Goal: Task Accomplishment & Management: Use online tool/utility

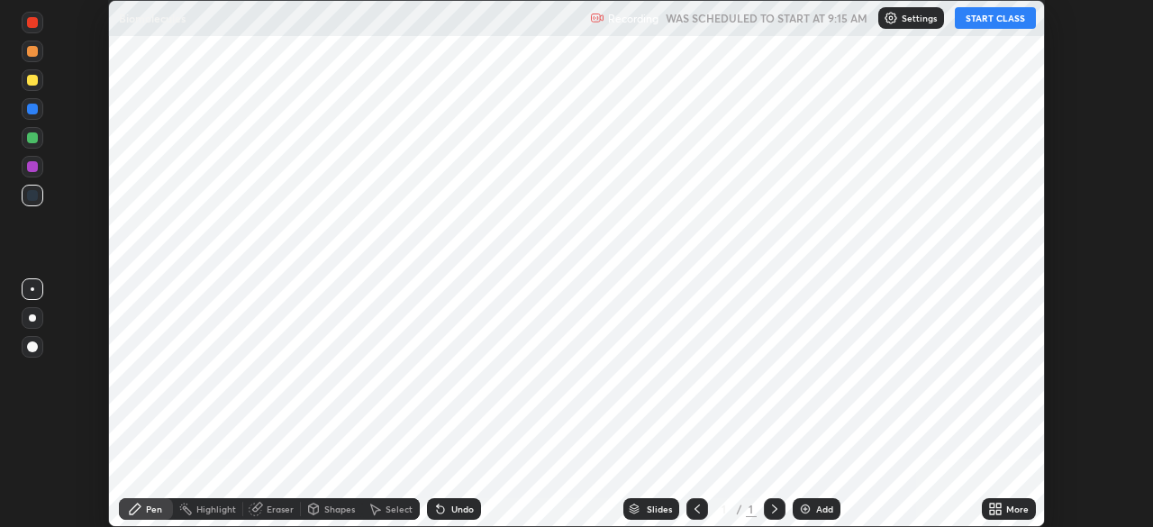
scroll to position [527, 1152]
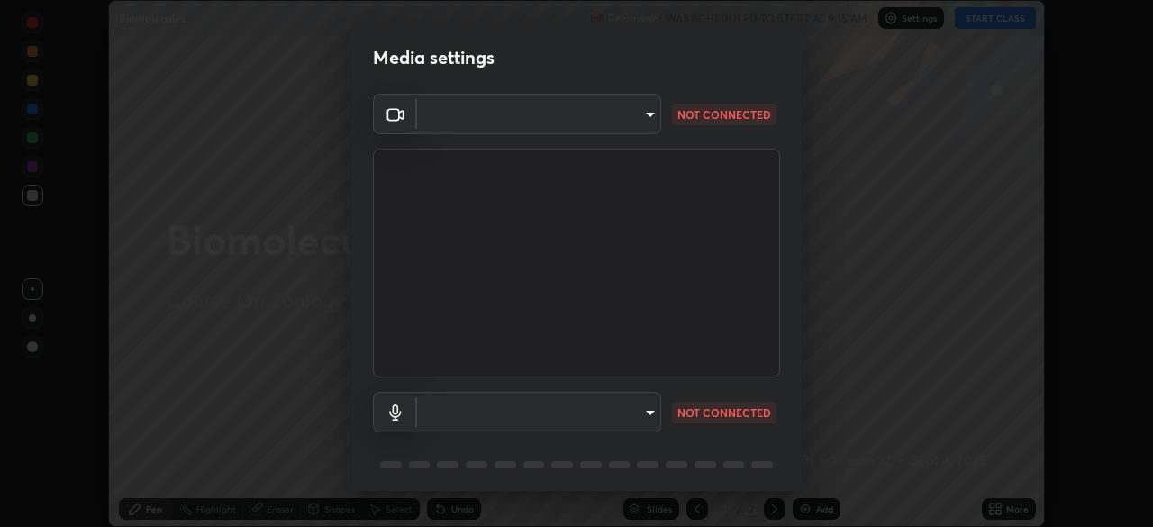
type input "5607bcfbd967db3bf5f76de58c8b00fc12754f2471884d1aaf72f2f6a5703857"
type input "communications"
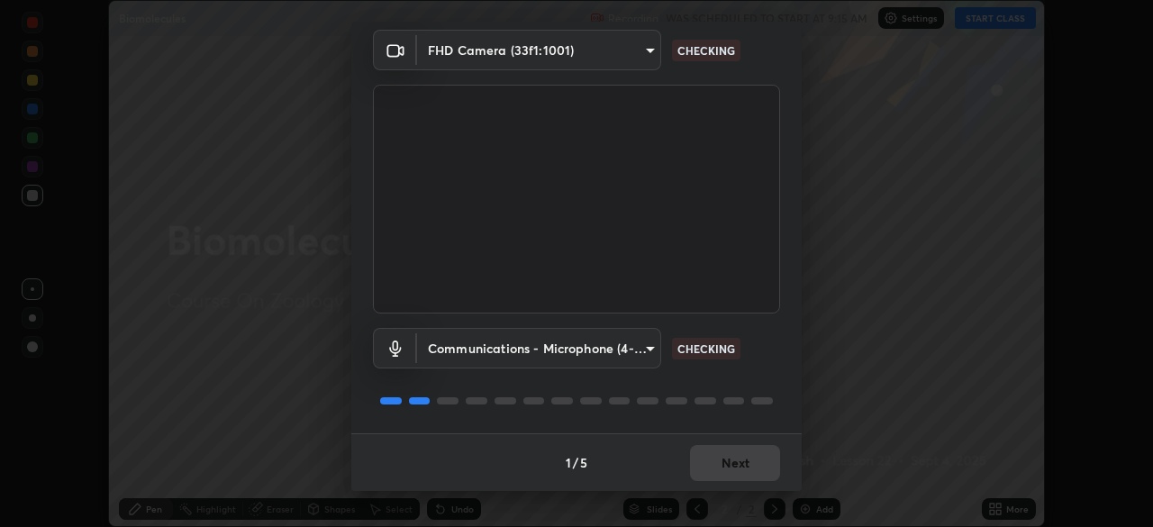
scroll to position [62, 0]
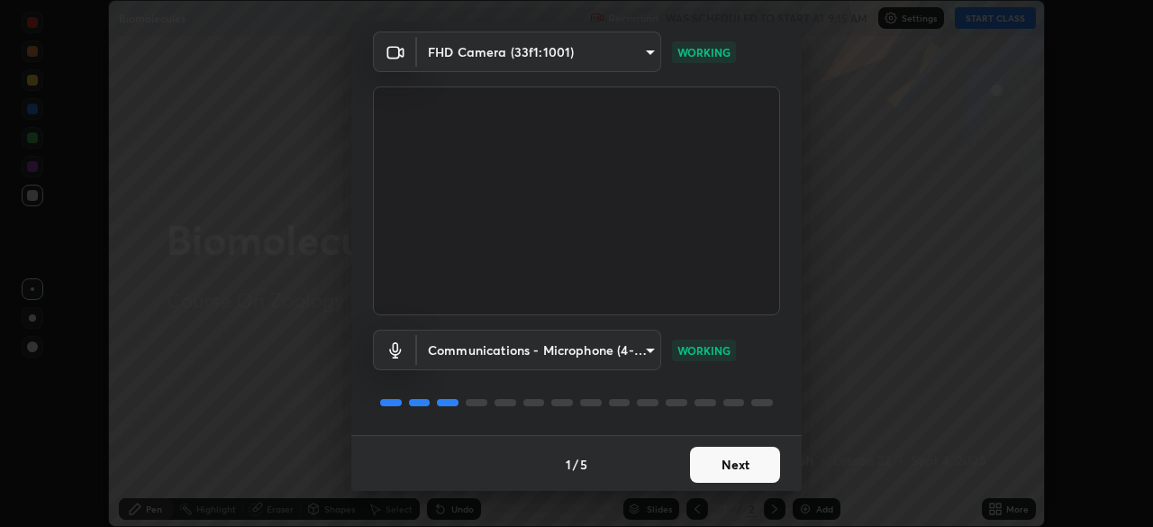
click at [734, 453] on button "Next" at bounding box center [735, 465] width 90 height 36
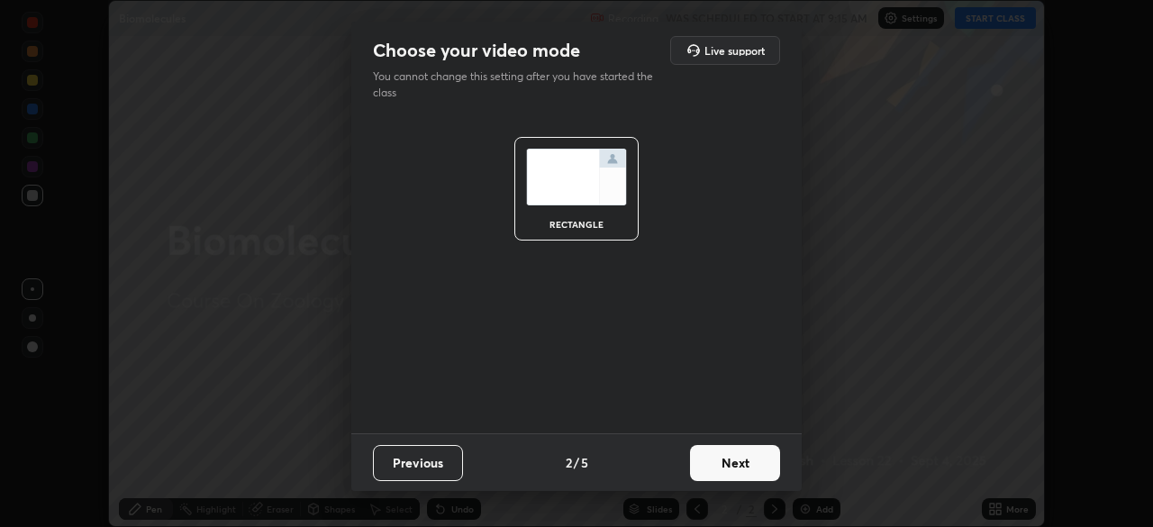
scroll to position [0, 0]
click at [735, 455] on button "Next" at bounding box center [735, 463] width 90 height 36
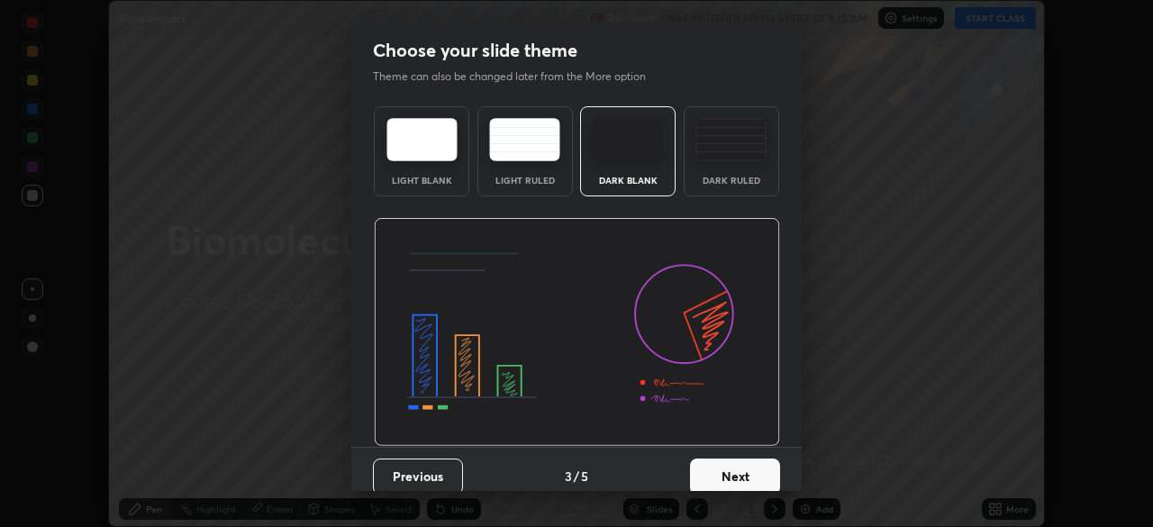
click at [734, 459] on button "Next" at bounding box center [735, 477] width 90 height 36
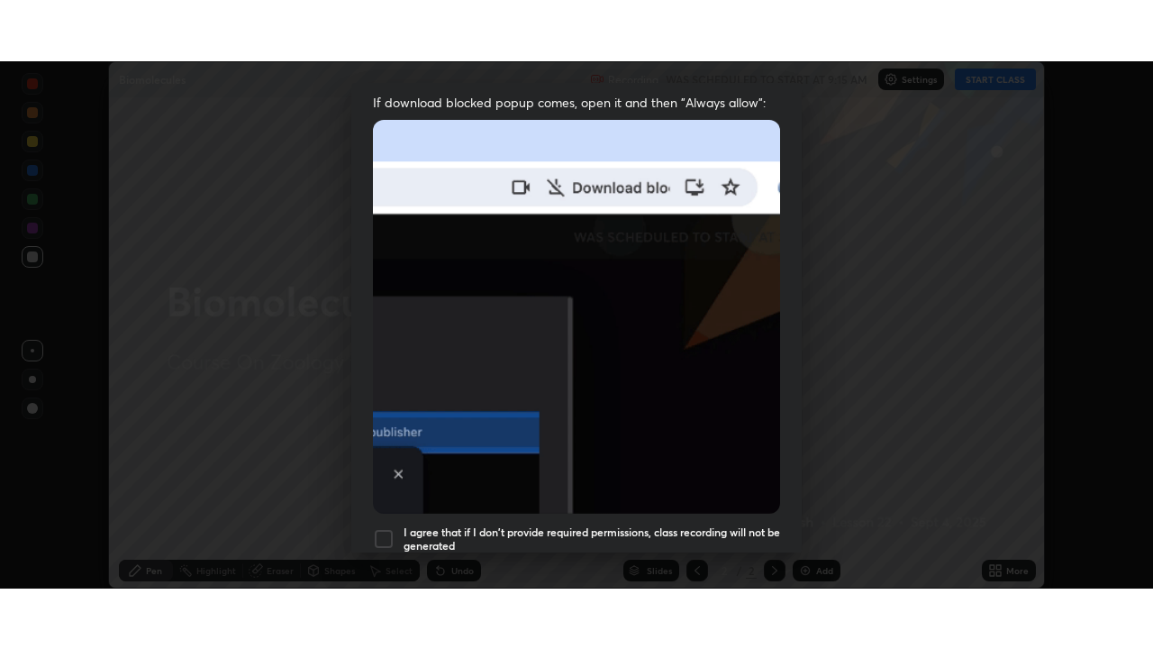
scroll to position [432, 0]
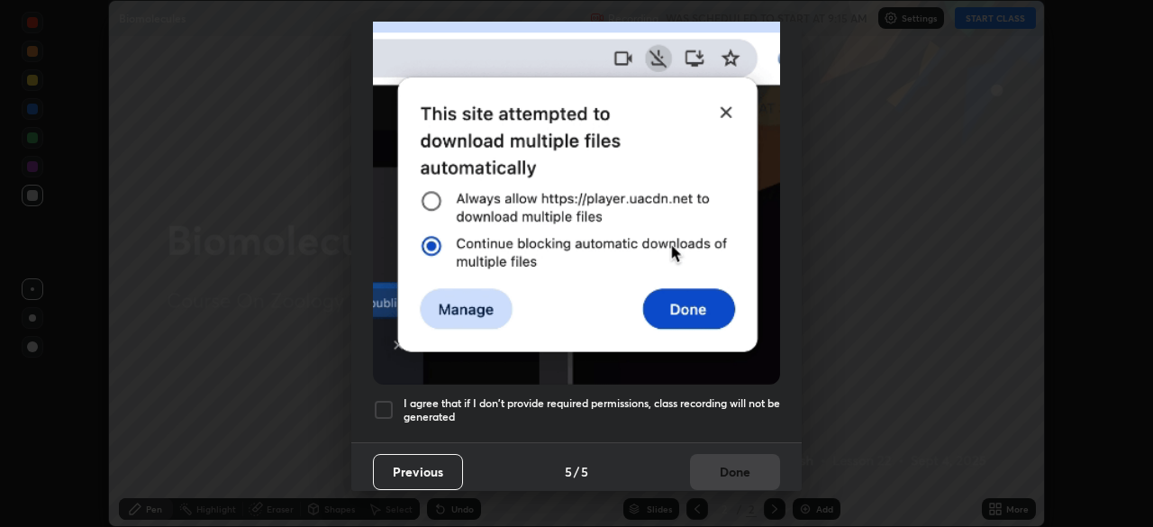
click at [725, 414] on h5 "I agree that if I don't provide required permissions, class recording will not …" at bounding box center [592, 410] width 377 height 28
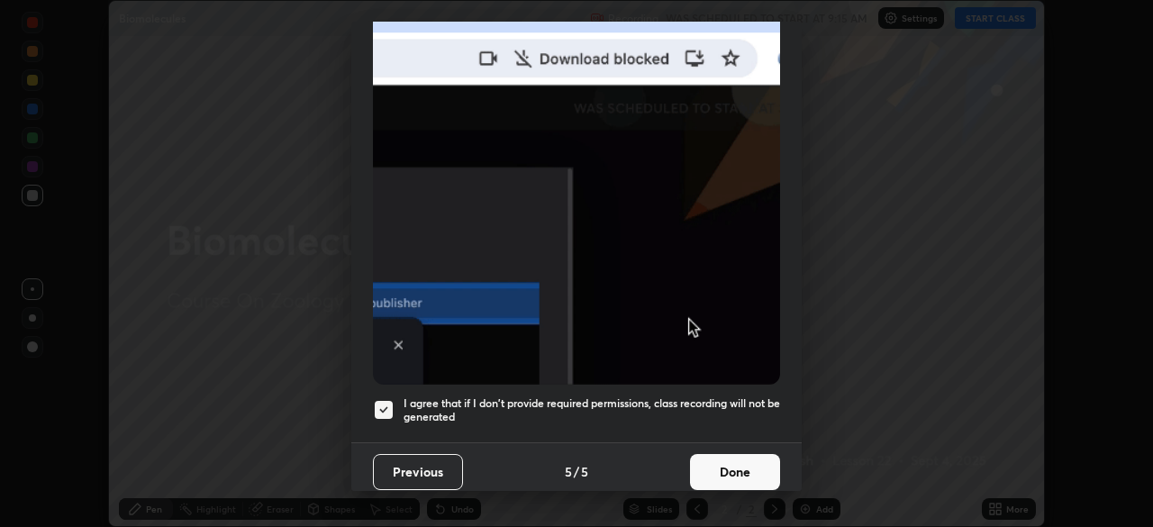
click at [719, 459] on button "Done" at bounding box center [735, 472] width 90 height 36
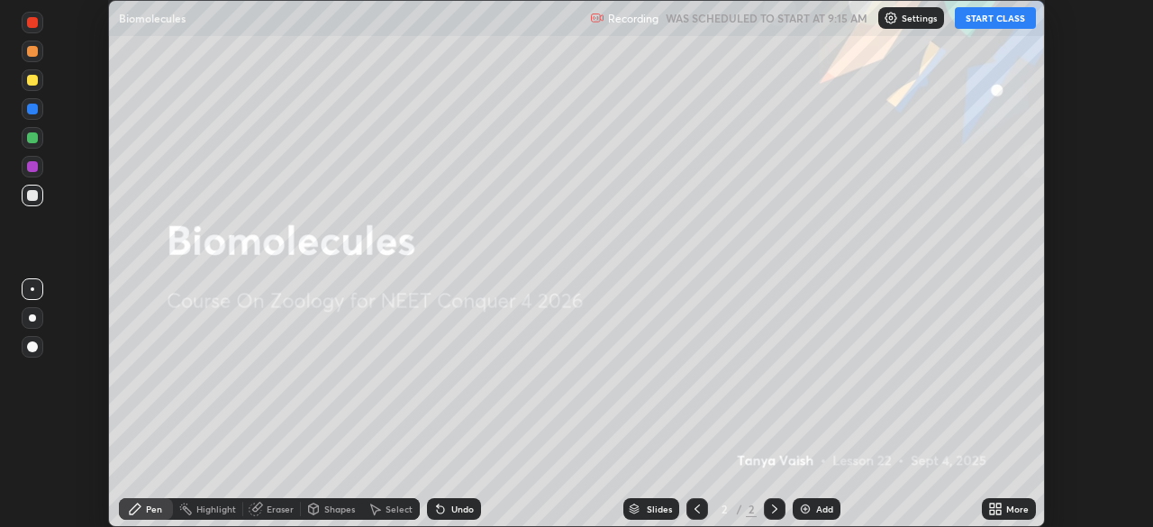
click at [1006, 23] on button "START CLASS" at bounding box center [995, 18] width 81 height 22
click at [1001, 505] on icon at bounding box center [999, 506] width 5 height 5
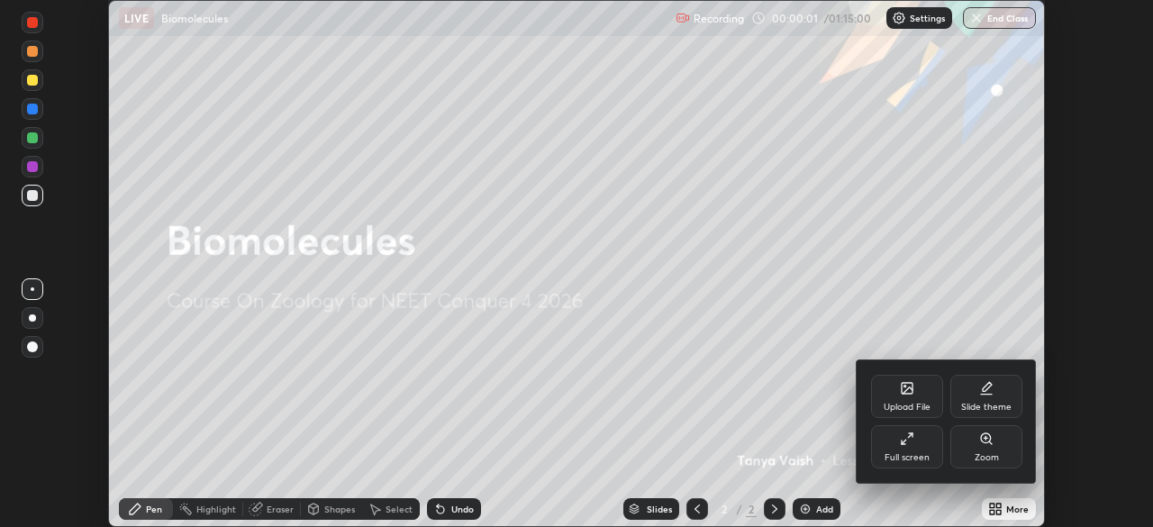
click at [906, 432] on icon at bounding box center [907, 439] width 14 height 14
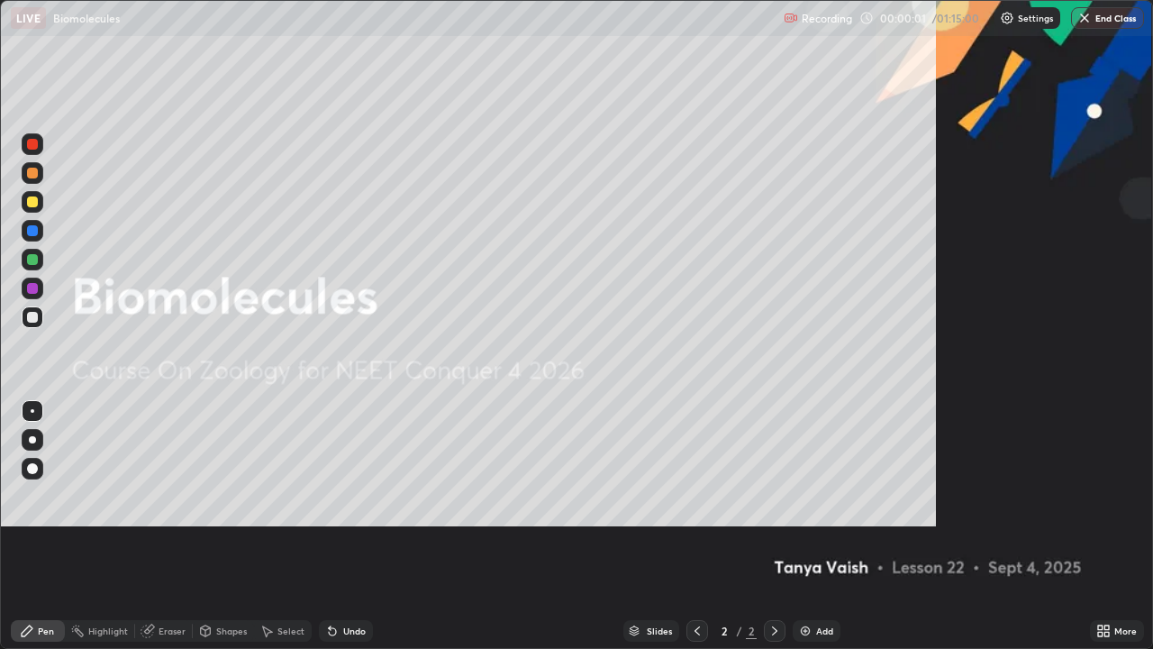
scroll to position [649, 1153]
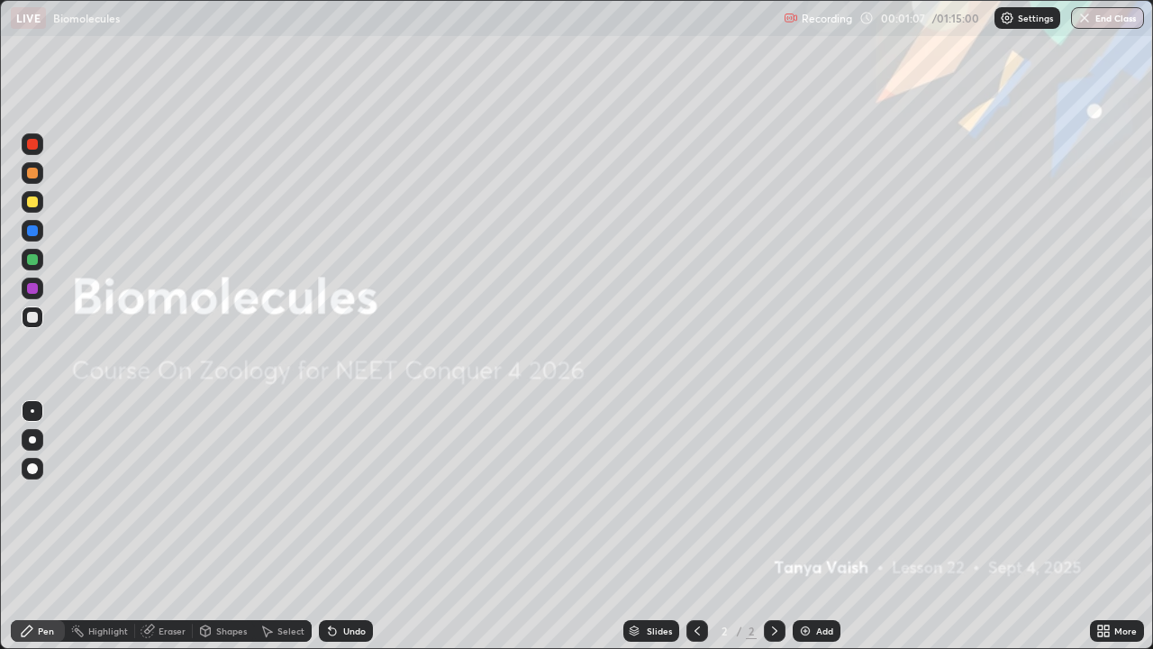
click at [812, 526] on div "Add" at bounding box center [817, 631] width 48 height 22
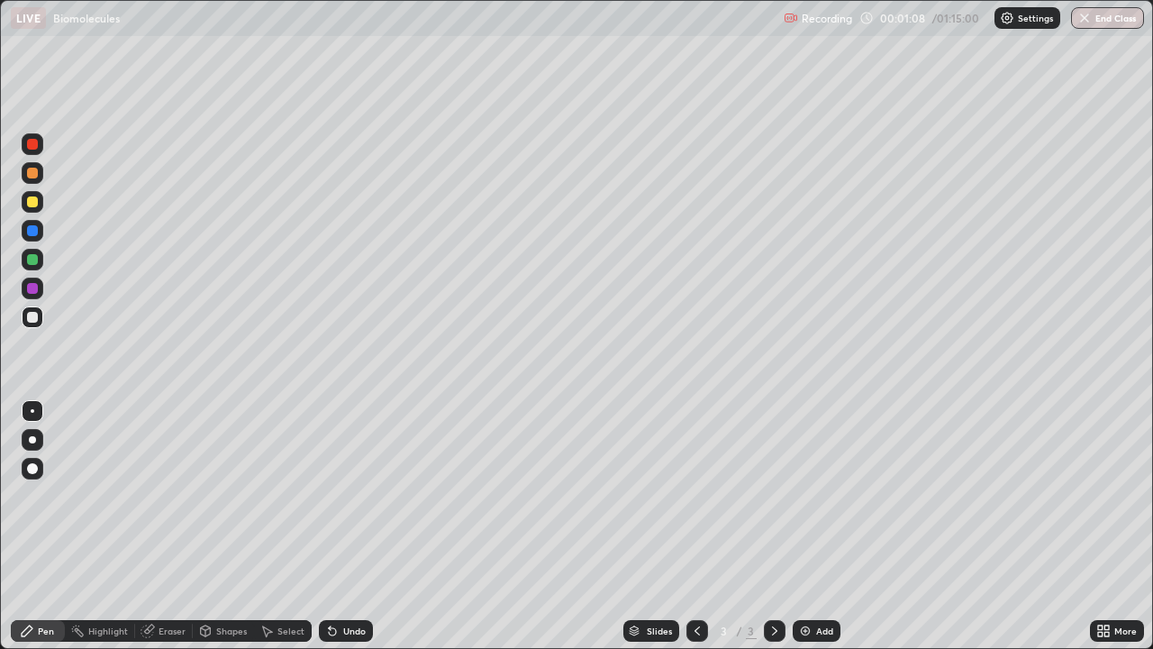
click at [32, 315] on div at bounding box center [32, 317] width 11 height 11
click at [33, 443] on div at bounding box center [33, 440] width 22 height 22
click at [33, 175] on div at bounding box center [32, 173] width 11 height 11
click at [34, 315] on div at bounding box center [32, 317] width 11 height 11
click at [822, 526] on div "Add" at bounding box center [824, 630] width 17 height 9
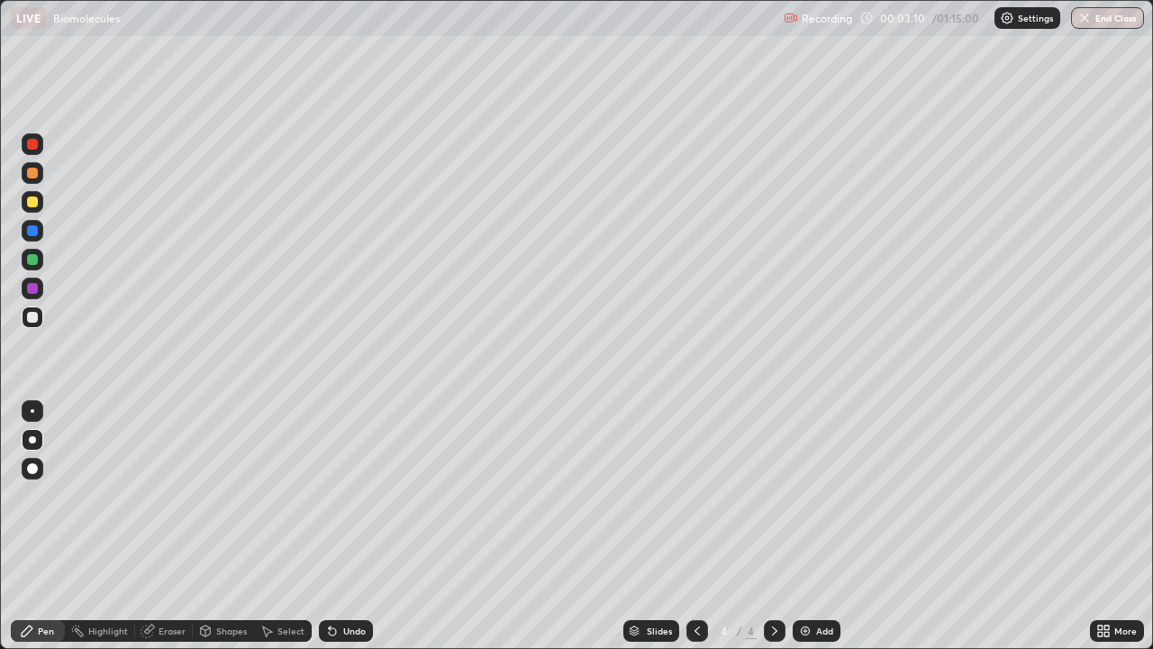
click at [32, 201] on div at bounding box center [32, 201] width 11 height 11
click at [33, 232] on div at bounding box center [32, 230] width 11 height 11
click at [41, 197] on div at bounding box center [33, 202] width 22 height 22
click at [39, 177] on div at bounding box center [33, 173] width 22 height 22
click at [37, 203] on div at bounding box center [32, 201] width 11 height 11
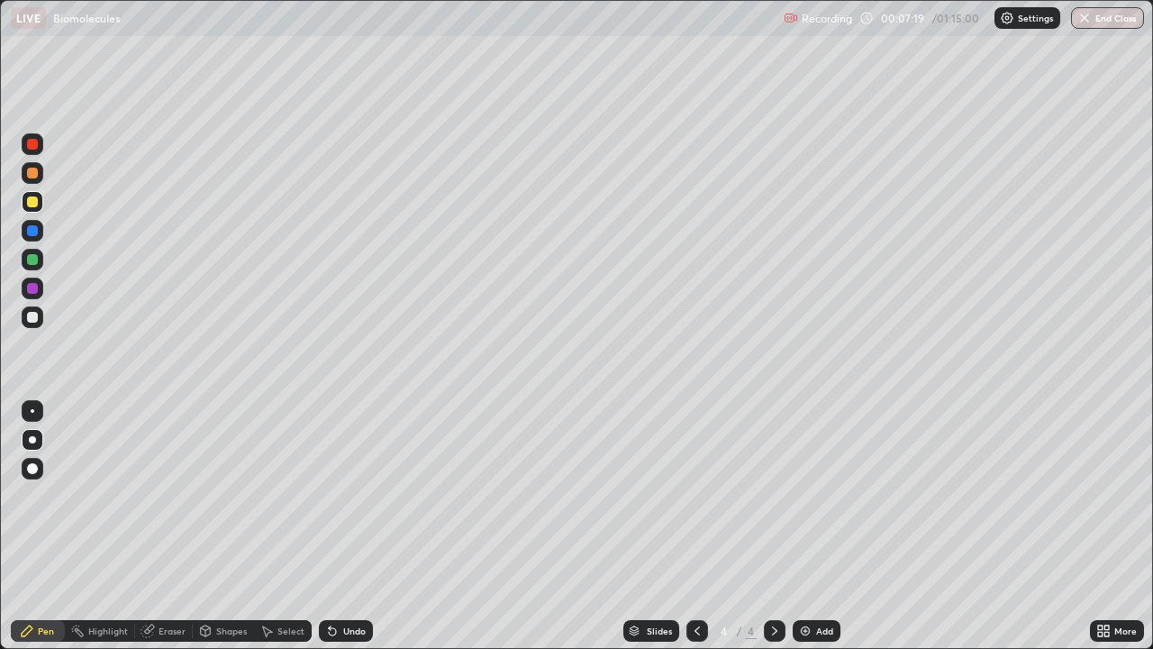
click at [349, 526] on div "Undo" at bounding box center [346, 631] width 54 height 22
click at [38, 322] on div at bounding box center [33, 317] width 22 height 22
click at [38, 260] on div at bounding box center [33, 260] width 22 height 22
click at [37, 204] on div at bounding box center [32, 201] width 11 height 11
click at [824, 526] on div "Add" at bounding box center [824, 630] width 17 height 9
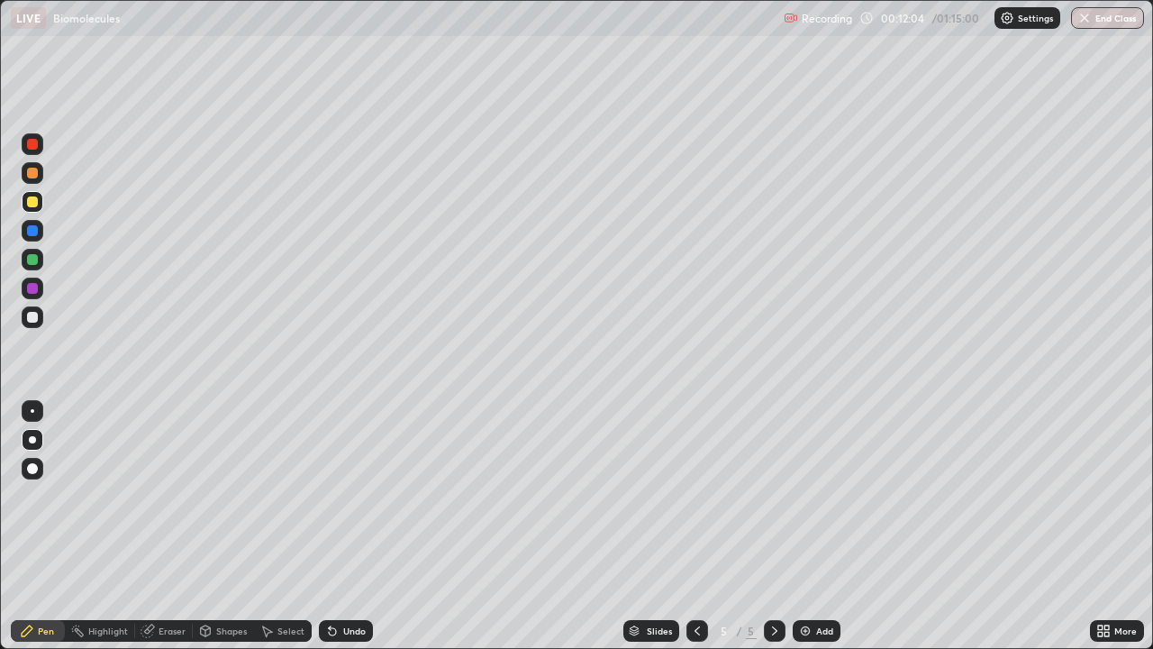
click at [41, 173] on div at bounding box center [33, 173] width 22 height 22
click at [32, 204] on div at bounding box center [32, 201] width 11 height 11
click at [695, 526] on icon at bounding box center [697, 631] width 14 height 14
click at [774, 526] on icon at bounding box center [774, 630] width 5 height 9
click at [40, 230] on div at bounding box center [33, 231] width 22 height 22
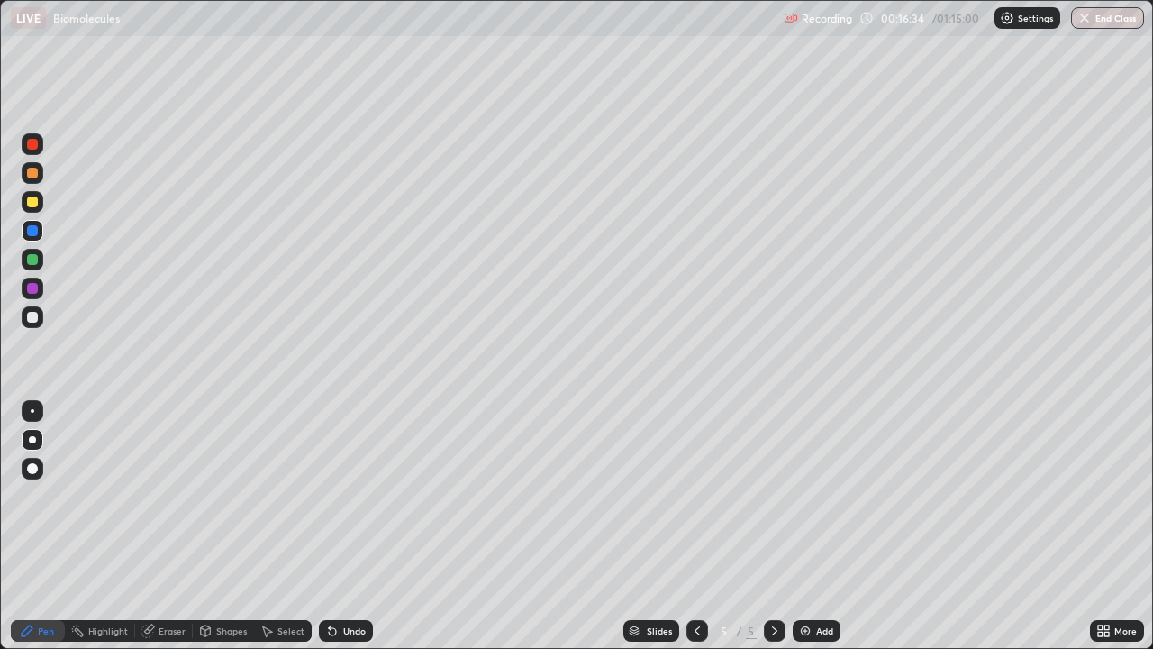
click at [41, 258] on div at bounding box center [33, 260] width 22 height 22
click at [356, 526] on div "Undo" at bounding box center [354, 630] width 23 height 9
click at [357, 526] on div "Undo" at bounding box center [346, 631] width 54 height 22
click at [362, 526] on div "Undo" at bounding box center [354, 630] width 23 height 9
click at [40, 320] on div at bounding box center [33, 317] width 22 height 22
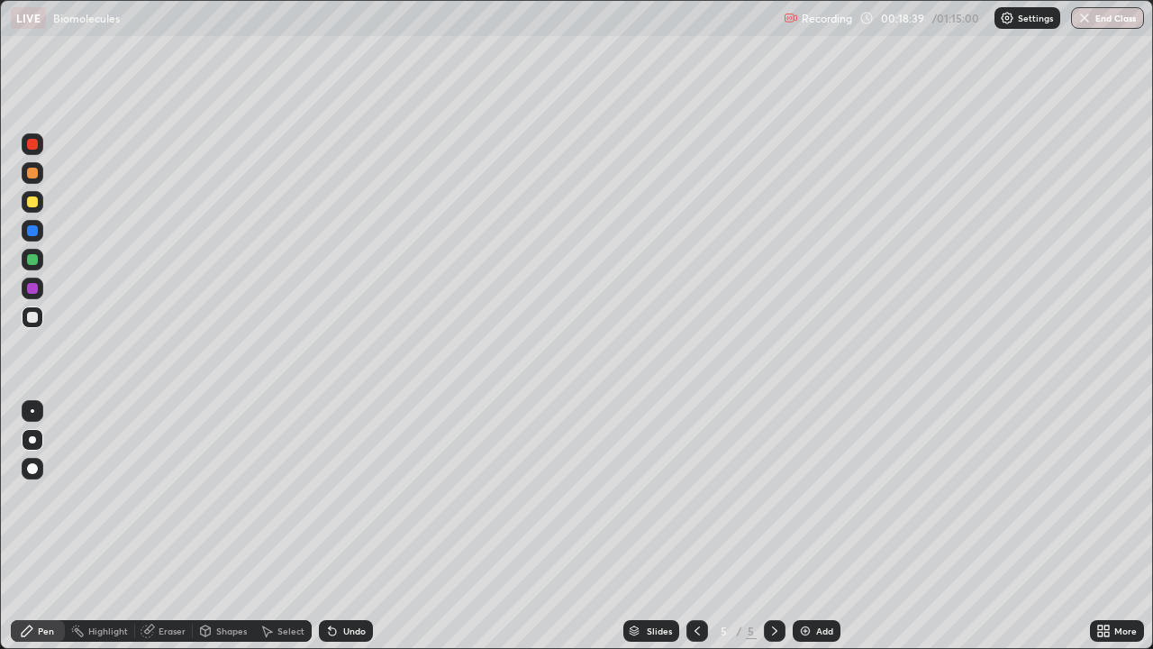
click at [816, 526] on div "Add" at bounding box center [824, 630] width 17 height 9
click at [38, 178] on div at bounding box center [33, 173] width 22 height 22
click at [33, 201] on div at bounding box center [32, 201] width 11 height 11
click at [352, 526] on div "Undo" at bounding box center [354, 630] width 23 height 9
click at [34, 263] on div at bounding box center [32, 259] width 11 height 11
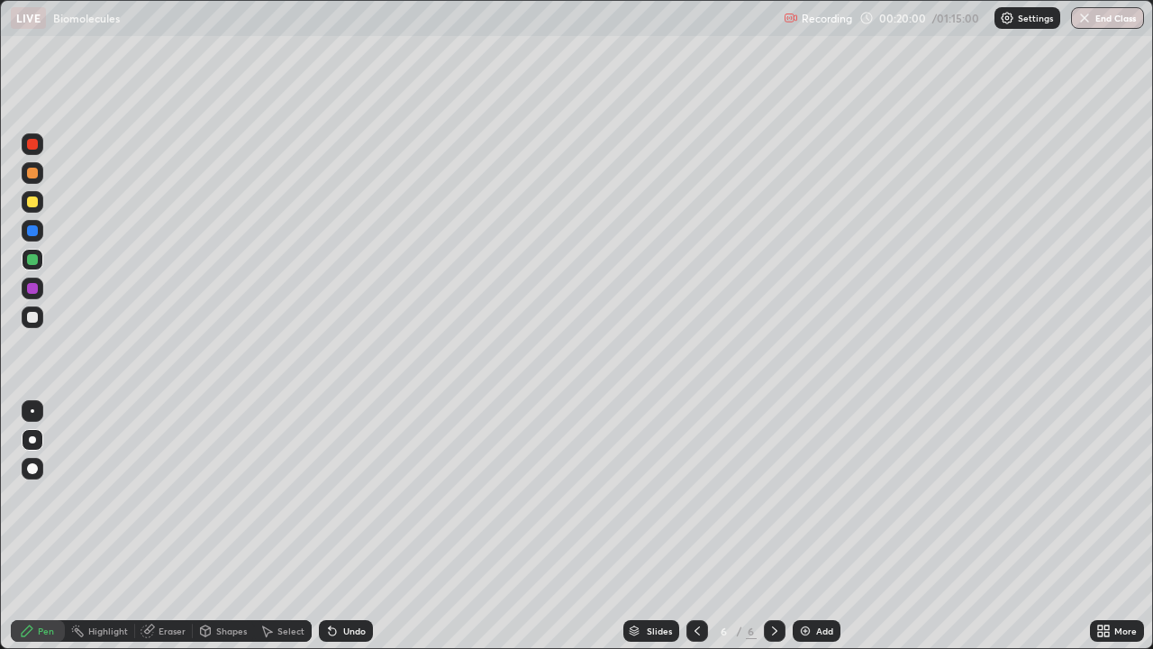
click at [37, 319] on div at bounding box center [32, 317] width 11 height 11
click at [820, 526] on div "Add" at bounding box center [824, 630] width 17 height 9
click at [36, 199] on div at bounding box center [32, 201] width 11 height 11
click at [35, 173] on div at bounding box center [32, 173] width 11 height 11
click at [34, 261] on div at bounding box center [32, 259] width 11 height 11
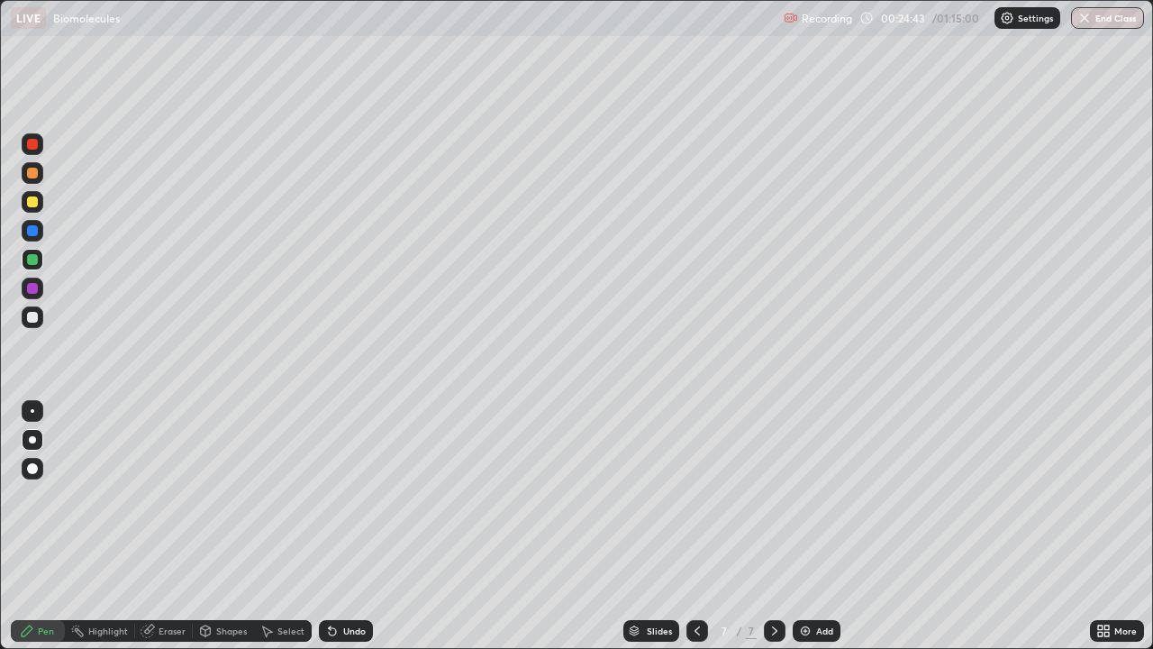
click at [32, 319] on div at bounding box center [32, 317] width 11 height 11
click at [349, 526] on div "Undo" at bounding box center [354, 630] width 23 height 9
click at [347, 526] on div "Undo" at bounding box center [346, 631] width 54 height 22
click at [349, 526] on div "Undo" at bounding box center [354, 630] width 23 height 9
click at [346, 526] on div "Undo" at bounding box center [342, 631] width 61 height 36
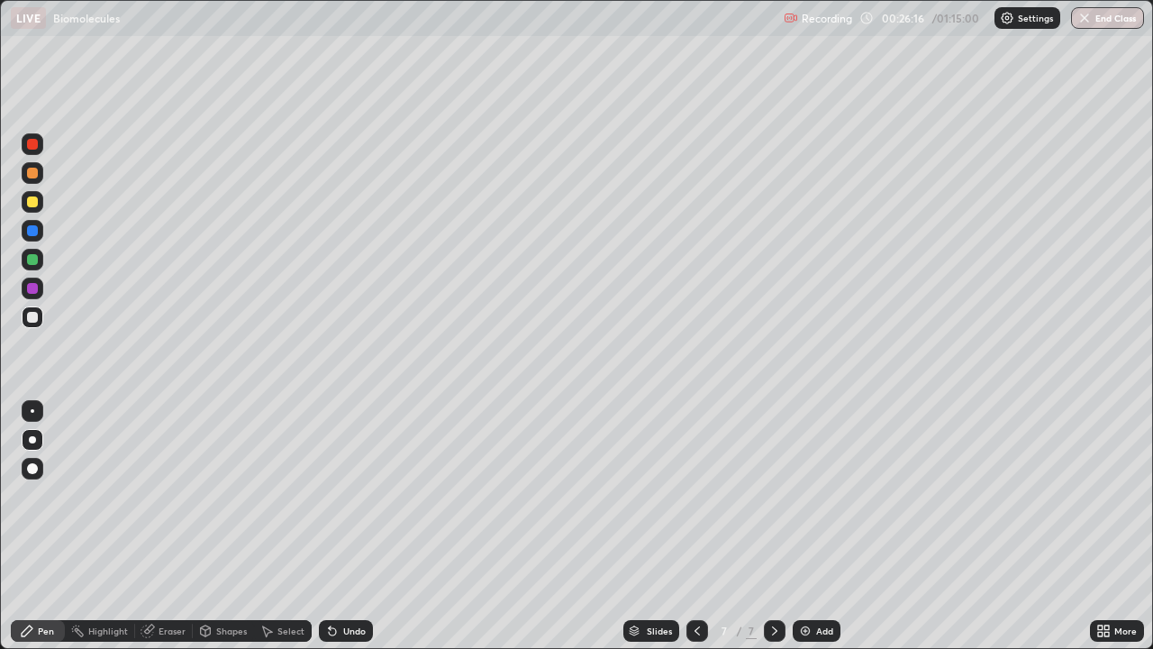
click at [364, 526] on div "Undo" at bounding box center [346, 631] width 54 height 22
click at [818, 526] on div "Add" at bounding box center [824, 630] width 17 height 9
click at [36, 173] on div at bounding box center [32, 173] width 11 height 11
click at [35, 199] on div at bounding box center [32, 201] width 11 height 11
click at [35, 258] on div at bounding box center [32, 259] width 11 height 11
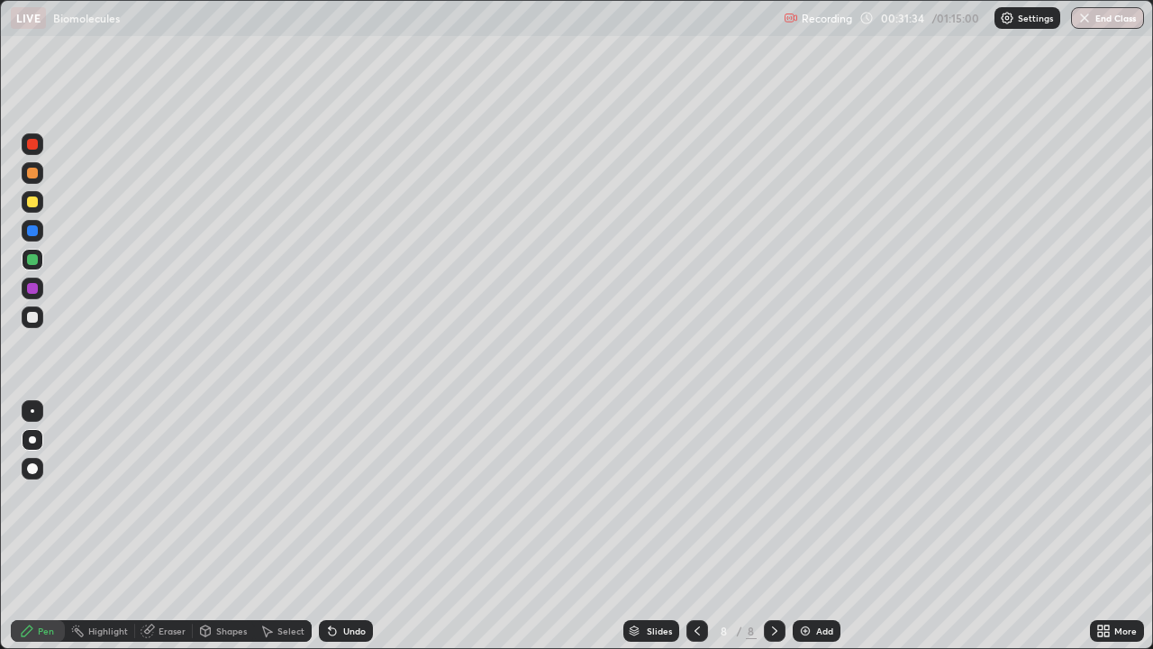
click at [34, 205] on div at bounding box center [32, 201] width 11 height 11
click at [30, 317] on div at bounding box center [32, 317] width 11 height 11
click at [35, 262] on div at bounding box center [32, 259] width 11 height 11
click at [35, 316] on div at bounding box center [32, 317] width 11 height 11
click at [351, 526] on div "Undo" at bounding box center [346, 631] width 54 height 22
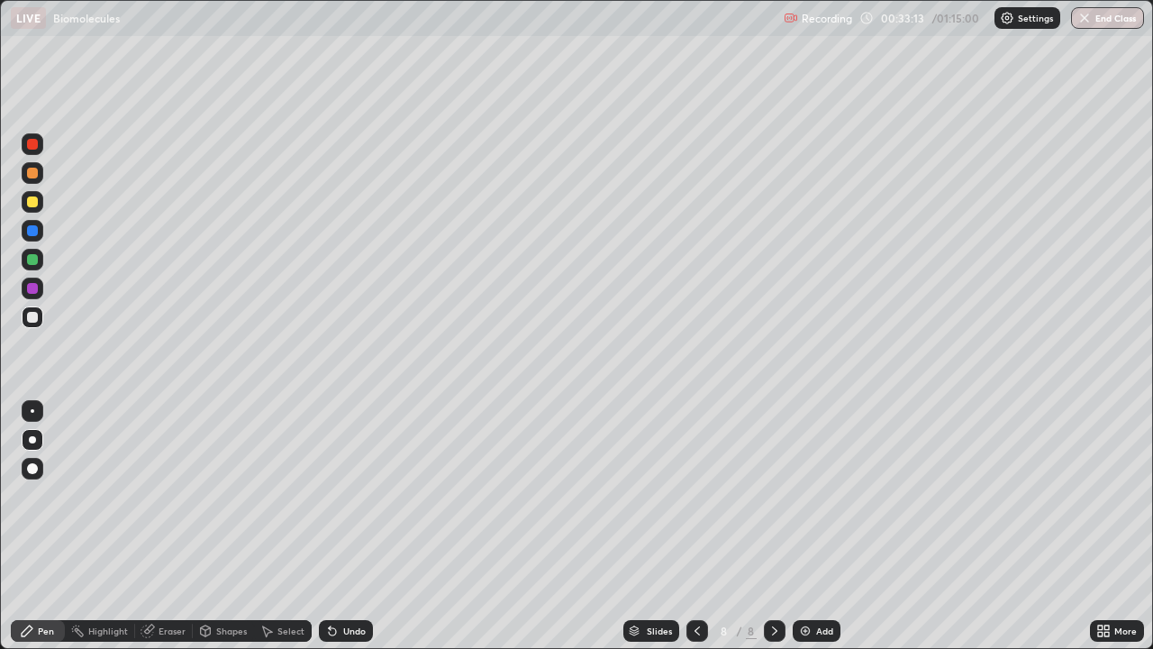
click at [33, 203] on div at bounding box center [32, 201] width 11 height 11
click at [35, 282] on div at bounding box center [33, 289] width 22 height 22
click at [35, 315] on div at bounding box center [32, 317] width 11 height 11
click at [36, 202] on div at bounding box center [32, 201] width 11 height 11
click at [350, 526] on div "Undo" at bounding box center [354, 630] width 23 height 9
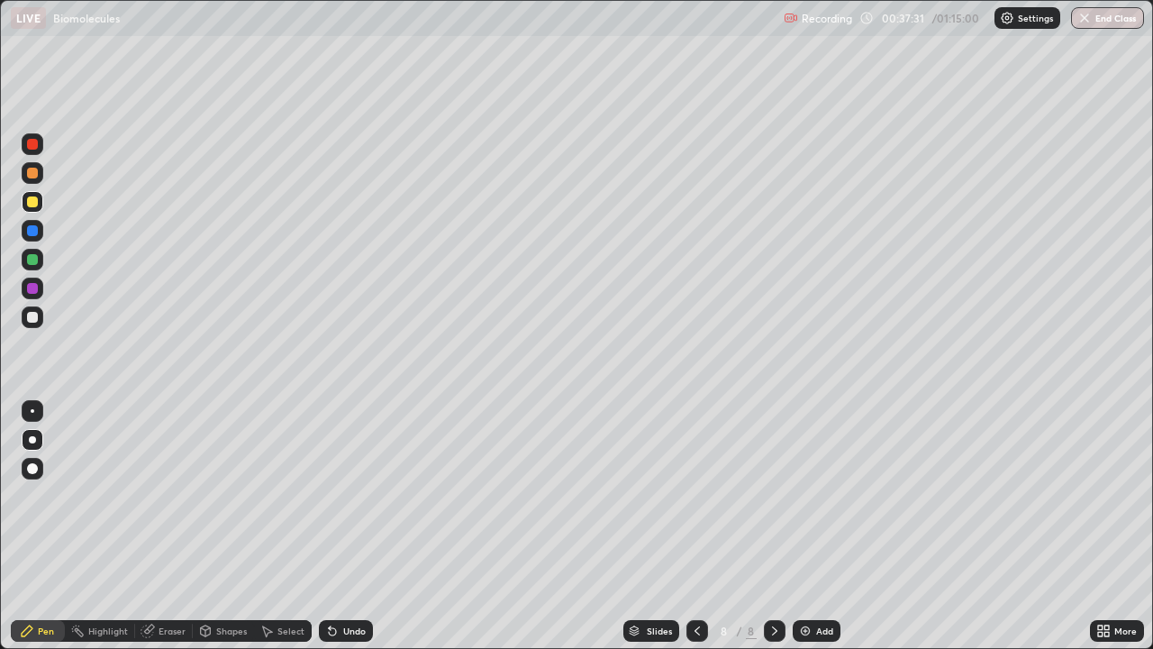
click at [358, 526] on div "Undo" at bounding box center [354, 630] width 23 height 9
click at [367, 526] on div "Undo" at bounding box center [342, 631] width 61 height 36
click at [369, 526] on div "Undo" at bounding box center [346, 631] width 54 height 22
click at [374, 526] on div "Slides 8 / 8 Add" at bounding box center [731, 631] width 717 height 36
click at [373, 526] on div "Slides 8 / 8 Add" at bounding box center [731, 631] width 717 height 36
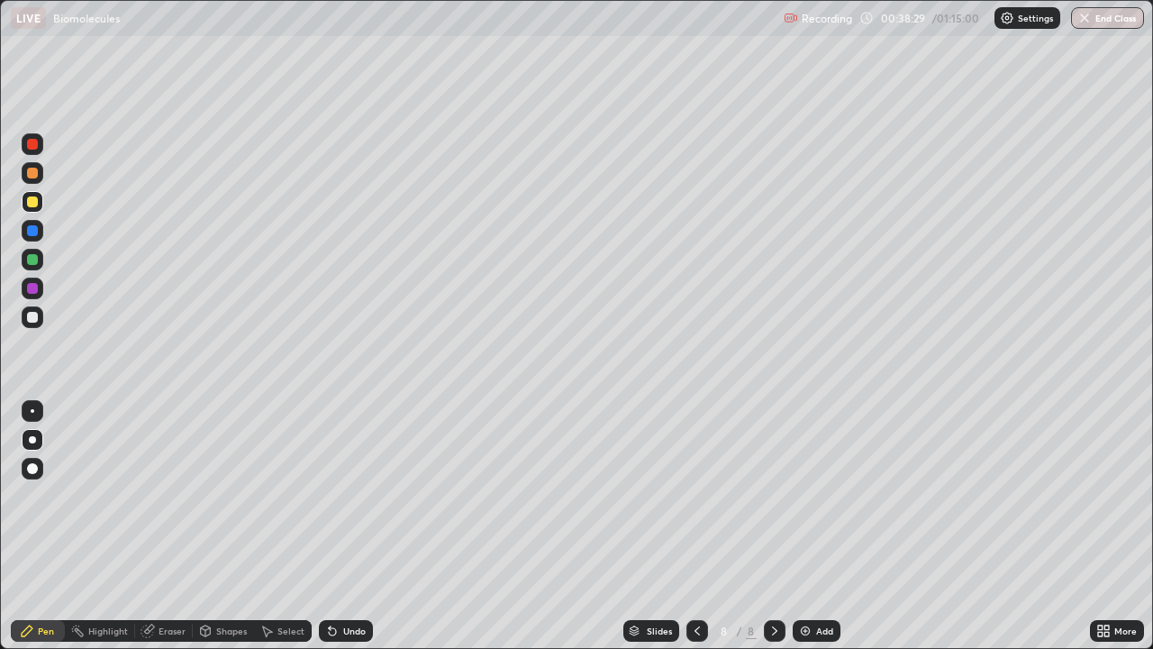
click at [353, 526] on div "Undo" at bounding box center [354, 630] width 23 height 9
click at [363, 526] on div "Undo" at bounding box center [354, 630] width 23 height 9
click at [370, 526] on div "Undo" at bounding box center [346, 631] width 54 height 22
click at [818, 526] on div "Add" at bounding box center [824, 630] width 17 height 9
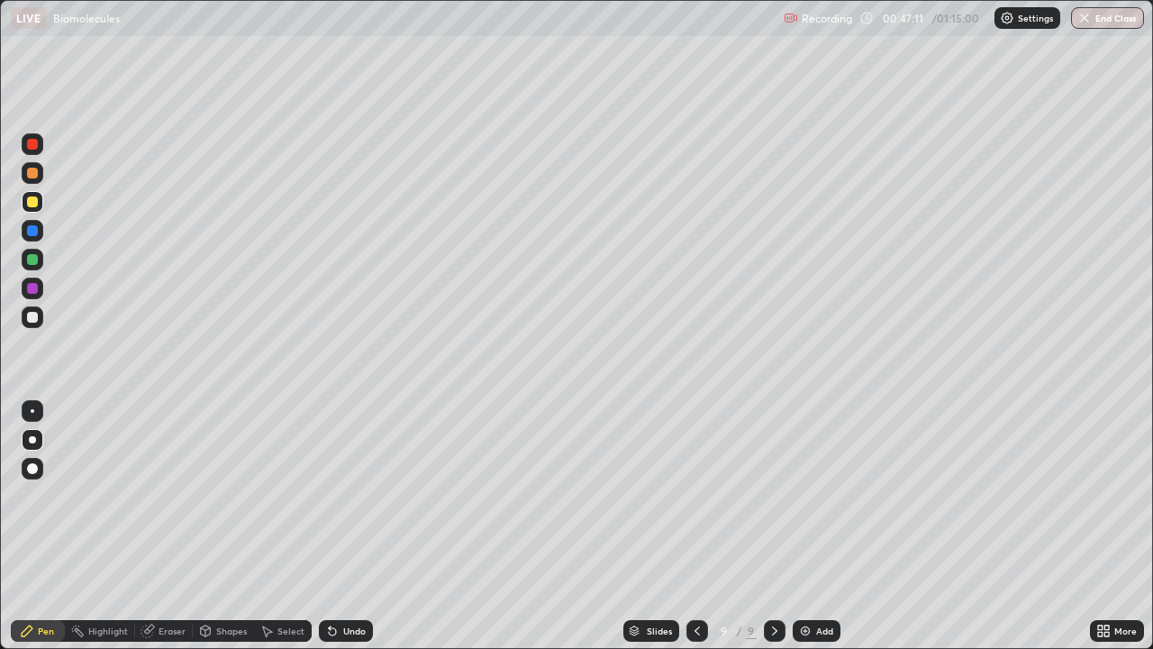
click at [34, 173] on div at bounding box center [32, 173] width 11 height 11
click at [31, 147] on div at bounding box center [32, 144] width 11 height 11
click at [34, 228] on div at bounding box center [32, 230] width 11 height 11
click at [34, 263] on div at bounding box center [32, 259] width 11 height 11
click at [813, 526] on div "Add" at bounding box center [817, 631] width 48 height 22
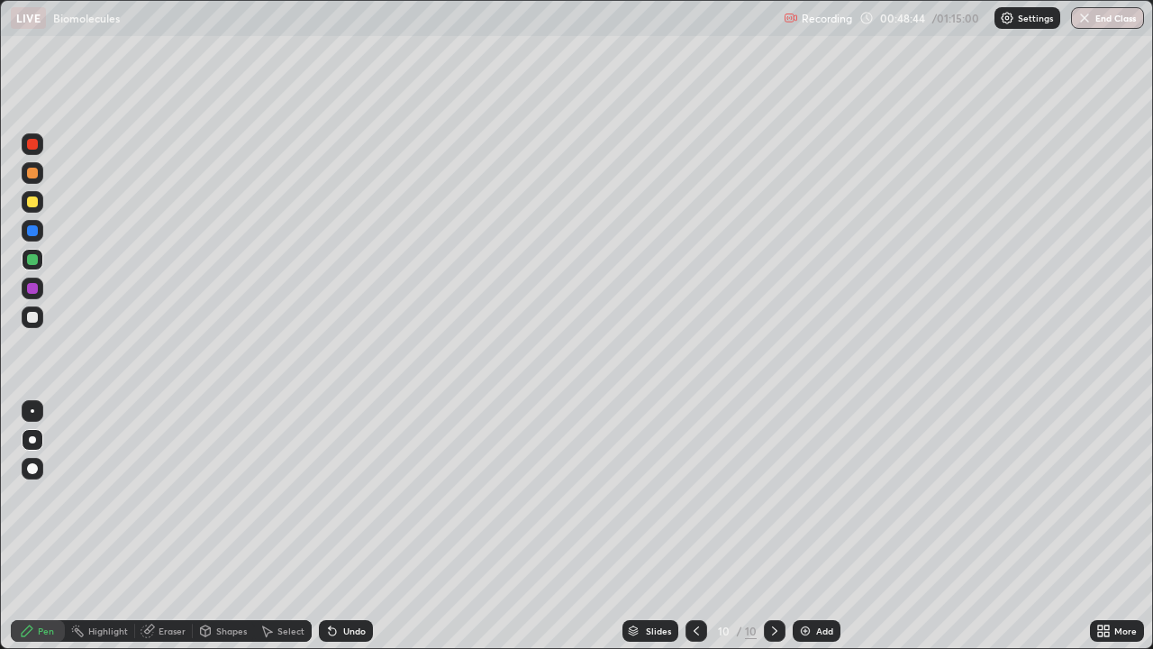
click at [39, 170] on div at bounding box center [33, 173] width 22 height 22
click at [32, 203] on div at bounding box center [32, 201] width 11 height 11
click at [343, 526] on div "Undo" at bounding box center [354, 630] width 23 height 9
click at [346, 526] on div "Undo" at bounding box center [354, 630] width 23 height 9
click at [34, 315] on div at bounding box center [32, 317] width 11 height 11
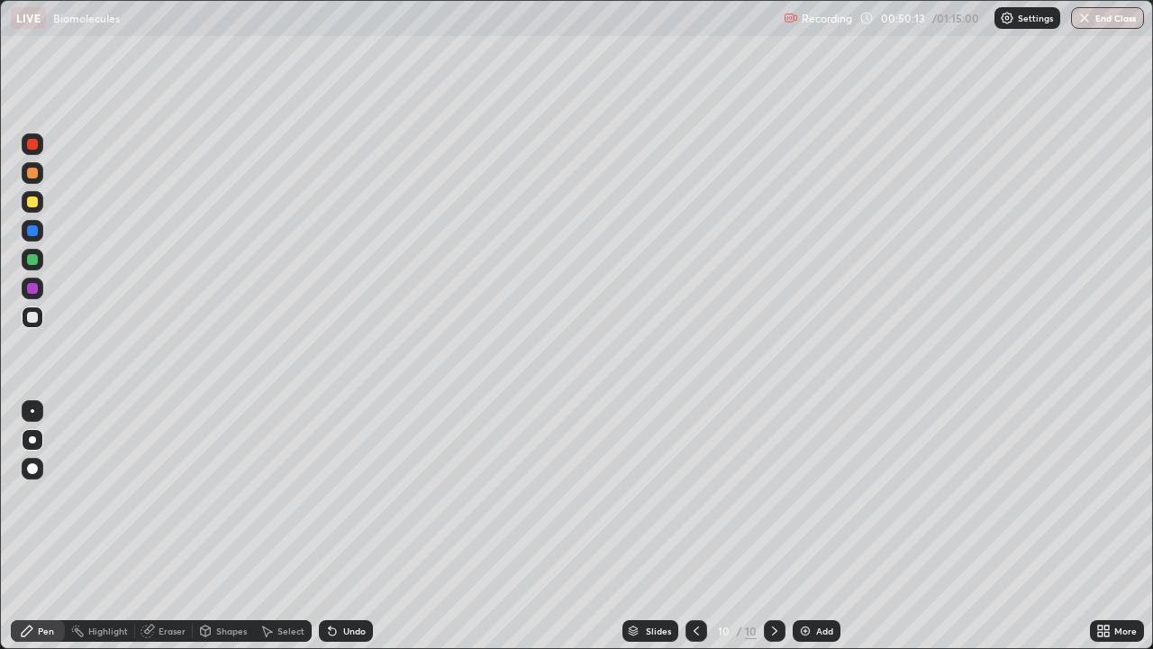
click at [37, 316] on div at bounding box center [32, 317] width 11 height 11
click at [41, 286] on div at bounding box center [33, 289] width 22 height 22
click at [39, 229] on div at bounding box center [33, 231] width 22 height 22
click at [33, 323] on div at bounding box center [33, 317] width 22 height 22
click at [38, 261] on div at bounding box center [33, 260] width 22 height 22
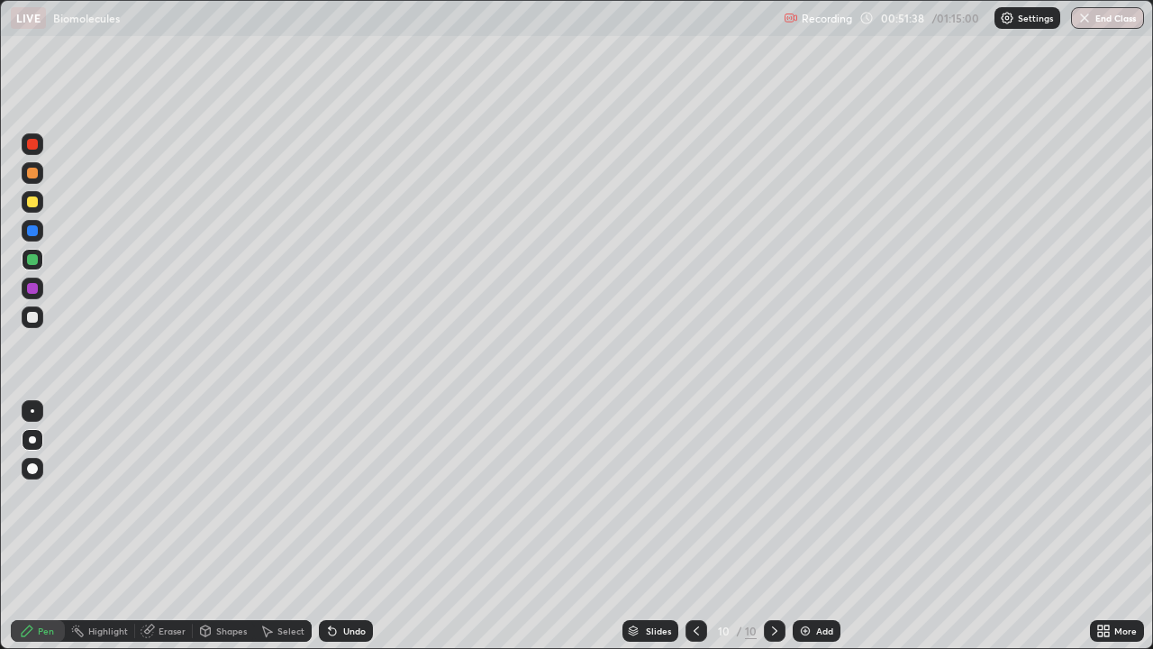
click at [32, 317] on div at bounding box center [32, 317] width 11 height 11
click at [358, 526] on div "Undo" at bounding box center [354, 630] width 23 height 9
click at [354, 526] on div "Undo" at bounding box center [354, 630] width 23 height 9
click at [36, 260] on div at bounding box center [32, 259] width 11 height 11
click at [823, 526] on div "Add" at bounding box center [824, 630] width 17 height 9
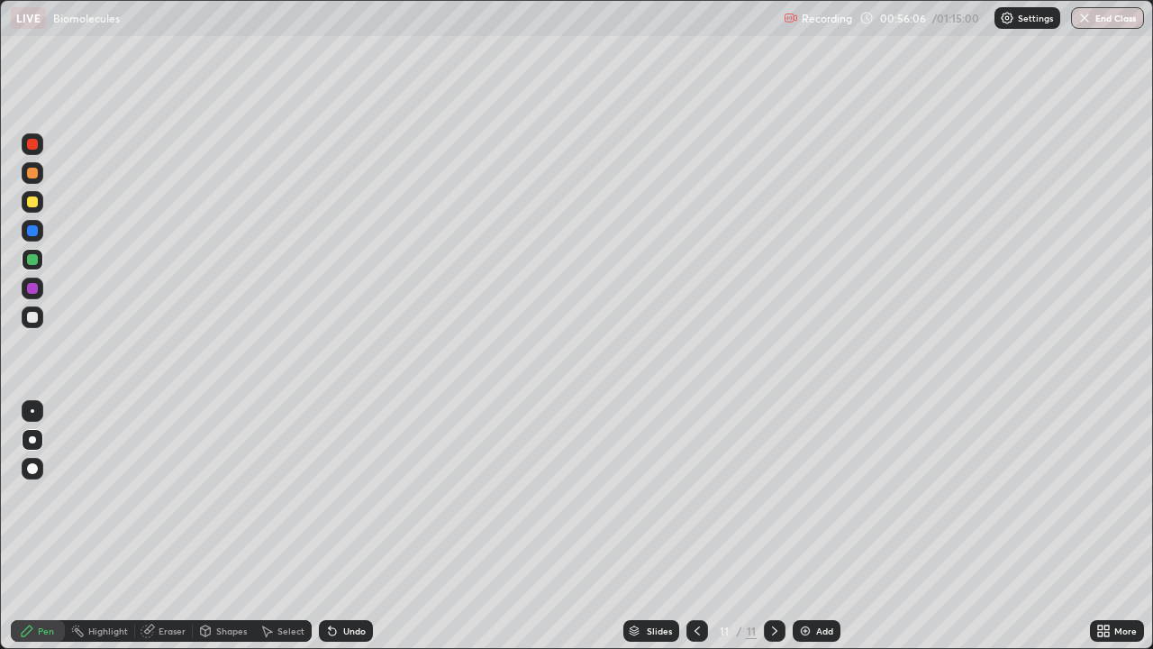
click at [32, 316] on div at bounding box center [32, 317] width 11 height 11
click at [31, 198] on div at bounding box center [32, 201] width 11 height 11
click at [693, 526] on icon at bounding box center [697, 631] width 14 height 14
click at [773, 526] on icon at bounding box center [775, 631] width 14 height 14
click at [695, 526] on icon at bounding box center [697, 631] width 14 height 14
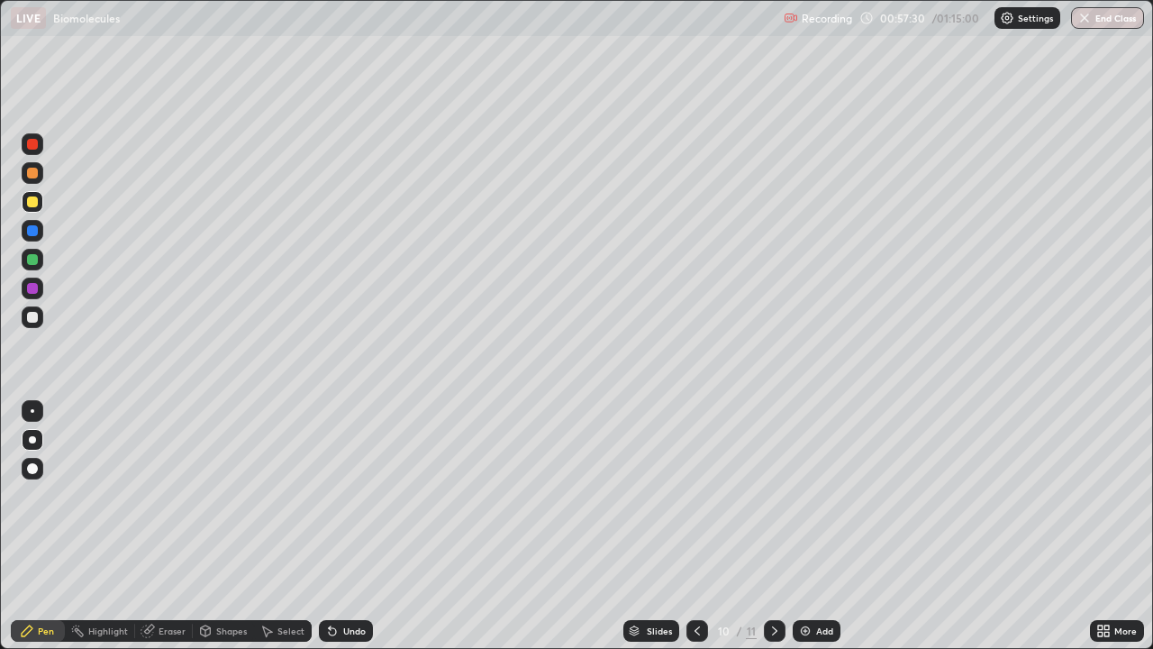
click at [774, 526] on icon at bounding box center [774, 630] width 5 height 9
click at [34, 318] on div at bounding box center [32, 317] width 11 height 11
click at [343, 526] on div "Undo" at bounding box center [354, 630] width 23 height 9
click at [343, 526] on div "Undo" at bounding box center [346, 631] width 54 height 22
click at [340, 526] on div "Undo" at bounding box center [346, 631] width 54 height 22
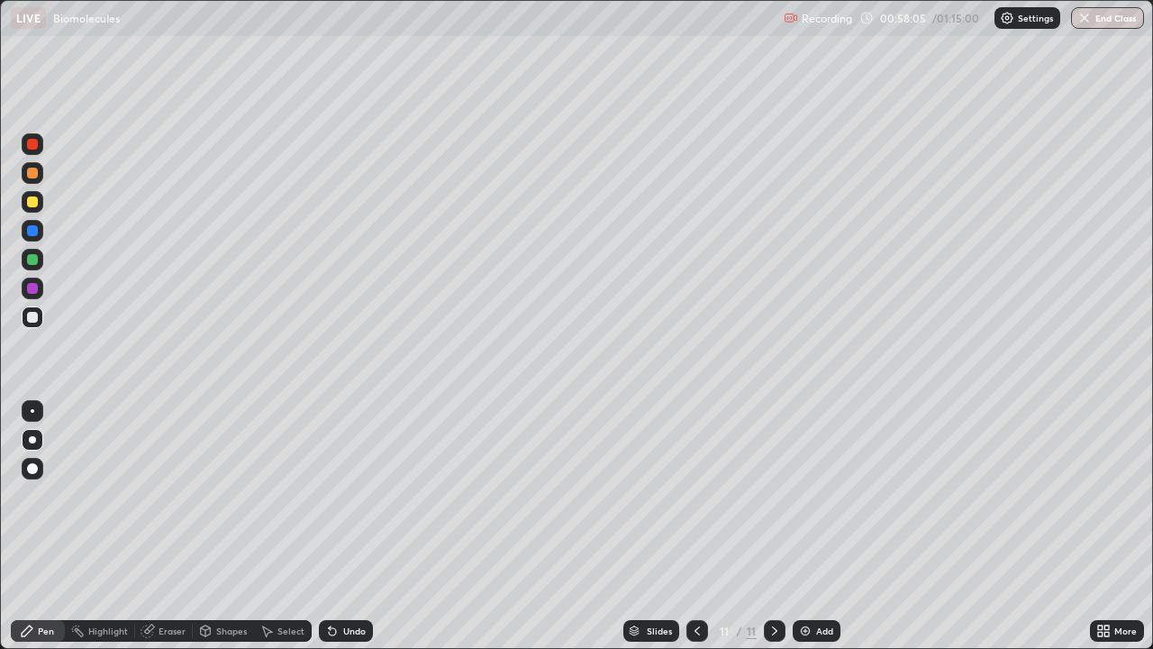
click at [339, 526] on div "Undo" at bounding box center [346, 631] width 54 height 22
click at [336, 526] on div "Undo" at bounding box center [346, 631] width 54 height 22
click at [335, 526] on div "Undo" at bounding box center [346, 631] width 54 height 22
click at [336, 526] on div "Undo" at bounding box center [346, 631] width 54 height 22
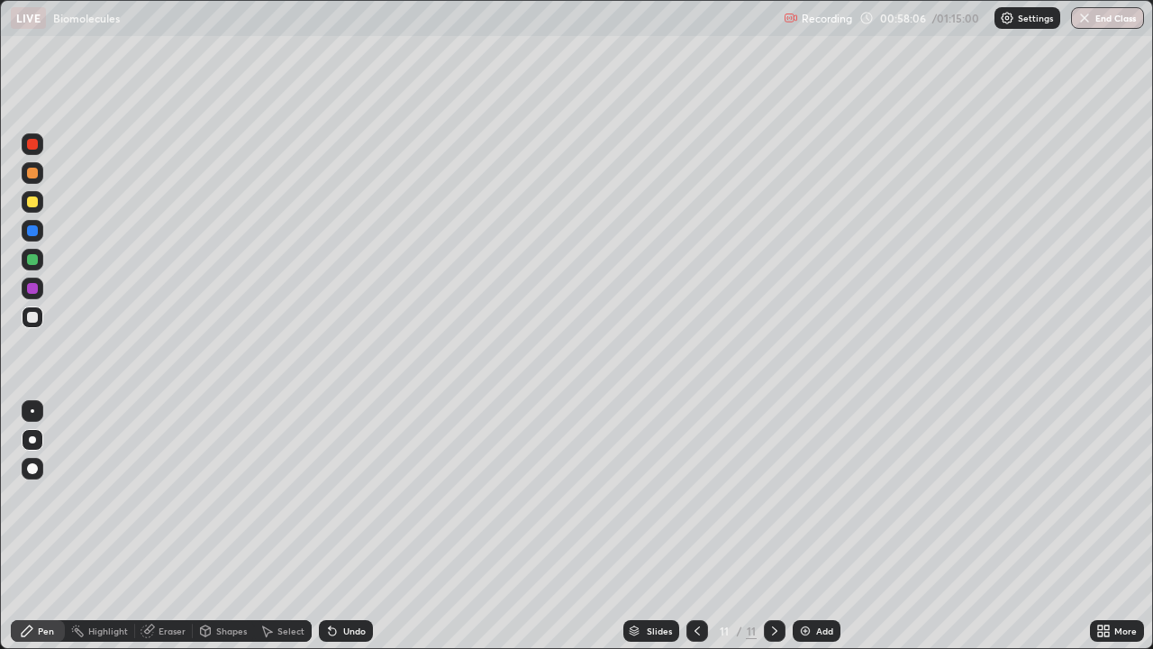
click at [334, 526] on icon at bounding box center [332, 631] width 14 height 14
click at [333, 526] on icon at bounding box center [332, 631] width 14 height 14
click at [335, 526] on icon at bounding box center [332, 631] width 14 height 14
click at [334, 526] on icon at bounding box center [332, 631] width 14 height 14
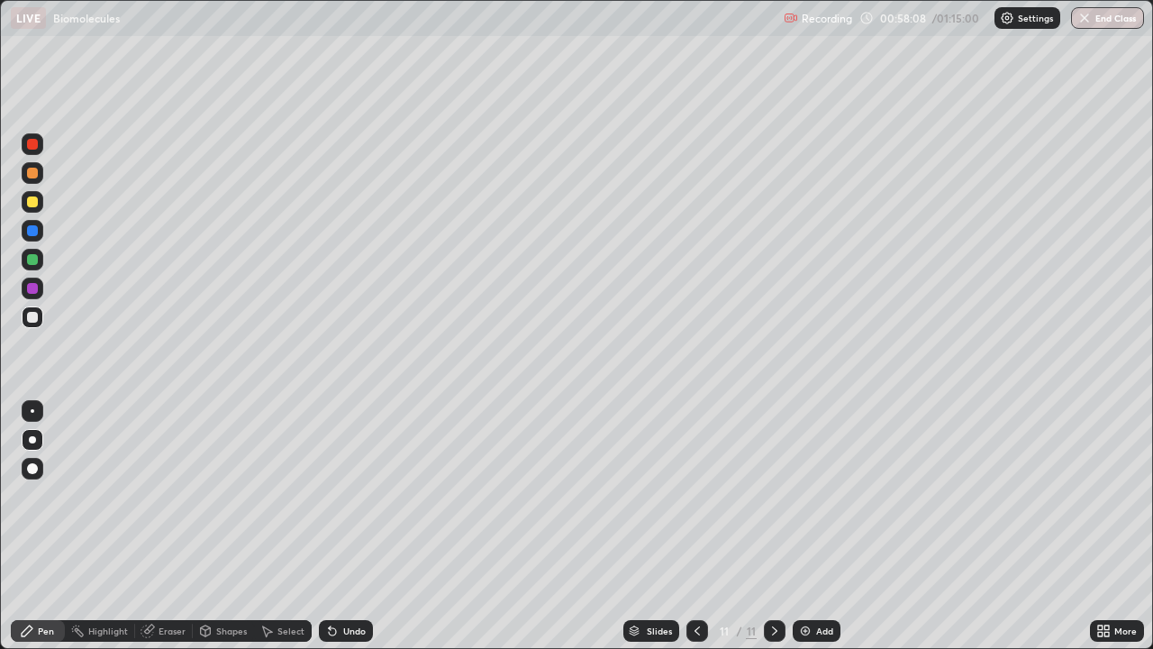
click at [335, 526] on icon at bounding box center [332, 631] width 14 height 14
click at [342, 526] on div "Undo" at bounding box center [346, 631] width 54 height 22
click at [34, 202] on div at bounding box center [32, 201] width 11 height 11
click at [32, 317] on div at bounding box center [32, 317] width 11 height 11
click at [36, 177] on div at bounding box center [32, 173] width 11 height 11
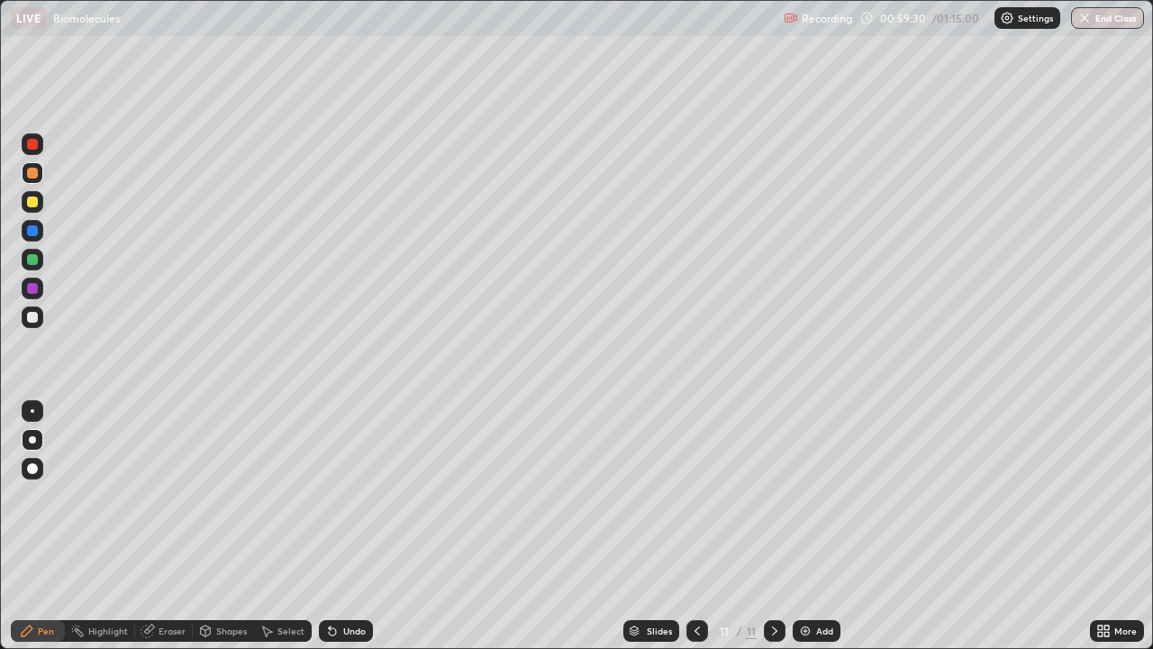
click at [32, 260] on div at bounding box center [32, 259] width 11 height 11
click at [697, 526] on icon at bounding box center [697, 631] width 14 height 14
click at [770, 526] on icon at bounding box center [775, 631] width 14 height 14
click at [693, 526] on icon at bounding box center [697, 631] width 14 height 14
click at [773, 526] on icon at bounding box center [775, 631] width 14 height 14
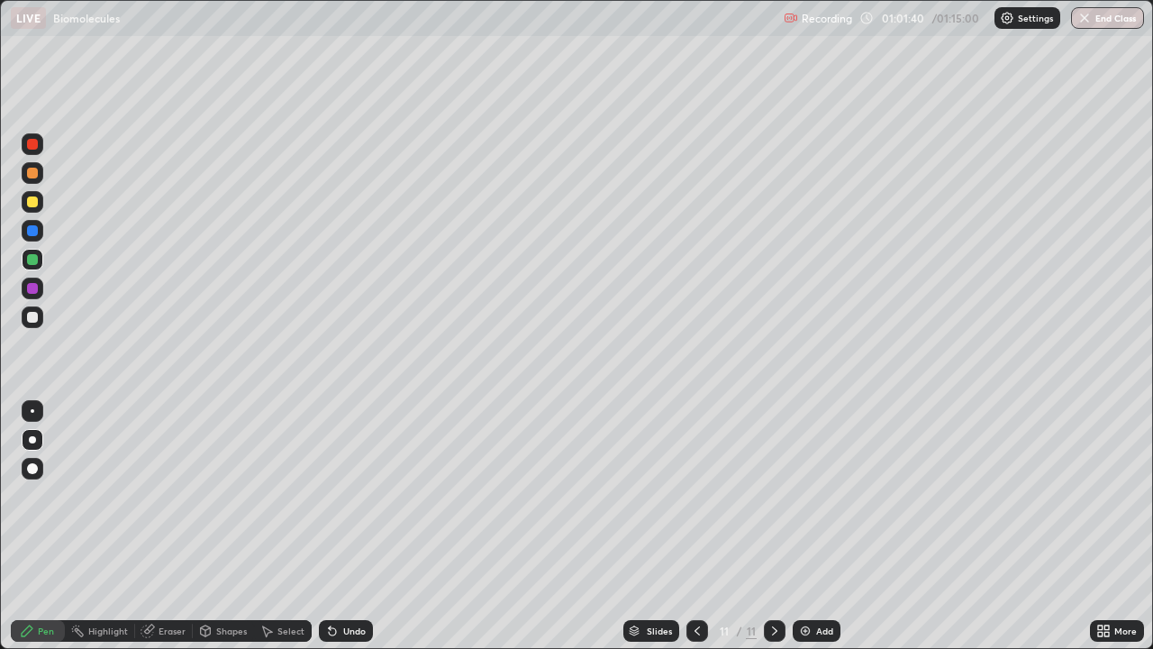
click at [35, 203] on div at bounding box center [32, 201] width 11 height 11
click at [343, 526] on div "Undo" at bounding box center [354, 630] width 23 height 9
click at [336, 526] on icon at bounding box center [332, 631] width 14 height 14
click at [340, 526] on div "Undo" at bounding box center [346, 631] width 54 height 22
click at [28, 319] on div at bounding box center [32, 317] width 11 height 11
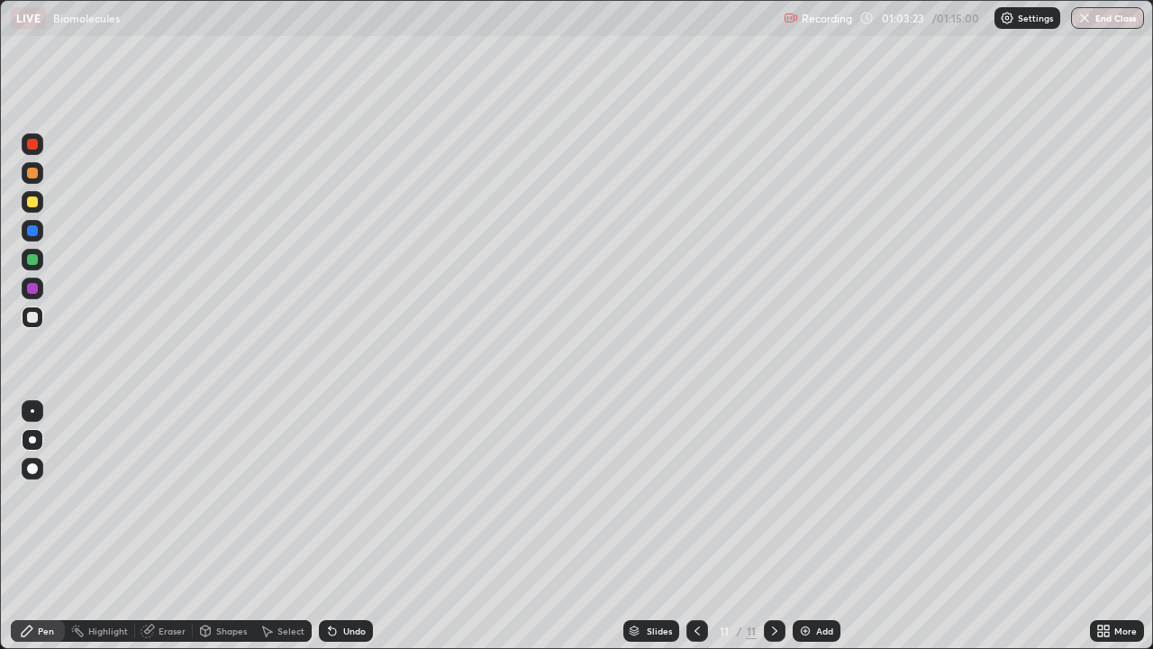
click at [31, 233] on div at bounding box center [32, 230] width 11 height 11
click at [818, 526] on div "Add" at bounding box center [824, 630] width 17 height 9
click at [33, 202] on div at bounding box center [32, 201] width 11 height 11
click at [36, 174] on div at bounding box center [32, 173] width 11 height 11
click at [32, 232] on div at bounding box center [32, 230] width 11 height 11
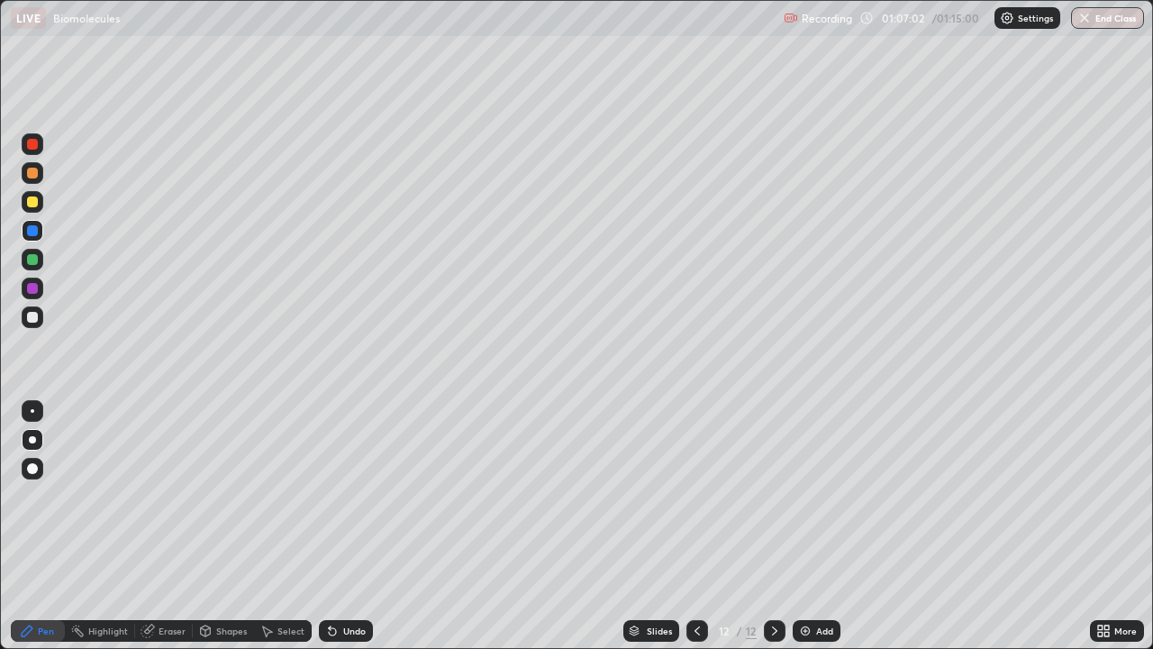
click at [32, 145] on div at bounding box center [32, 144] width 11 height 11
click at [38, 256] on div at bounding box center [33, 260] width 22 height 22
click at [37, 291] on div at bounding box center [32, 288] width 11 height 11
click at [35, 173] on div at bounding box center [32, 173] width 11 height 11
click at [32, 203] on div at bounding box center [32, 201] width 11 height 11
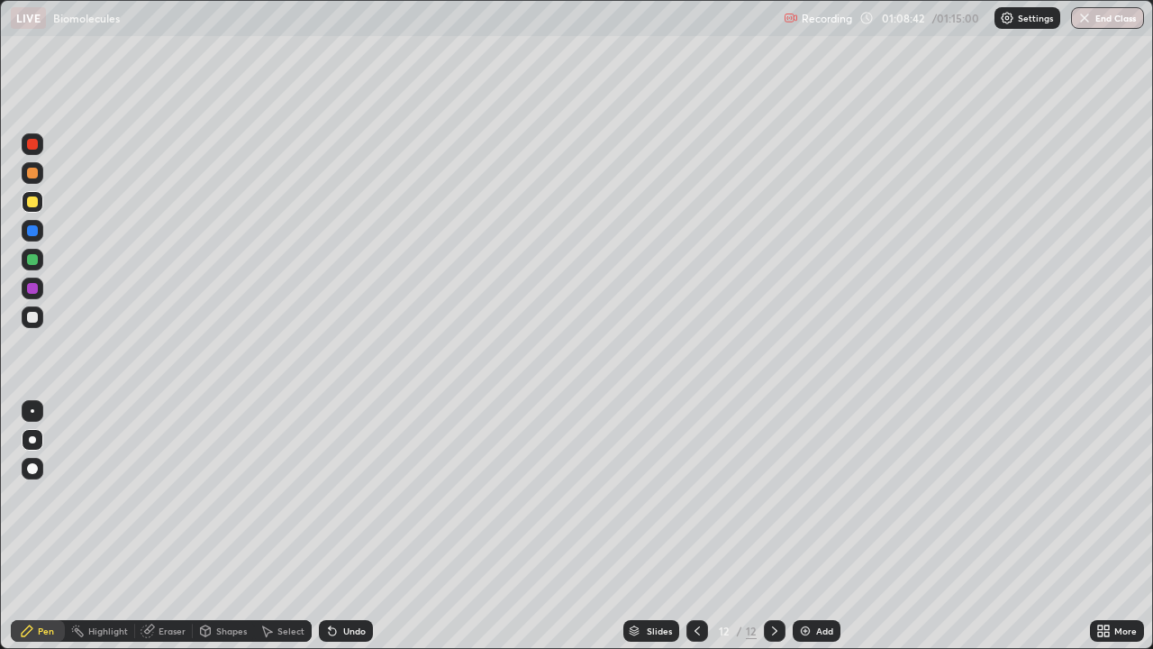
click at [355, 526] on div "Undo" at bounding box center [354, 630] width 23 height 9
click at [37, 262] on div at bounding box center [32, 259] width 11 height 11
click at [347, 526] on div "Undo" at bounding box center [346, 631] width 54 height 22
click at [343, 526] on div "Undo" at bounding box center [354, 630] width 23 height 9
click at [367, 526] on div "Undo" at bounding box center [346, 631] width 54 height 22
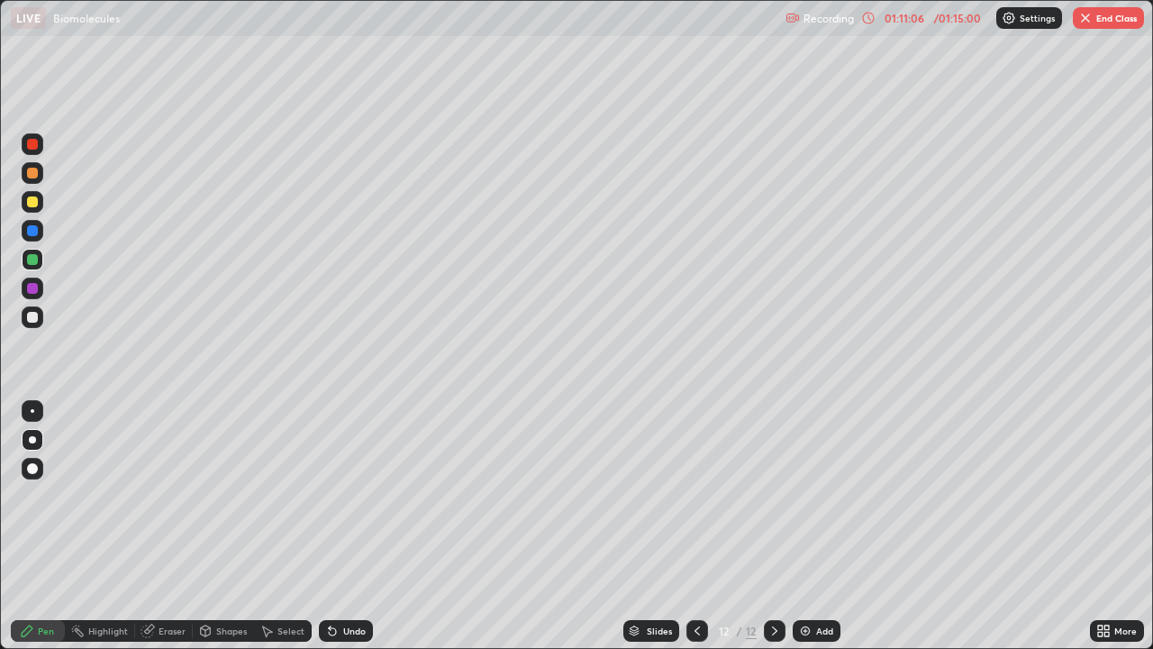
click at [367, 526] on div "Undo" at bounding box center [346, 631] width 54 height 22
click at [34, 202] on div at bounding box center [32, 201] width 11 height 11
click at [40, 168] on div at bounding box center [33, 173] width 22 height 22
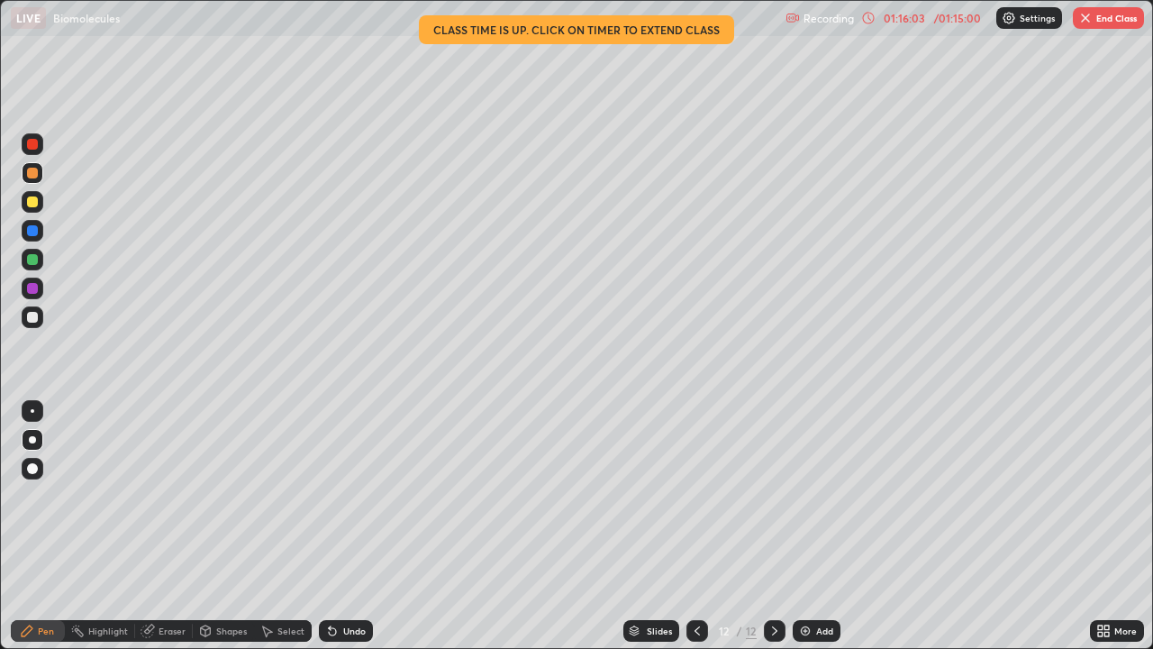
click at [1106, 14] on button "End Class" at bounding box center [1108, 18] width 71 height 22
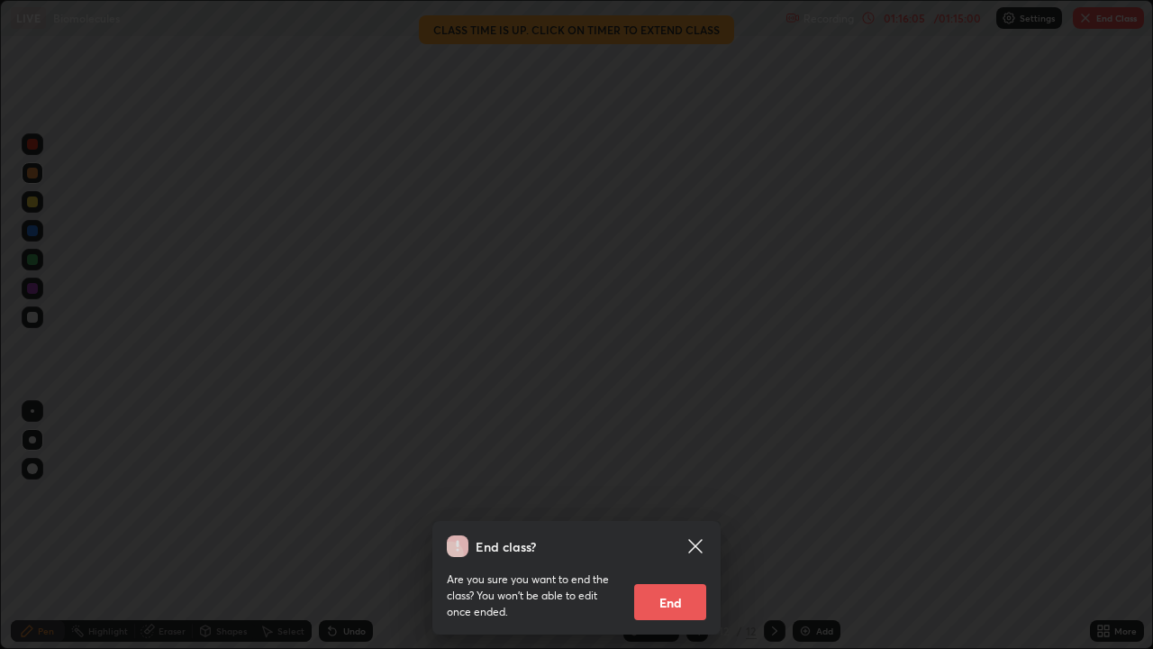
click at [660, 526] on button "End" at bounding box center [670, 602] width 72 height 36
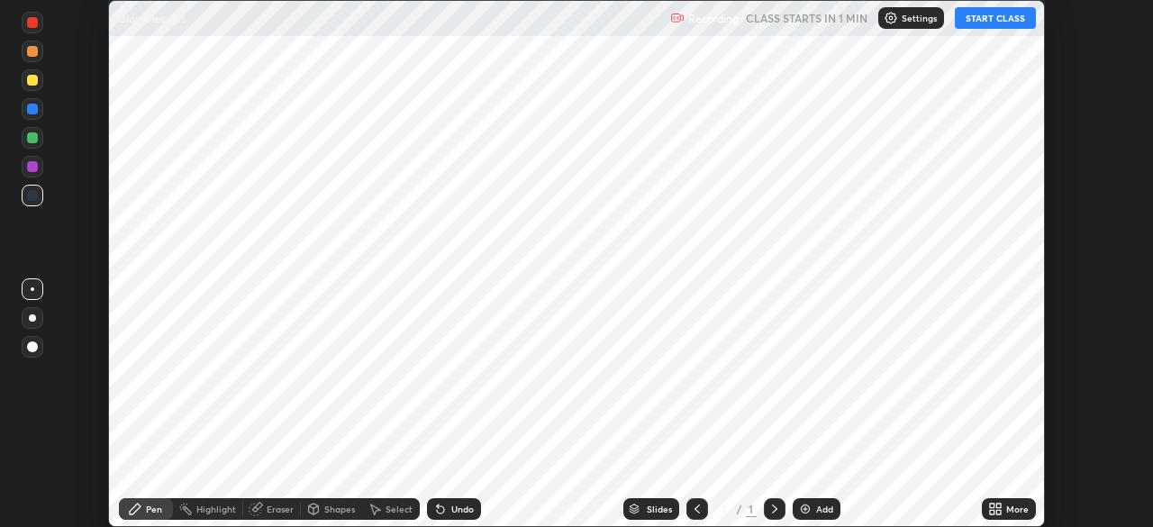
scroll to position [527, 1153]
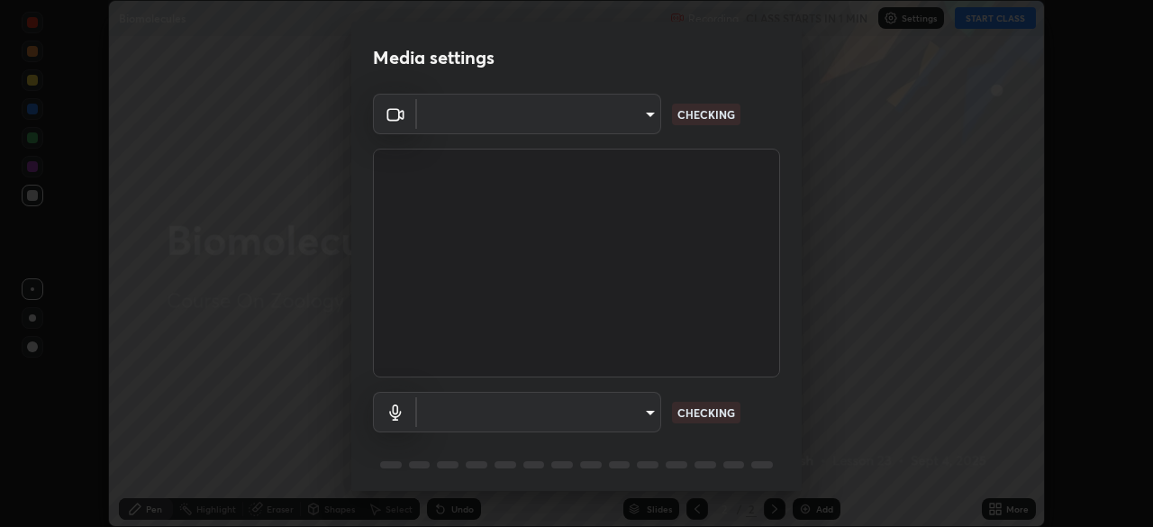
type input "5607bcfbd967db3bf5f76de58c8b00fc12754f2471884d1aaf72f2f6a5703857"
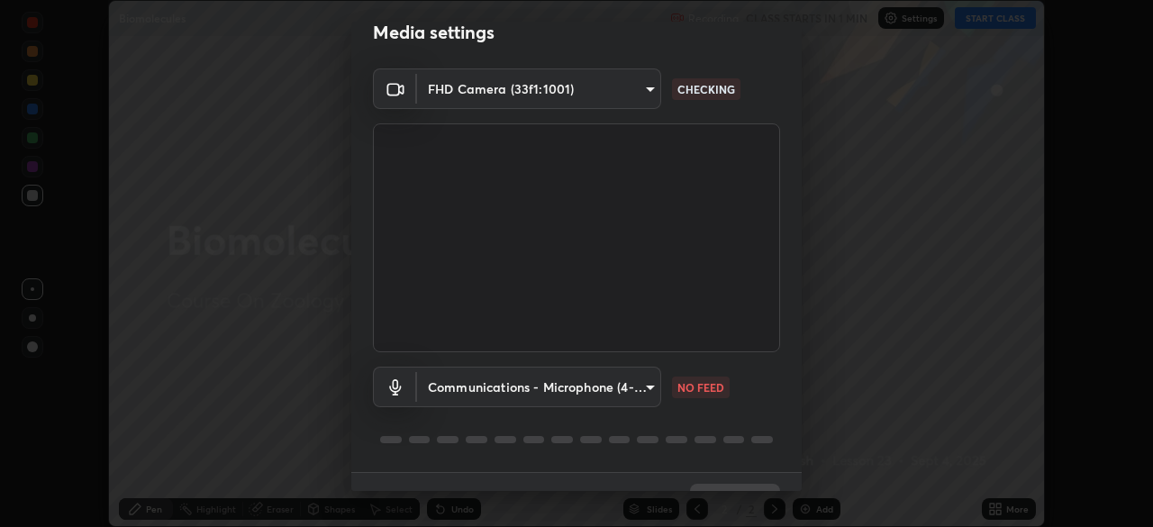
scroll to position [25, 0]
click at [647, 387] on body "Erase all Biomolecules Recording CLASS STARTS IN 1 MIN Settings START CLASS Set…" at bounding box center [576, 263] width 1153 height 527
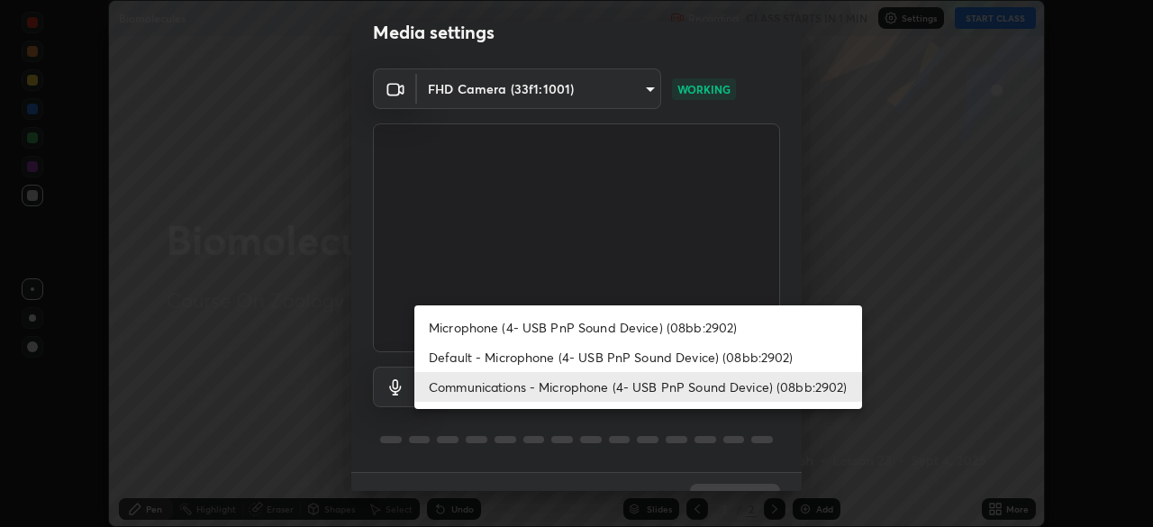
click at [667, 353] on li "Default - Microphone (4- USB PnP Sound Device) (08bb:2902)" at bounding box center [638, 357] width 448 height 30
type input "default"
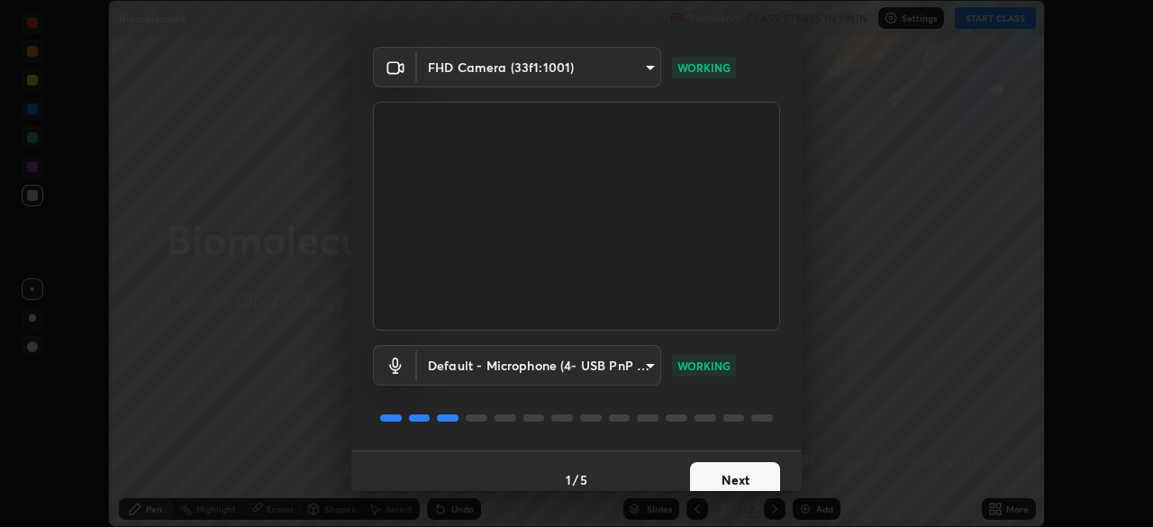
scroll to position [64, 0]
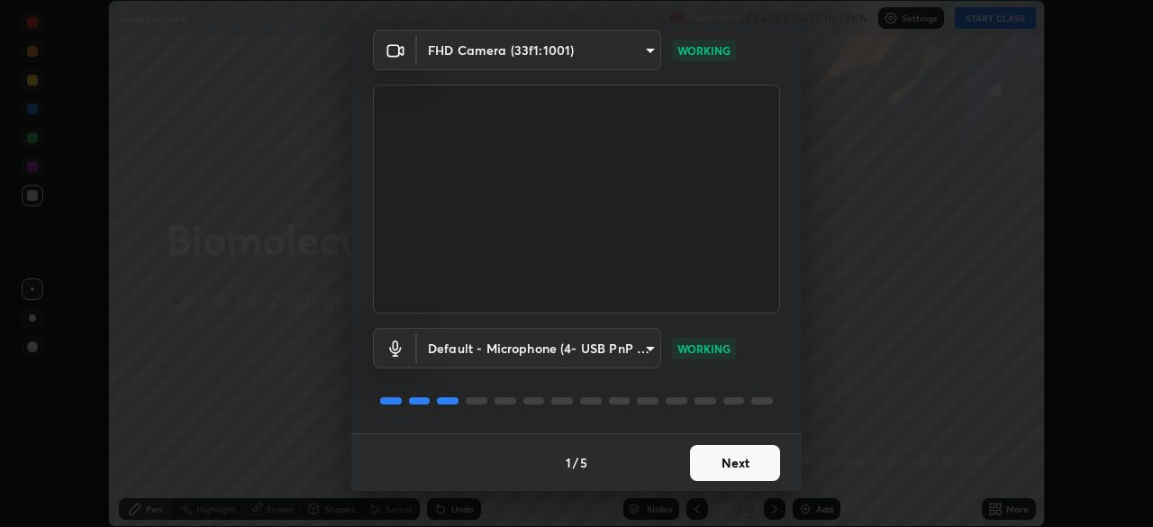
click at [741, 464] on button "Next" at bounding box center [735, 463] width 90 height 36
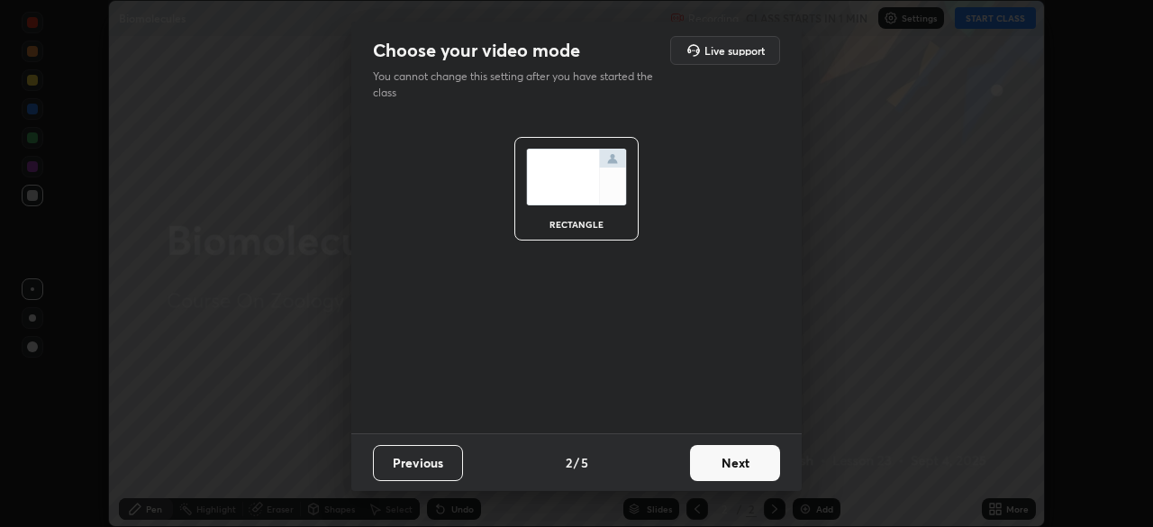
click at [744, 469] on button "Next" at bounding box center [735, 463] width 90 height 36
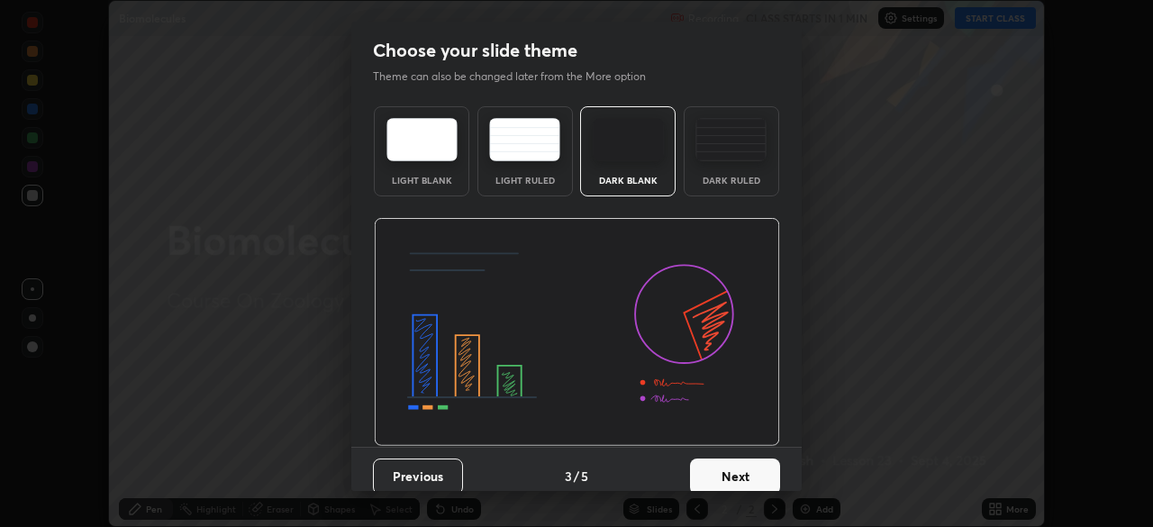
click at [742, 466] on button "Next" at bounding box center [735, 477] width 90 height 36
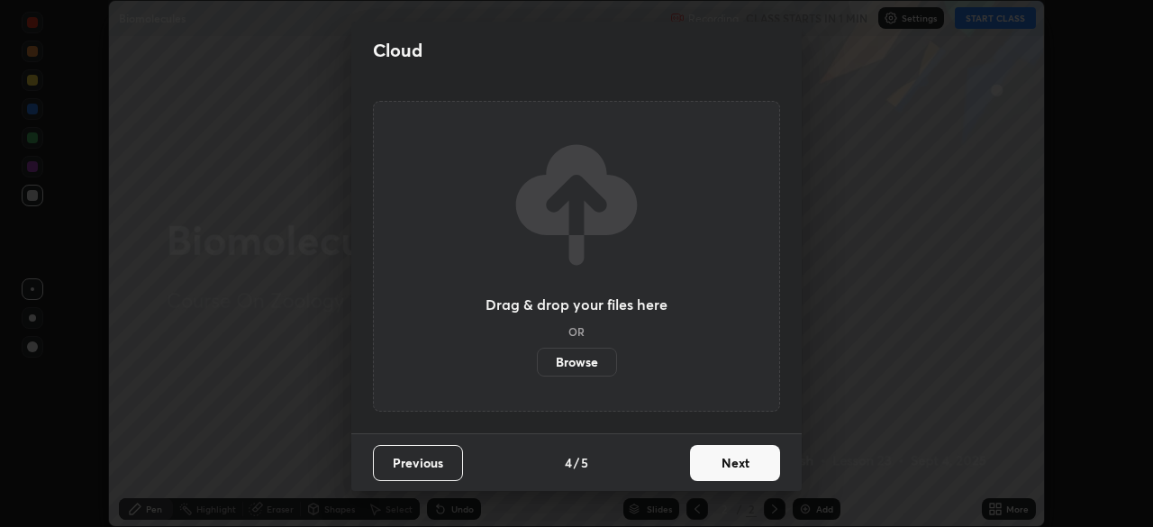
click at [742, 470] on button "Next" at bounding box center [735, 463] width 90 height 36
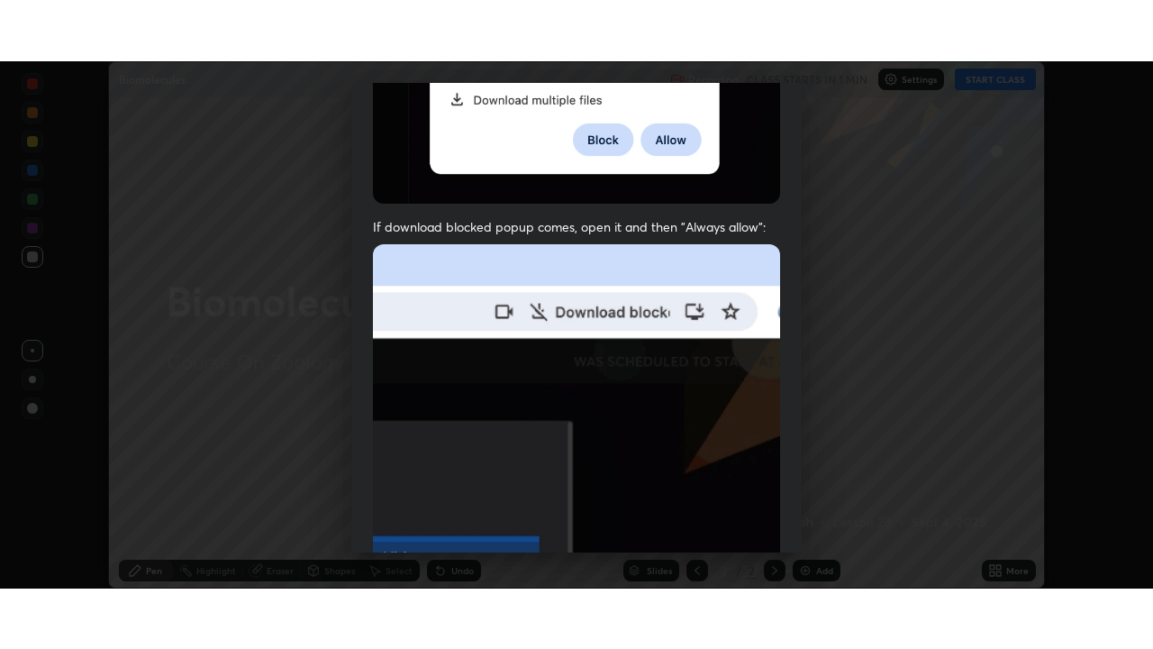
scroll to position [432, 0]
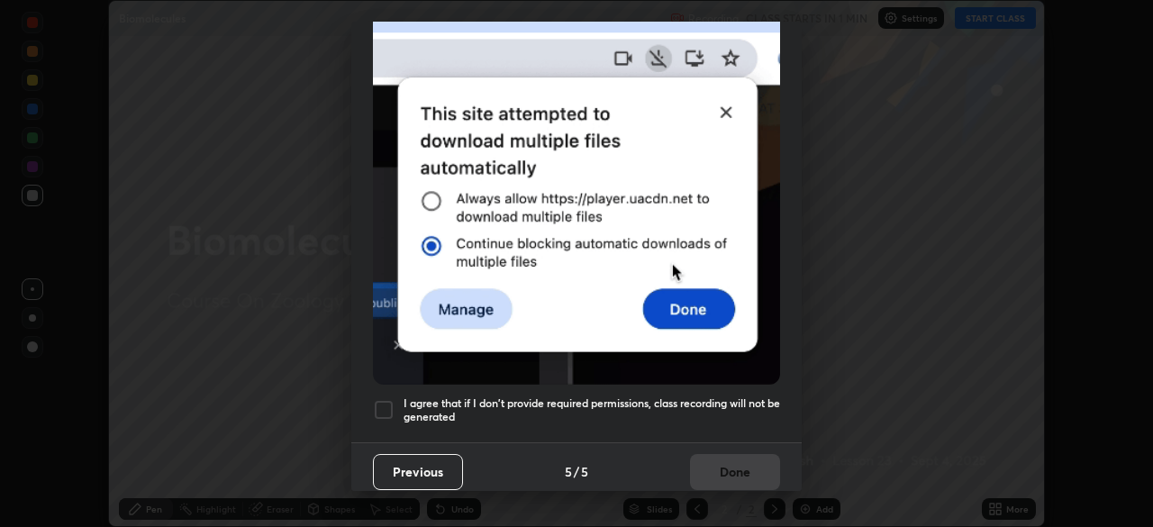
click at [733, 414] on h5 "I agree that if I don't provide required permissions, class recording will not …" at bounding box center [592, 410] width 377 height 28
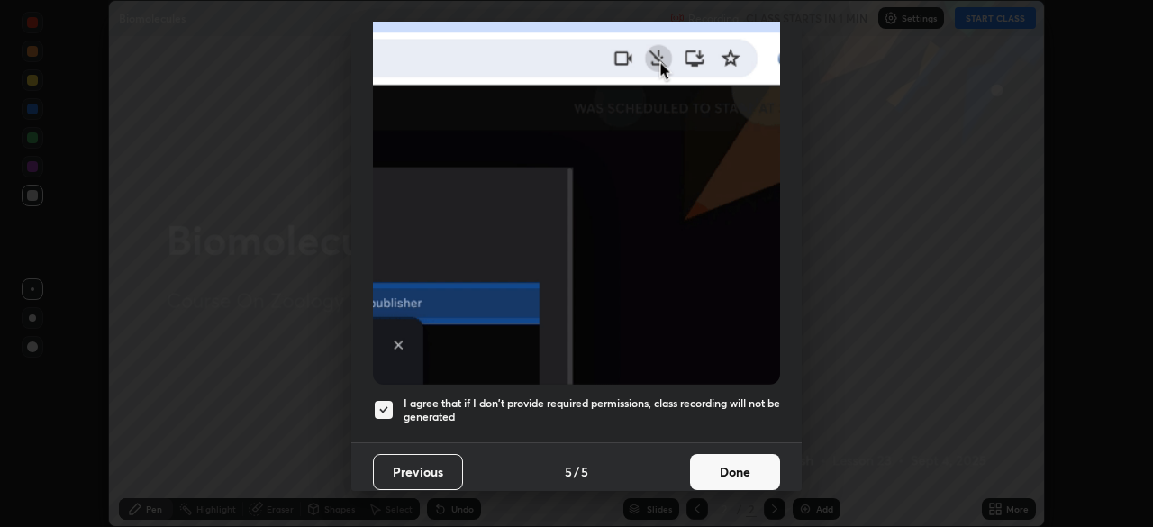
click at [748, 458] on button "Done" at bounding box center [735, 472] width 90 height 36
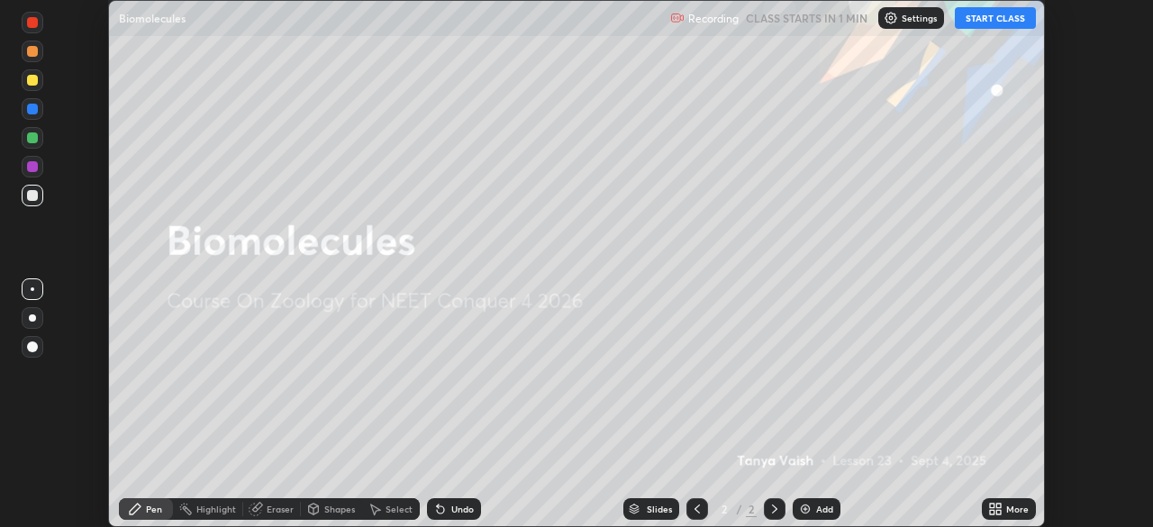
click at [1010, 509] on div "More" at bounding box center [1017, 509] width 23 height 9
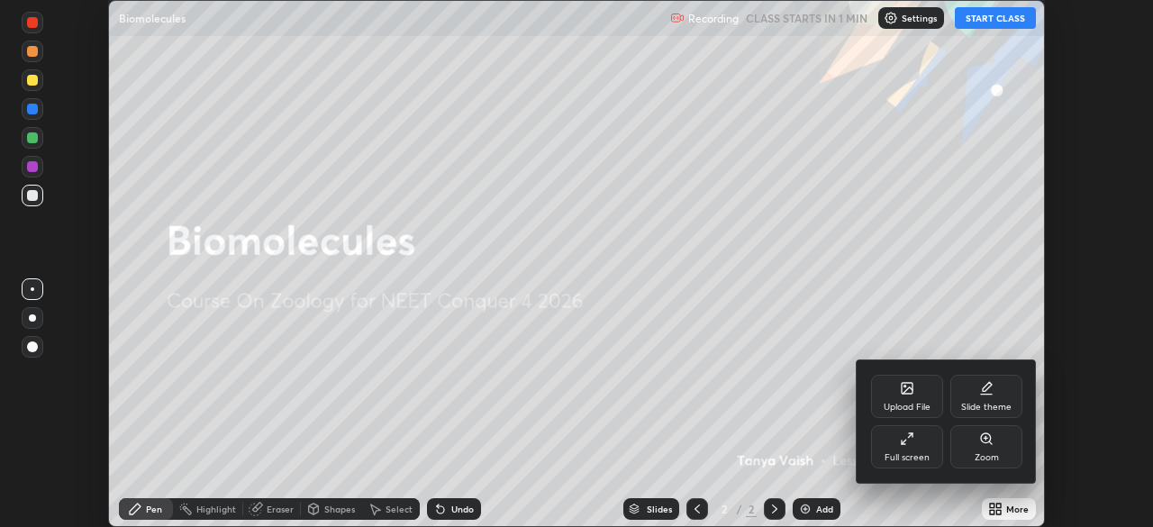
click at [927, 449] on div "Full screen" at bounding box center [907, 446] width 72 height 43
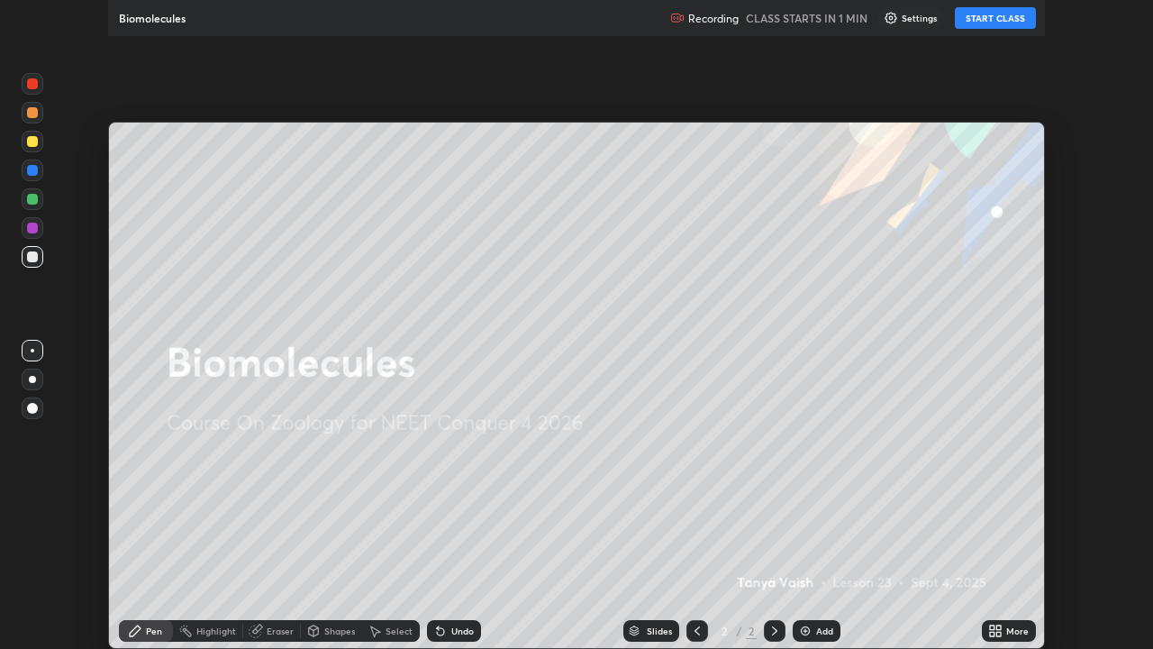
scroll to position [649, 1153]
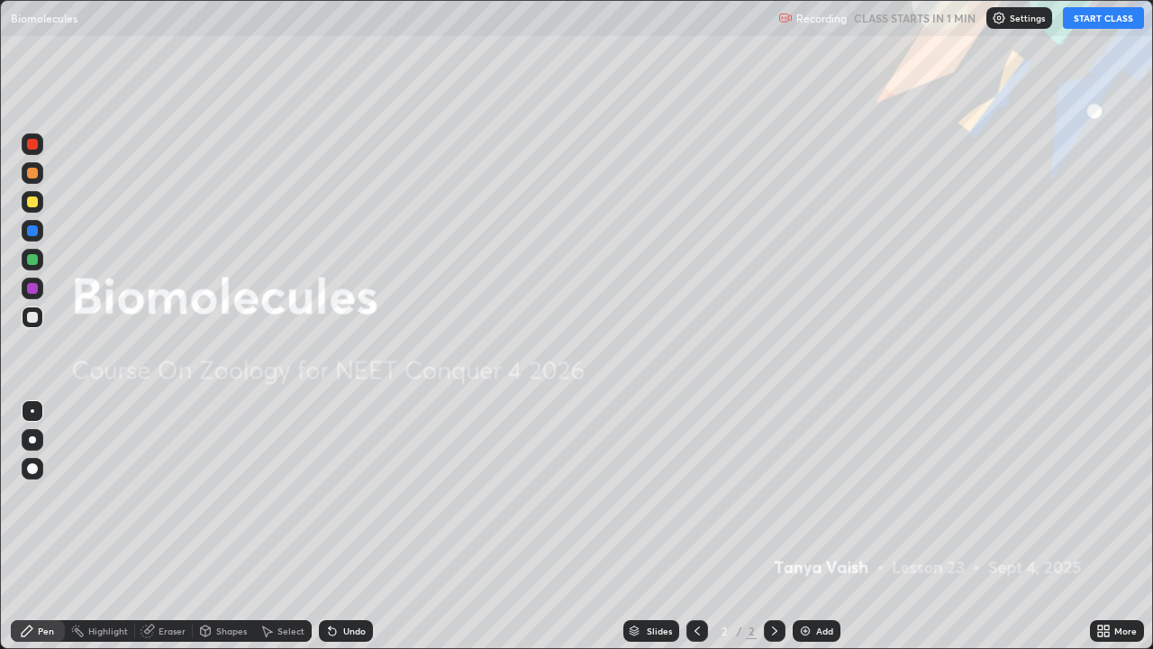
click at [1103, 20] on button "START CLASS" at bounding box center [1103, 18] width 81 height 22
click at [816, 526] on div "Add" at bounding box center [824, 630] width 17 height 9
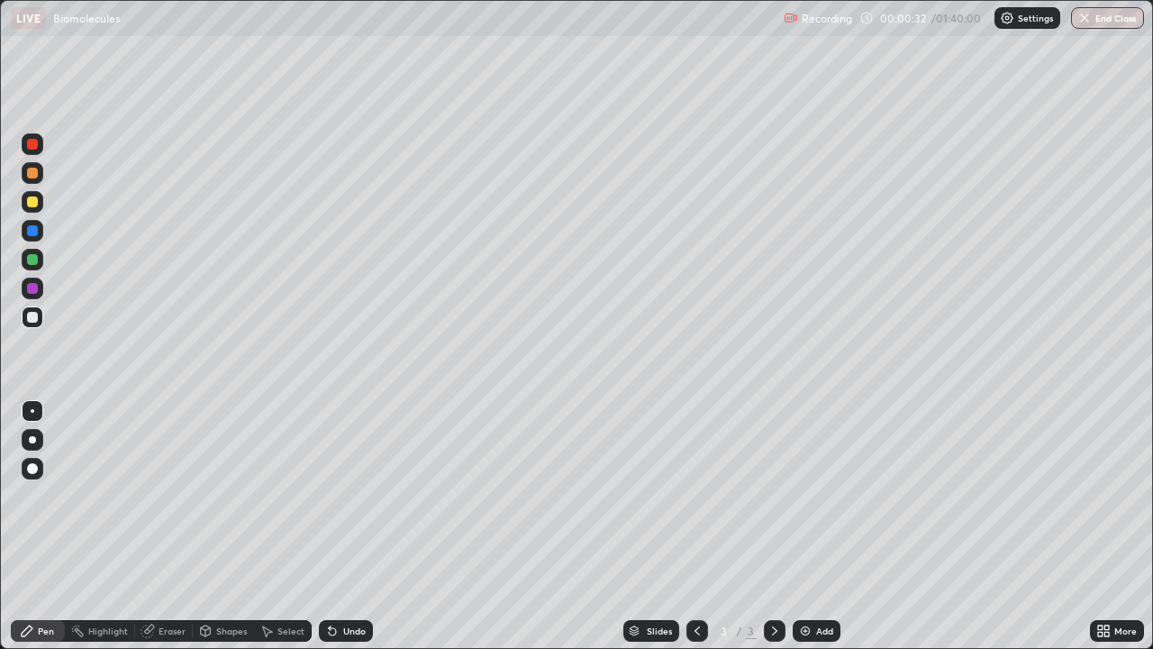
click at [34, 202] on div at bounding box center [32, 201] width 11 height 11
click at [35, 438] on div at bounding box center [33, 440] width 22 height 22
click at [37, 228] on div at bounding box center [32, 230] width 11 height 11
click at [36, 261] on div at bounding box center [32, 259] width 11 height 11
click at [31, 228] on div at bounding box center [32, 230] width 11 height 11
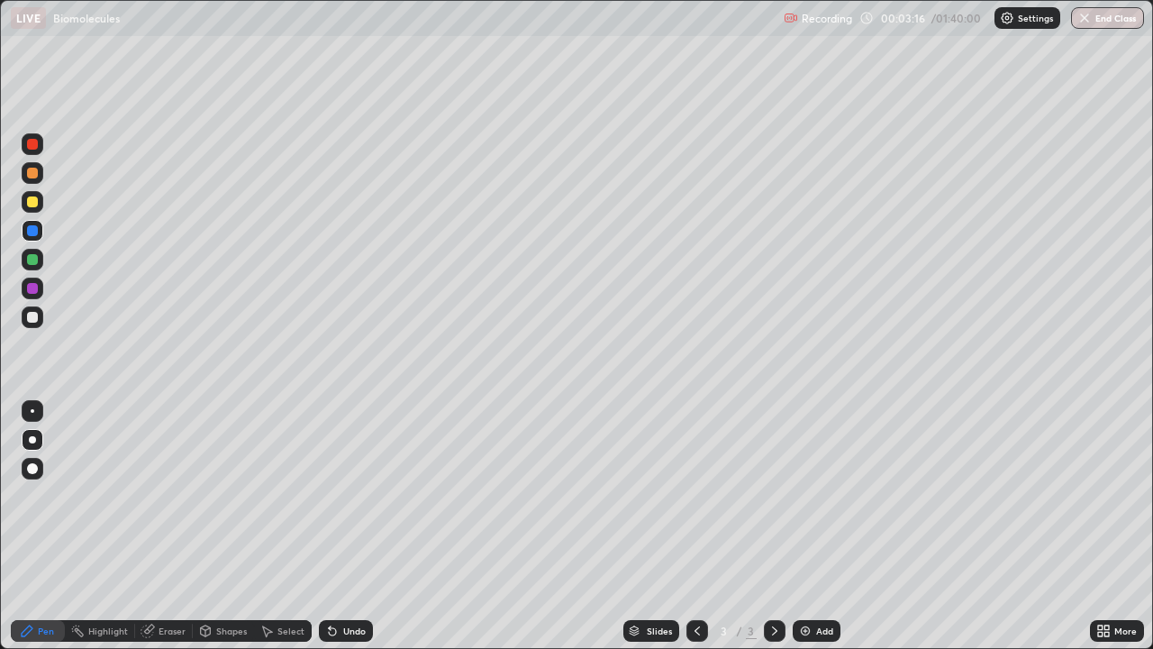
click at [38, 201] on div at bounding box center [33, 202] width 22 height 22
click at [36, 319] on div at bounding box center [32, 317] width 11 height 11
click at [38, 205] on div at bounding box center [33, 202] width 22 height 22
click at [38, 319] on div at bounding box center [33, 317] width 22 height 22
click at [360, 526] on div "Undo" at bounding box center [346, 631] width 54 height 22
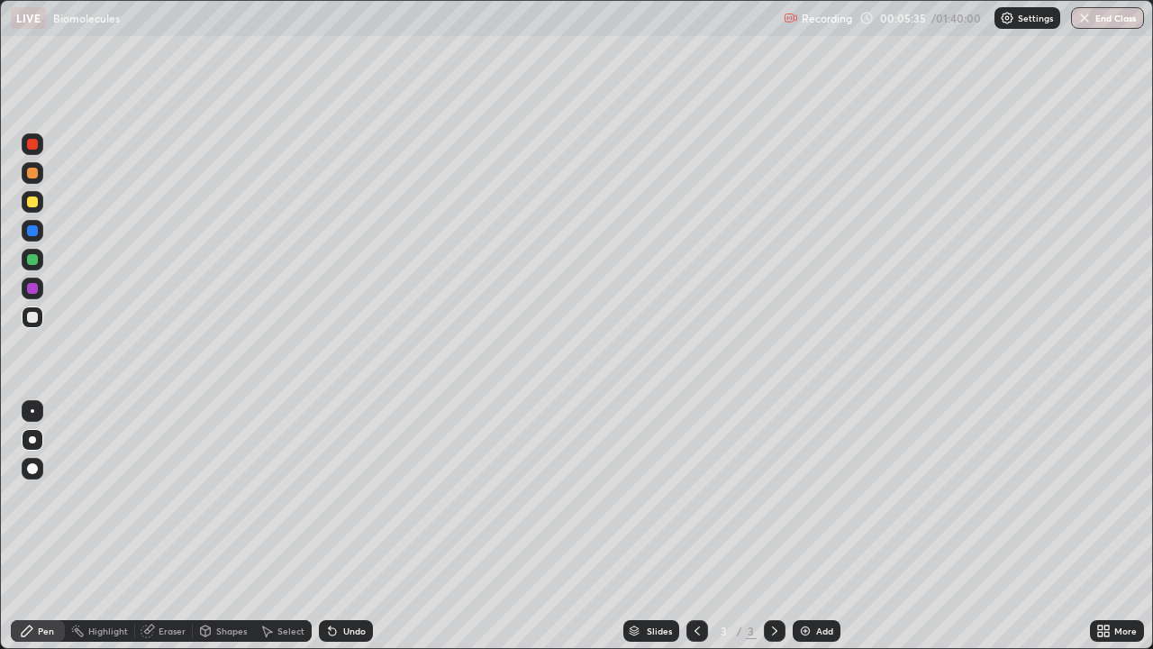
click at [37, 198] on div at bounding box center [32, 201] width 11 height 11
click at [35, 231] on div at bounding box center [32, 230] width 11 height 11
click at [38, 204] on div at bounding box center [33, 202] width 22 height 22
click at [37, 319] on div at bounding box center [32, 317] width 11 height 11
click at [38, 202] on div at bounding box center [33, 202] width 22 height 22
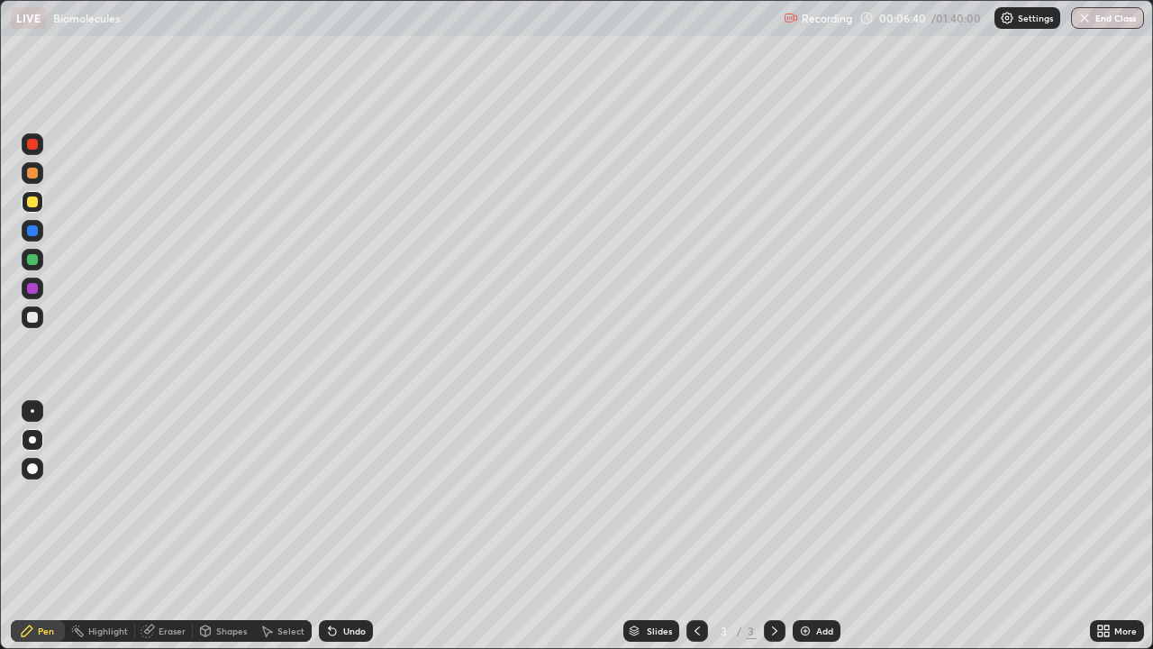
click at [41, 263] on div at bounding box center [33, 260] width 22 height 22
click at [816, 526] on div "Add" at bounding box center [824, 630] width 17 height 9
click at [34, 198] on div at bounding box center [32, 201] width 11 height 11
click at [38, 172] on div at bounding box center [33, 173] width 22 height 22
click at [32, 316] on div at bounding box center [32, 317] width 11 height 11
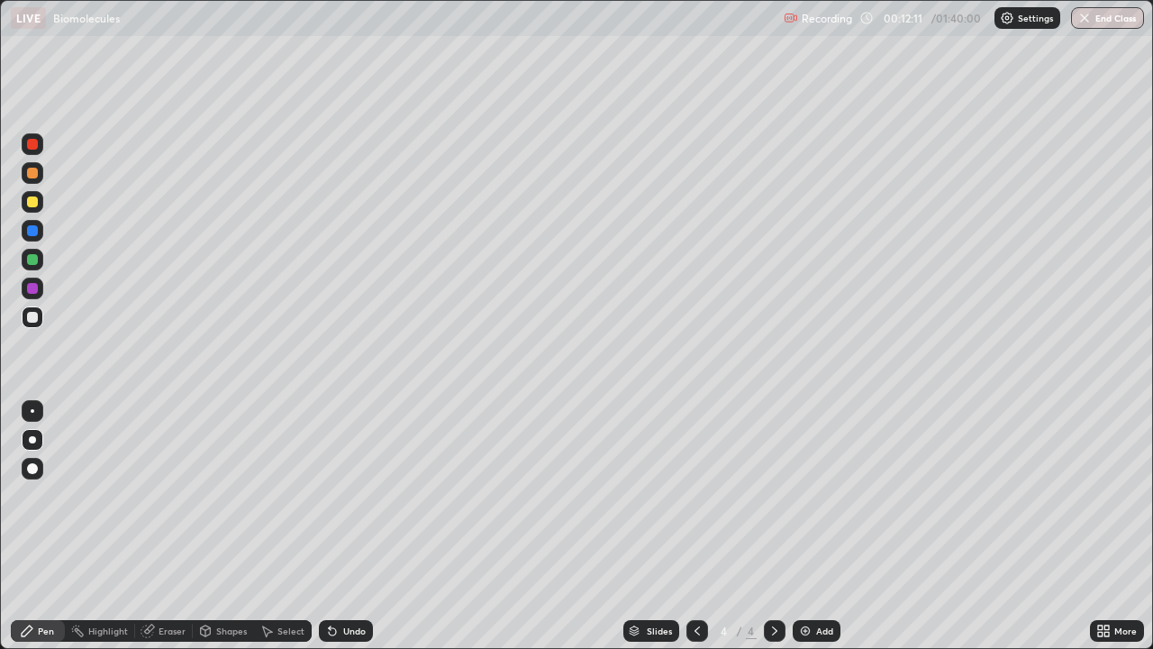
click at [38, 197] on div at bounding box center [33, 202] width 22 height 22
click at [32, 314] on div at bounding box center [32, 317] width 11 height 11
click at [38, 287] on div at bounding box center [33, 289] width 22 height 22
click at [359, 526] on div "Undo" at bounding box center [354, 630] width 23 height 9
click at [344, 526] on div "Undo" at bounding box center [354, 630] width 23 height 9
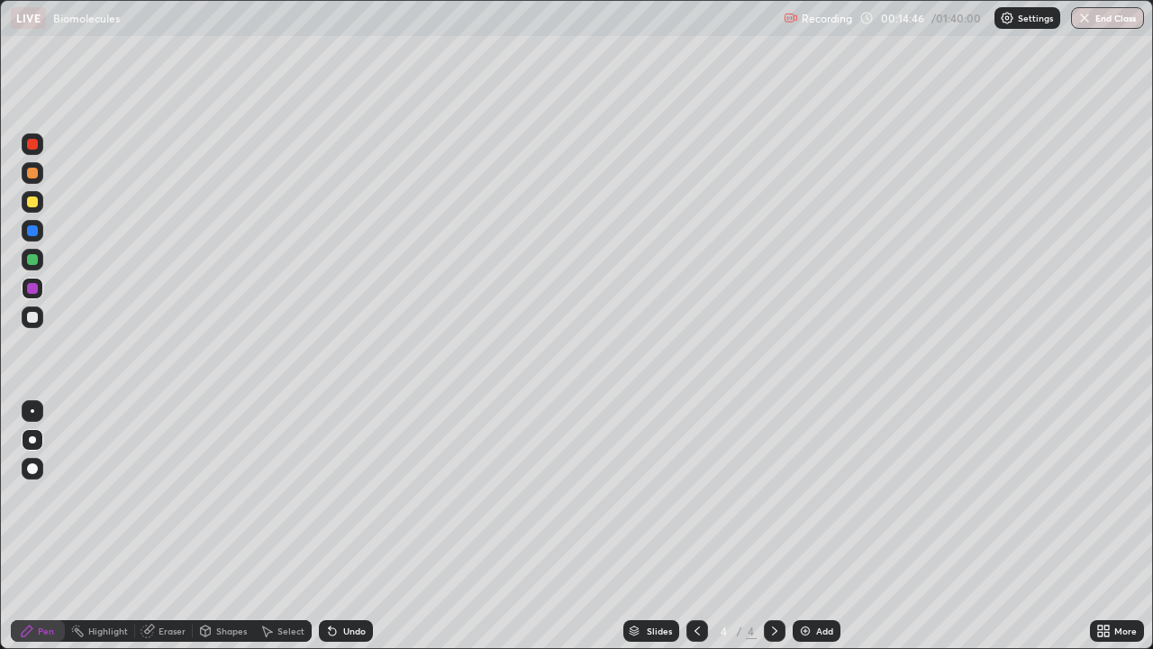
click at [816, 526] on div "Add" at bounding box center [824, 630] width 17 height 9
click at [35, 230] on div at bounding box center [32, 230] width 11 height 11
click at [41, 204] on div at bounding box center [33, 202] width 22 height 22
click at [36, 171] on div at bounding box center [32, 173] width 11 height 11
click at [32, 316] on div at bounding box center [32, 317] width 11 height 11
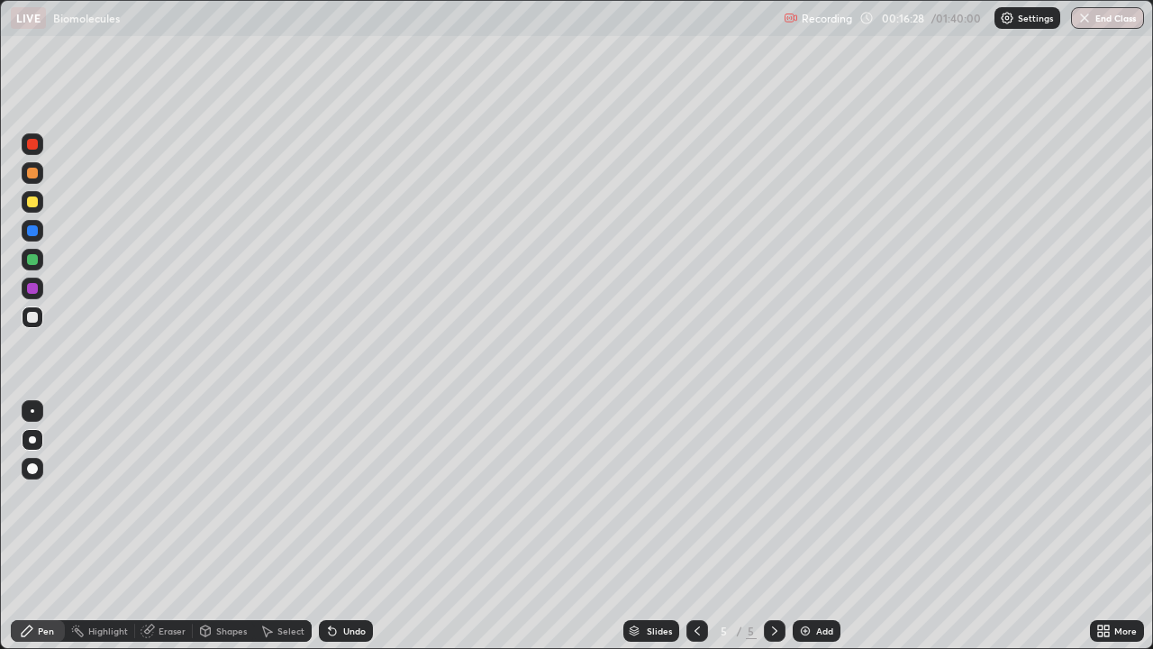
click at [36, 202] on div at bounding box center [32, 201] width 11 height 11
click at [31, 319] on div at bounding box center [32, 317] width 11 height 11
click at [39, 260] on div at bounding box center [33, 260] width 22 height 22
click at [343, 526] on div "Undo" at bounding box center [354, 630] width 23 height 9
click at [35, 286] on div at bounding box center [32, 288] width 11 height 11
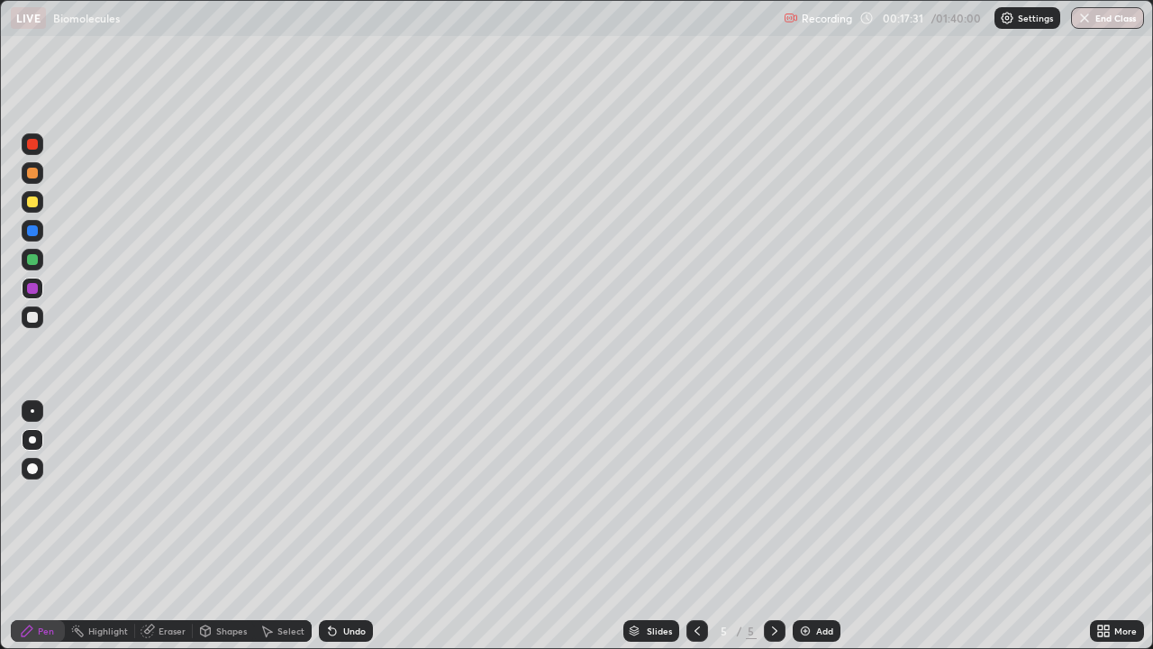
click at [39, 321] on div at bounding box center [33, 317] width 22 height 22
click at [34, 232] on div at bounding box center [32, 230] width 11 height 11
click at [35, 262] on div at bounding box center [32, 259] width 11 height 11
click at [33, 149] on div at bounding box center [32, 144] width 11 height 11
click at [824, 526] on div "Add" at bounding box center [824, 630] width 17 height 9
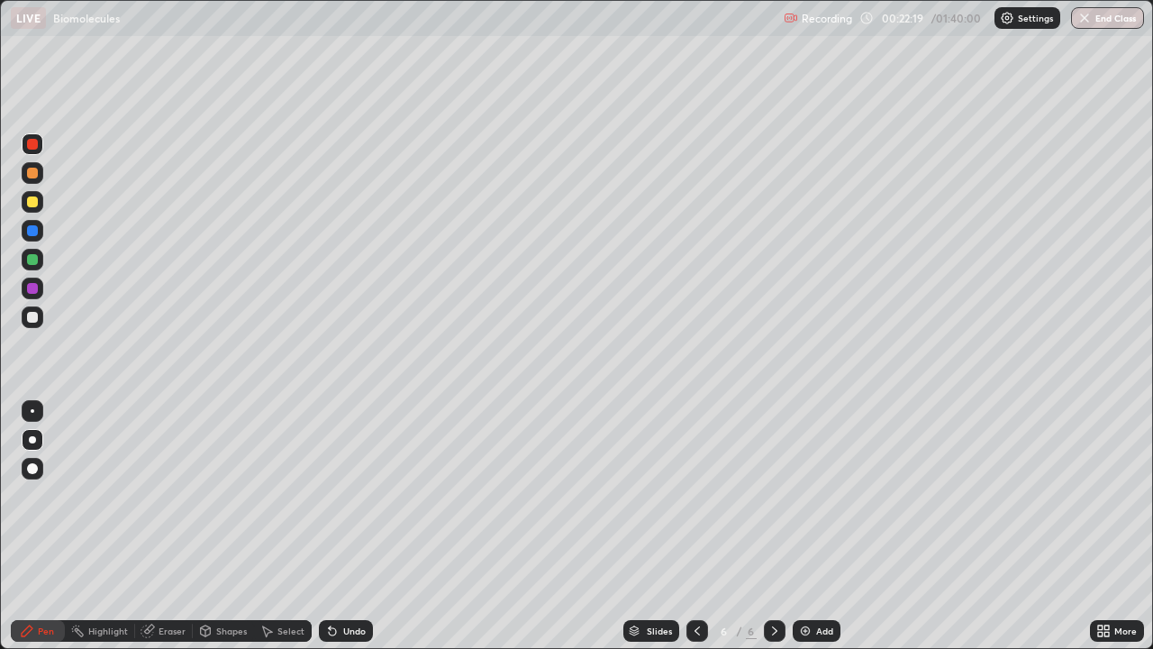
click at [32, 203] on div at bounding box center [32, 201] width 11 height 11
click at [34, 257] on div at bounding box center [32, 259] width 11 height 11
click at [39, 177] on div at bounding box center [33, 173] width 22 height 22
click at [343, 526] on div "Undo" at bounding box center [354, 630] width 23 height 9
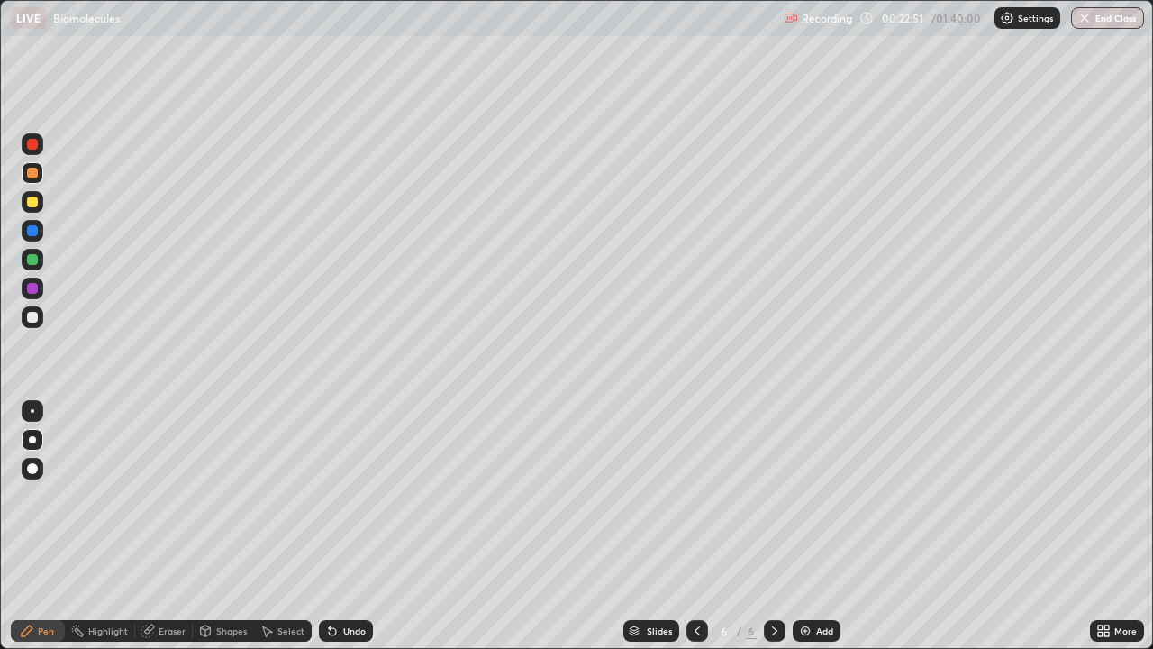
click at [36, 201] on div at bounding box center [32, 201] width 11 height 11
click at [36, 169] on div at bounding box center [32, 173] width 11 height 11
click at [38, 200] on div at bounding box center [33, 202] width 22 height 22
click at [33, 175] on div at bounding box center [32, 173] width 11 height 11
click at [36, 196] on div at bounding box center [33, 202] width 22 height 22
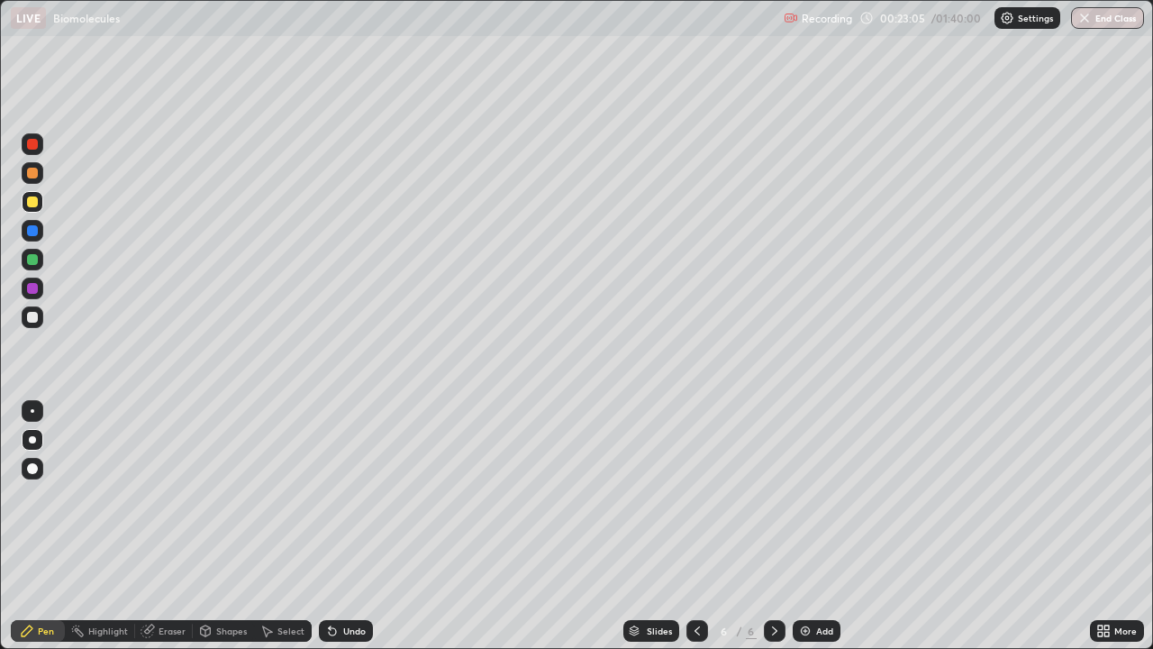
click at [32, 174] on div at bounding box center [32, 173] width 11 height 11
click at [37, 318] on div at bounding box center [32, 317] width 11 height 11
click at [35, 260] on div at bounding box center [32, 259] width 11 height 11
click at [37, 228] on div at bounding box center [32, 230] width 11 height 11
click at [338, 526] on div "Undo" at bounding box center [342, 631] width 61 height 36
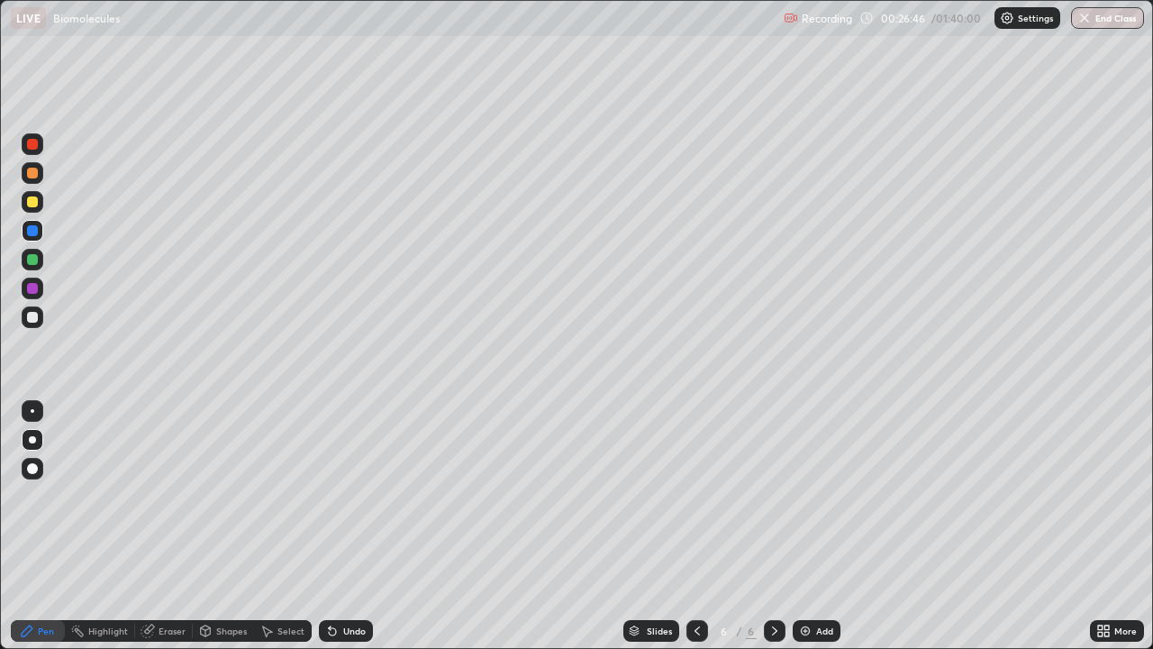
click at [821, 526] on div "Add" at bounding box center [817, 631] width 48 height 22
click at [33, 204] on div at bounding box center [32, 201] width 11 height 11
click at [33, 172] on div at bounding box center [32, 173] width 11 height 11
click at [34, 201] on div at bounding box center [32, 201] width 11 height 11
click at [36, 257] on div at bounding box center [32, 259] width 11 height 11
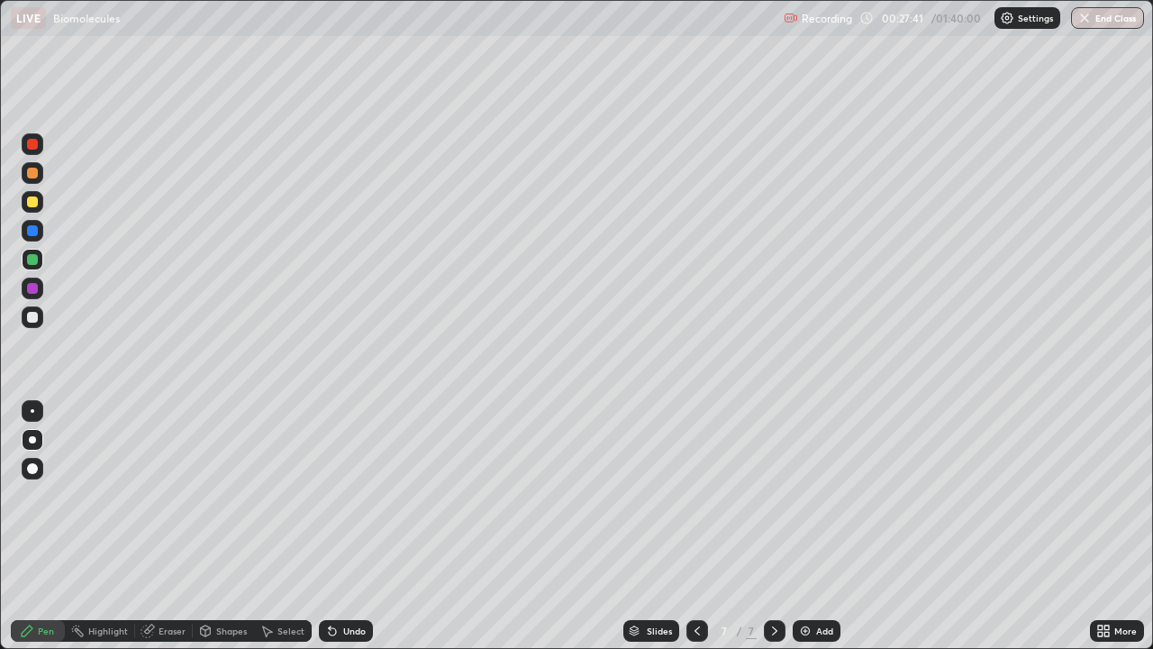
click at [33, 200] on div at bounding box center [32, 201] width 11 height 11
click at [39, 318] on div at bounding box center [33, 317] width 22 height 22
click at [37, 232] on div at bounding box center [32, 230] width 11 height 11
click at [821, 526] on div "Add" at bounding box center [824, 630] width 17 height 9
click at [39, 259] on div at bounding box center [33, 260] width 22 height 22
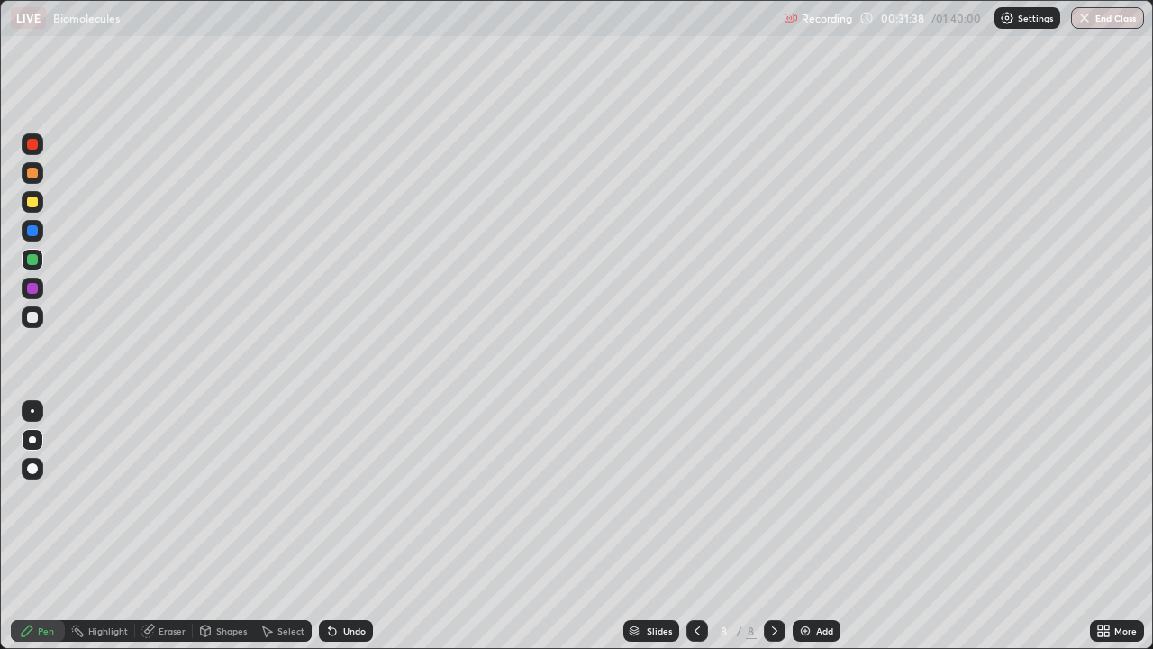
click at [39, 203] on div at bounding box center [33, 202] width 22 height 22
click at [41, 251] on div at bounding box center [33, 260] width 22 height 22
click at [36, 315] on div at bounding box center [32, 317] width 11 height 11
click at [363, 526] on div "Undo" at bounding box center [354, 630] width 23 height 9
click at [36, 261] on div at bounding box center [32, 259] width 11 height 11
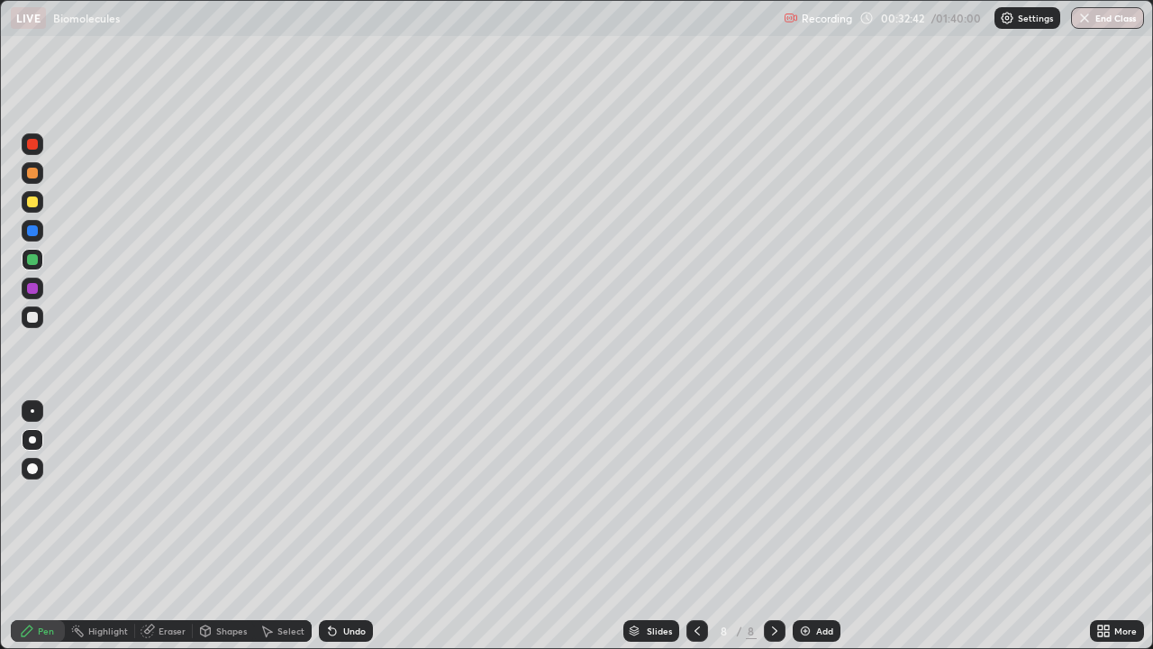
click at [40, 319] on div at bounding box center [33, 317] width 22 height 22
click at [36, 204] on div at bounding box center [32, 201] width 11 height 11
click at [351, 526] on div "Undo" at bounding box center [354, 630] width 23 height 9
click at [346, 526] on div "Undo" at bounding box center [354, 630] width 23 height 9
click at [345, 526] on div "Undo" at bounding box center [346, 631] width 54 height 22
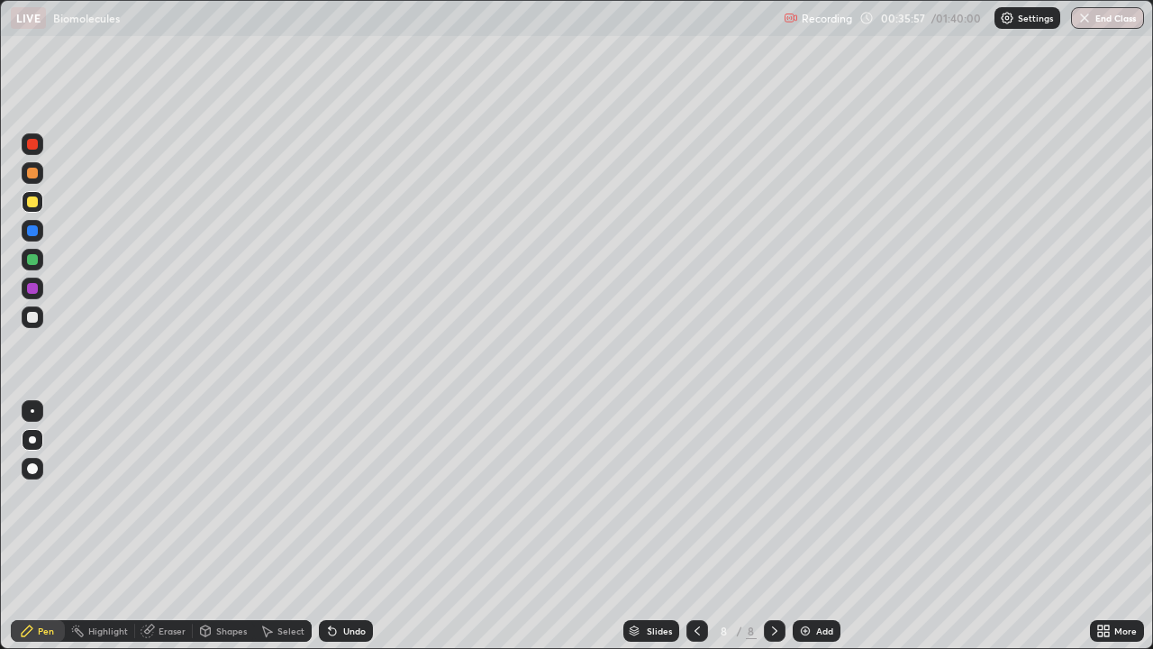
click at [344, 526] on div "Undo" at bounding box center [346, 631] width 54 height 22
click at [340, 526] on div "Undo" at bounding box center [346, 631] width 54 height 22
click at [343, 526] on div "Undo" at bounding box center [354, 630] width 23 height 9
click at [816, 526] on div "Add" at bounding box center [824, 630] width 17 height 9
click at [34, 232] on div at bounding box center [32, 230] width 11 height 11
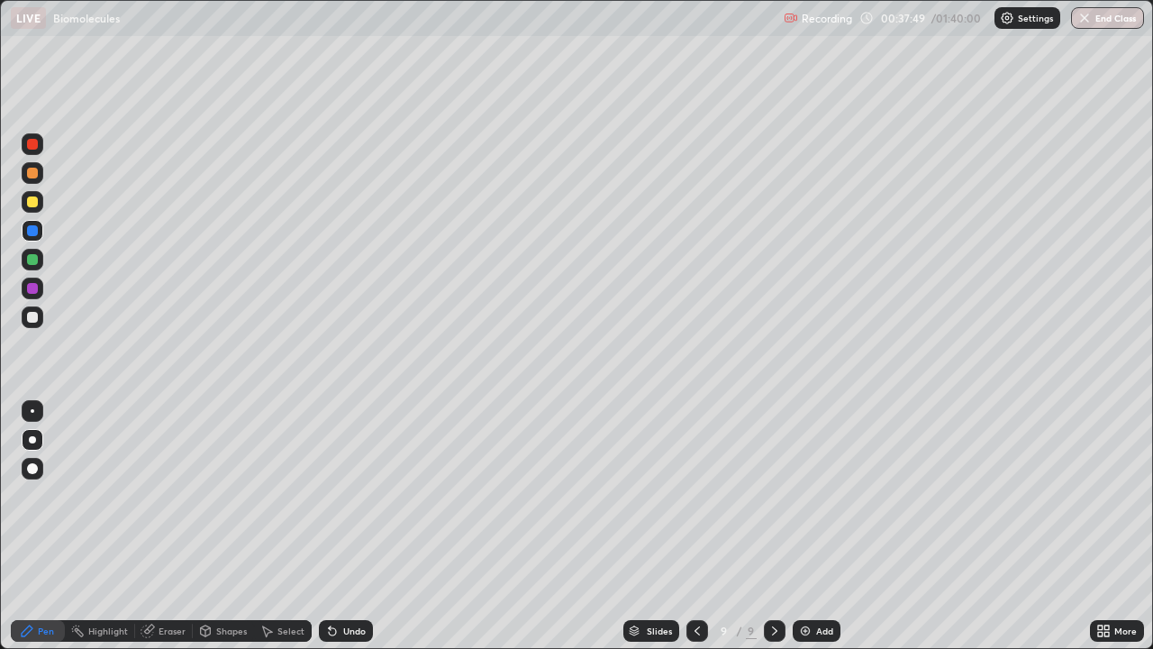
click at [35, 255] on div at bounding box center [32, 259] width 11 height 11
click at [358, 526] on div "Undo" at bounding box center [354, 630] width 23 height 9
click at [44, 319] on div at bounding box center [32, 317] width 29 height 29
click at [353, 526] on div "Undo" at bounding box center [354, 630] width 23 height 9
click at [354, 526] on div "Undo" at bounding box center [354, 630] width 23 height 9
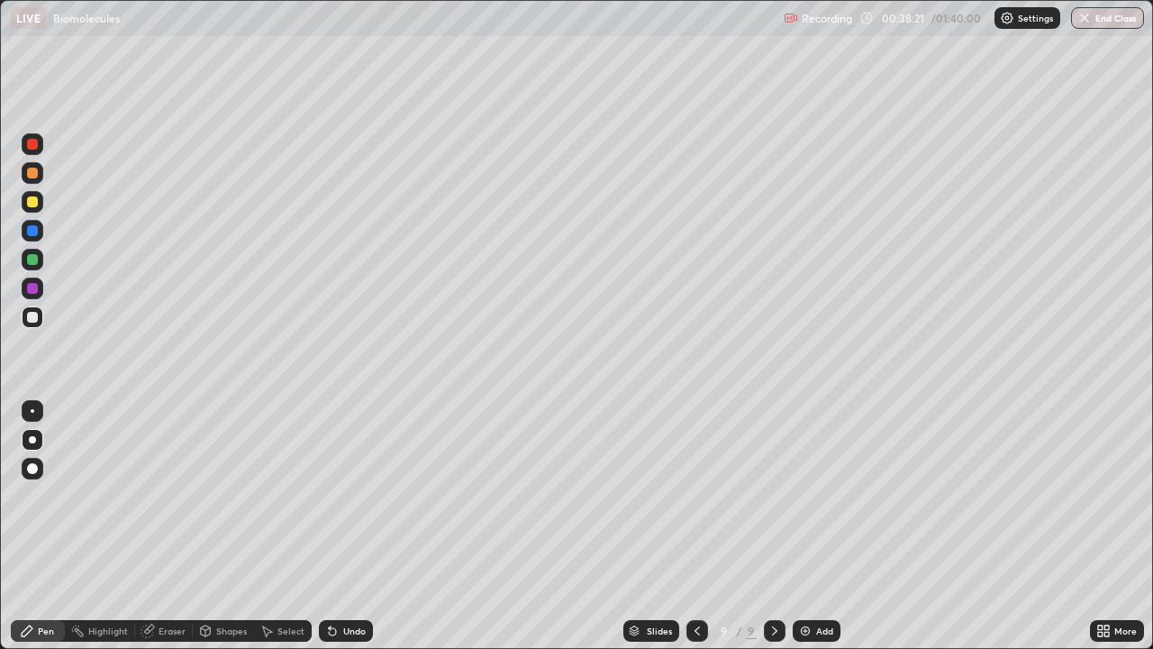
click at [354, 526] on div "Undo" at bounding box center [354, 630] width 23 height 9
click at [353, 526] on div "Undo" at bounding box center [354, 630] width 23 height 9
click at [358, 526] on div "Undo" at bounding box center [346, 631] width 54 height 22
click at [349, 526] on div "Undo" at bounding box center [346, 631] width 54 height 22
click at [40, 199] on div at bounding box center [33, 202] width 22 height 22
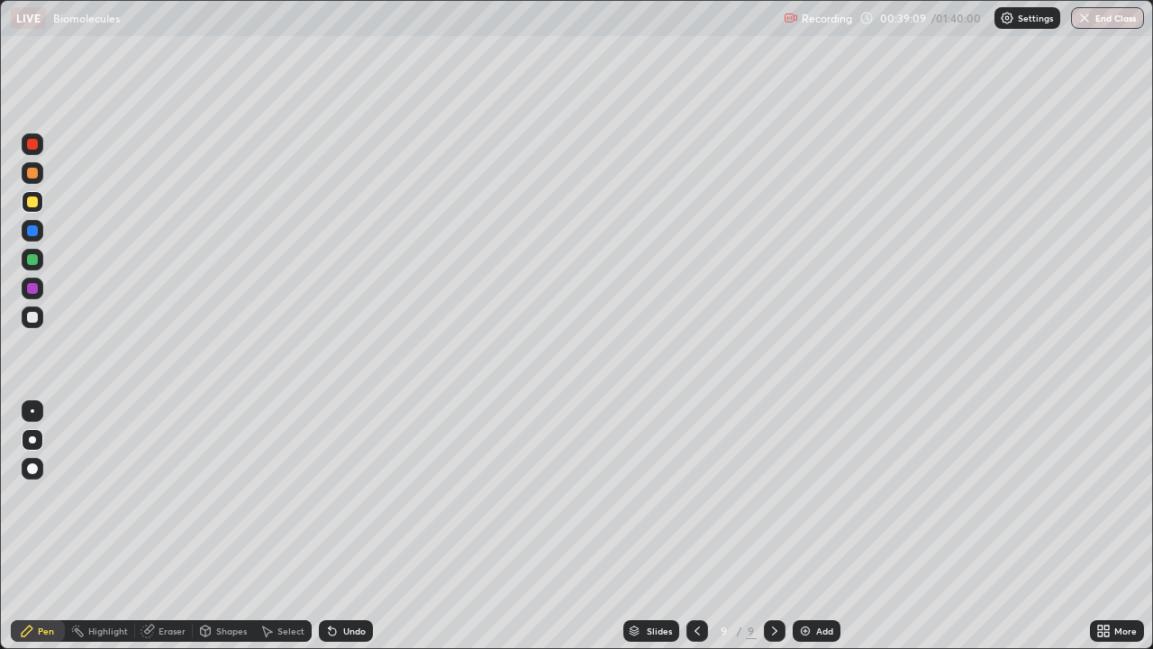
click at [38, 316] on div at bounding box center [33, 317] width 22 height 22
click at [41, 205] on div at bounding box center [33, 202] width 22 height 22
click at [41, 322] on div at bounding box center [33, 317] width 22 height 22
click at [39, 179] on div at bounding box center [33, 173] width 22 height 22
click at [37, 232] on div at bounding box center [32, 230] width 11 height 11
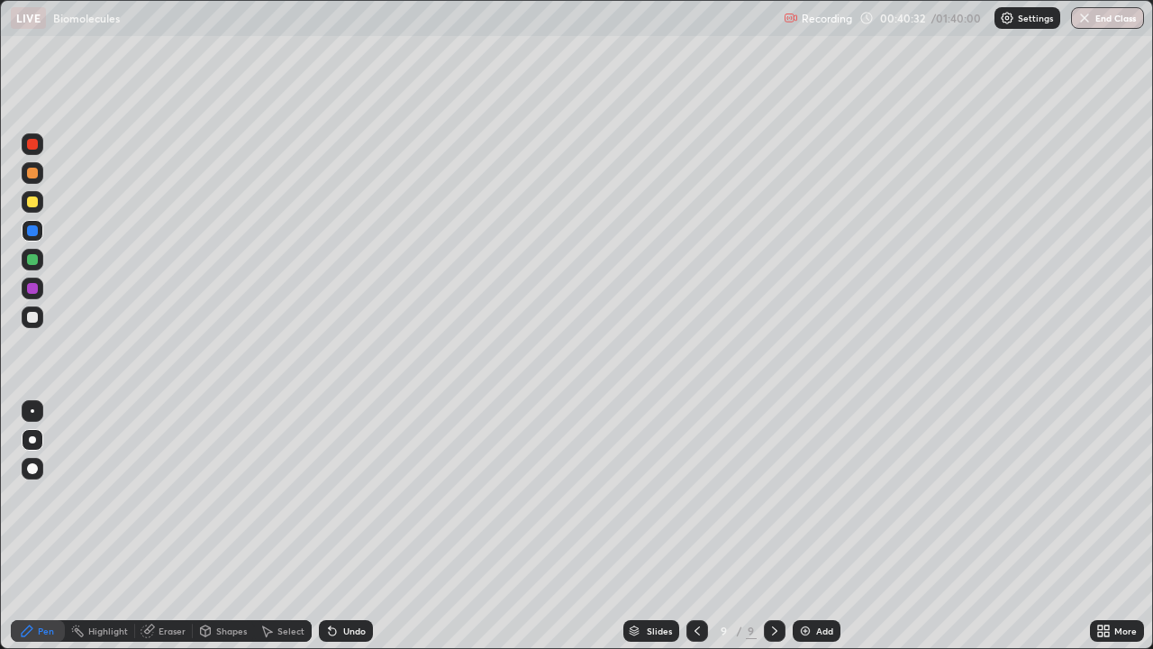
click at [39, 316] on div at bounding box center [33, 317] width 22 height 22
click at [36, 199] on div at bounding box center [32, 201] width 11 height 11
click at [36, 316] on div at bounding box center [32, 317] width 11 height 11
click at [37, 202] on div at bounding box center [32, 201] width 11 height 11
click at [40, 318] on div at bounding box center [33, 317] width 22 height 22
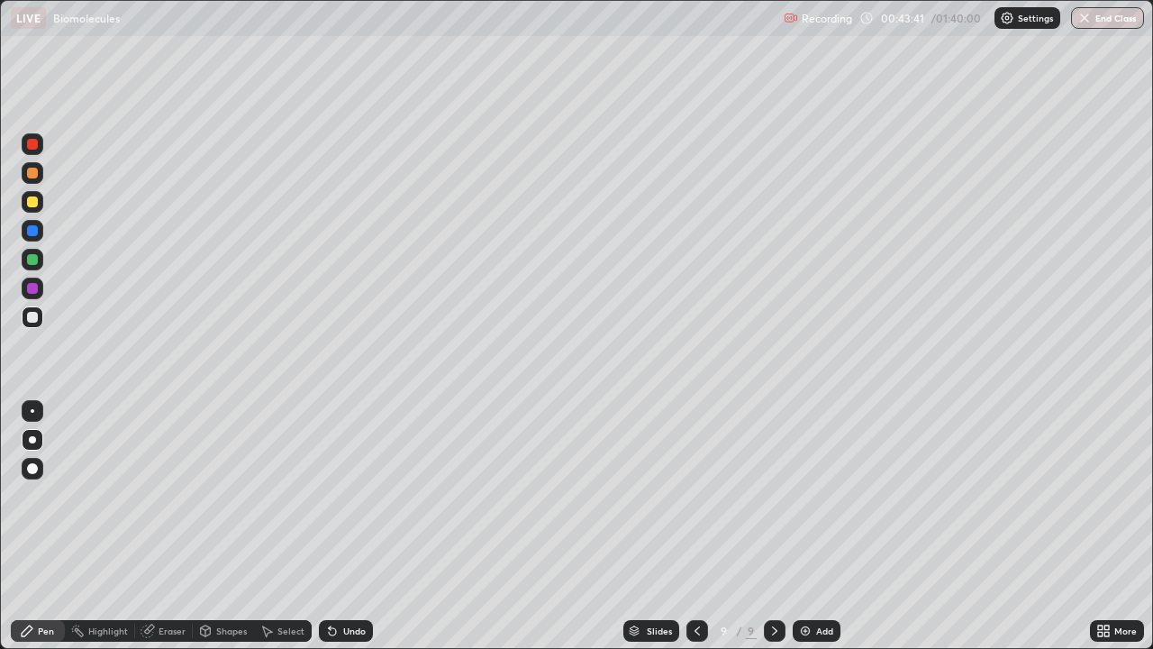
click at [34, 175] on div at bounding box center [32, 173] width 11 height 11
click at [31, 315] on div at bounding box center [32, 317] width 11 height 11
click at [817, 526] on div "Add" at bounding box center [824, 630] width 17 height 9
click at [33, 197] on div at bounding box center [32, 201] width 11 height 11
click at [342, 526] on div "Undo" at bounding box center [346, 631] width 54 height 22
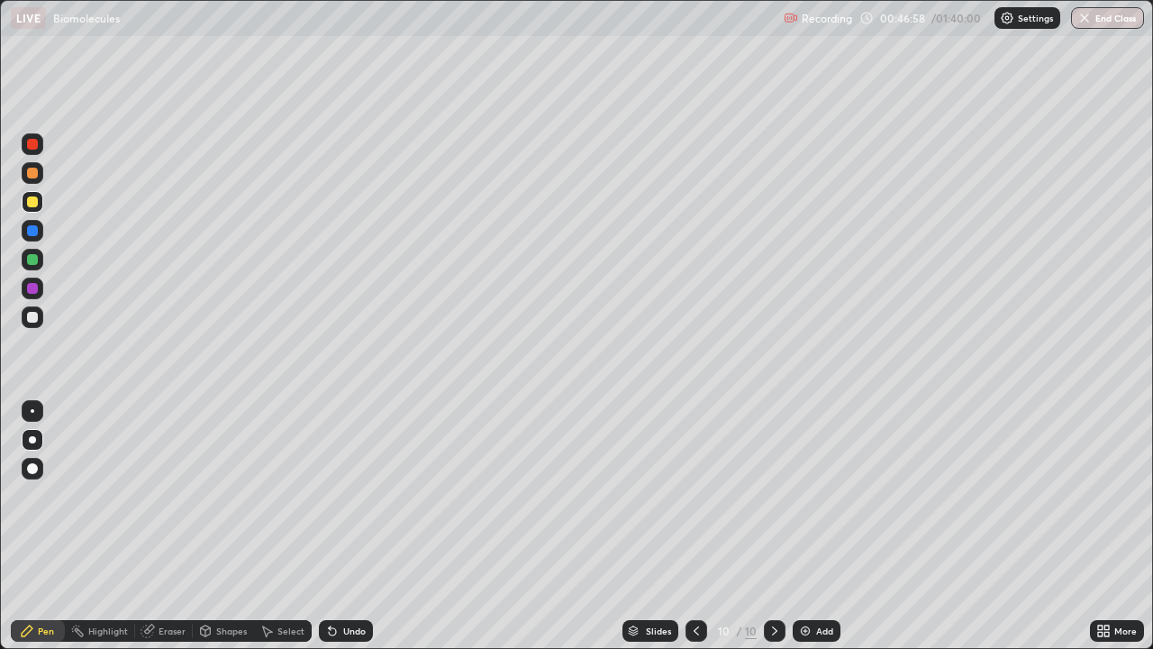
click at [37, 172] on div at bounding box center [32, 173] width 11 height 11
click at [343, 526] on div "Undo" at bounding box center [346, 631] width 54 height 22
click at [349, 526] on div "Undo" at bounding box center [354, 630] width 23 height 9
click at [344, 526] on div "Undo" at bounding box center [342, 631] width 61 height 36
click at [36, 232] on div at bounding box center [32, 230] width 11 height 11
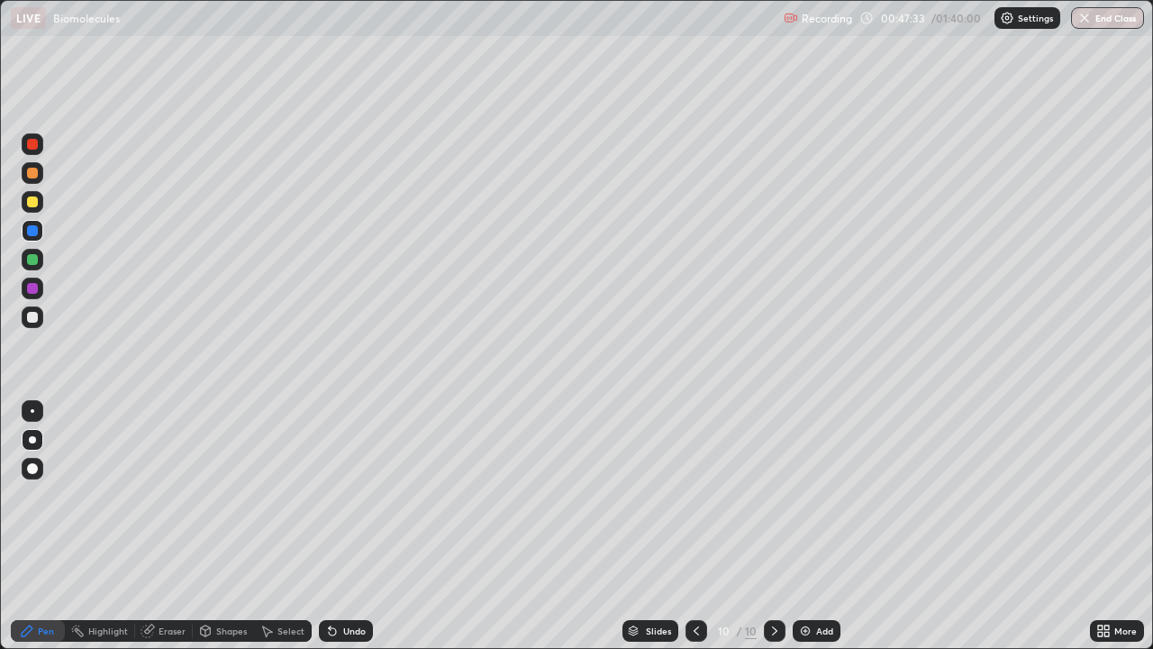
click at [36, 202] on div at bounding box center [32, 201] width 11 height 11
click at [35, 317] on div at bounding box center [32, 317] width 11 height 11
click at [41, 205] on div at bounding box center [33, 202] width 22 height 22
click at [828, 526] on div "Add" at bounding box center [824, 630] width 17 height 9
click at [35, 171] on div at bounding box center [32, 173] width 11 height 11
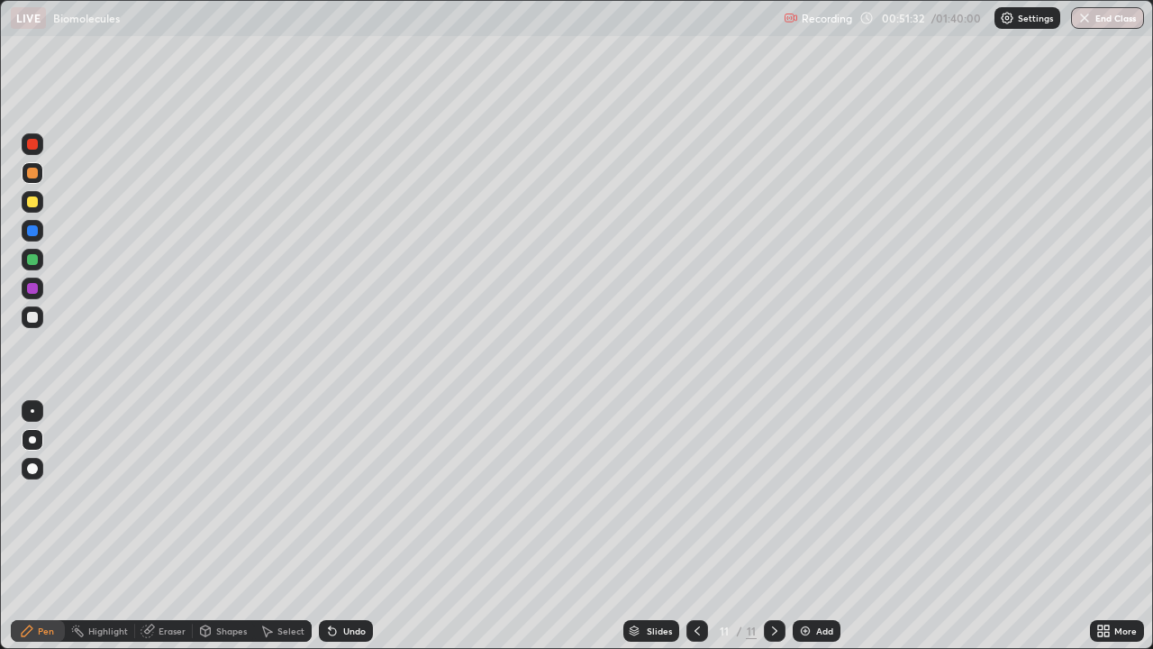
click at [32, 204] on div at bounding box center [32, 201] width 11 height 11
click at [34, 313] on div at bounding box center [32, 317] width 11 height 11
click at [353, 526] on div "Undo" at bounding box center [354, 630] width 23 height 9
click at [833, 526] on div "Add" at bounding box center [817, 631] width 48 height 22
click at [37, 174] on div at bounding box center [32, 173] width 11 height 11
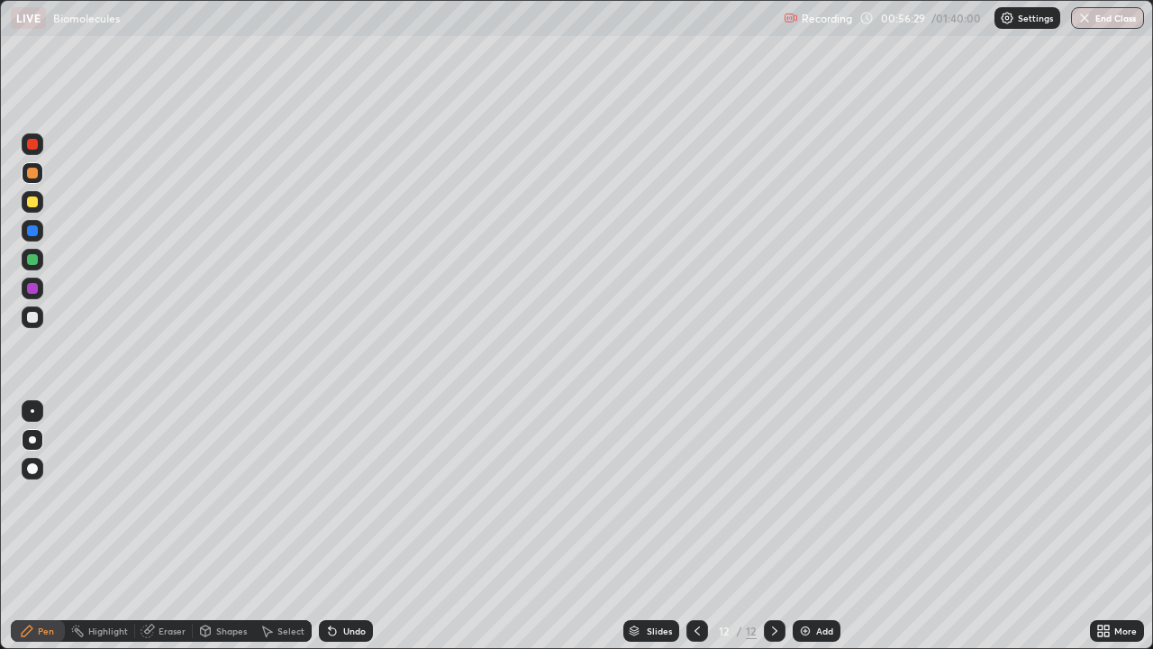
click at [34, 223] on div at bounding box center [33, 231] width 22 height 22
click at [40, 203] on div at bounding box center [33, 202] width 22 height 22
click at [35, 316] on div at bounding box center [32, 317] width 11 height 11
click at [31, 230] on div at bounding box center [32, 230] width 11 height 11
click at [41, 258] on div at bounding box center [33, 260] width 22 height 22
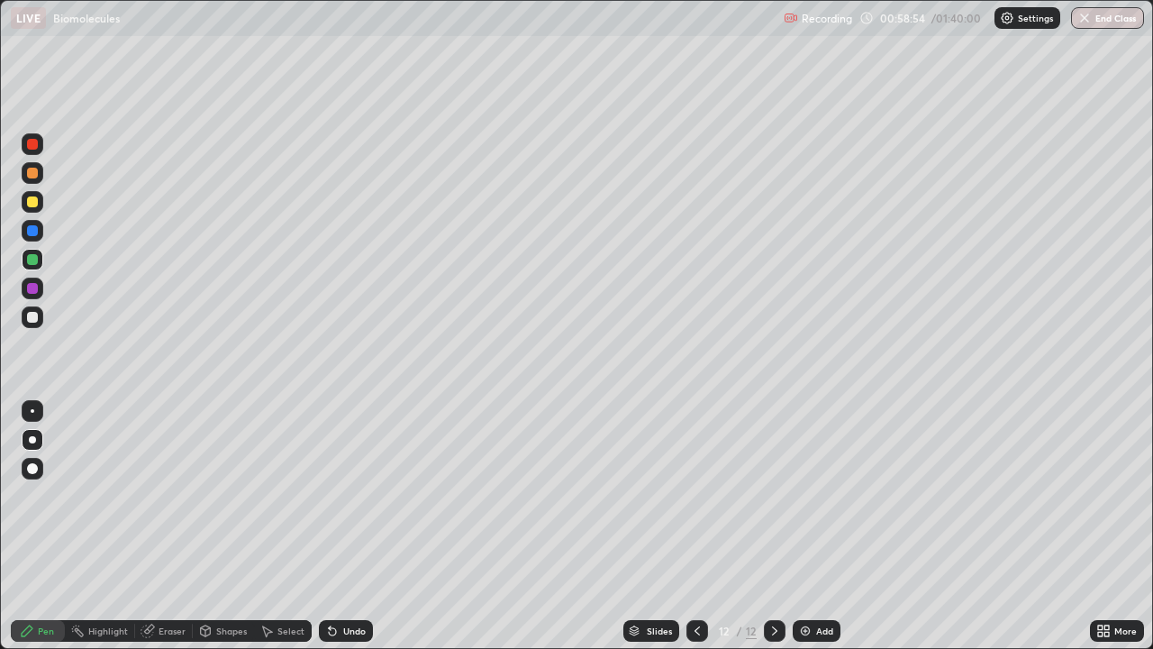
click at [816, 526] on div "Add" at bounding box center [824, 630] width 17 height 9
click at [36, 314] on div at bounding box center [32, 317] width 11 height 11
click at [351, 526] on div "Undo" at bounding box center [346, 631] width 54 height 22
click at [33, 202] on div at bounding box center [32, 201] width 11 height 11
click at [33, 319] on div at bounding box center [32, 317] width 11 height 11
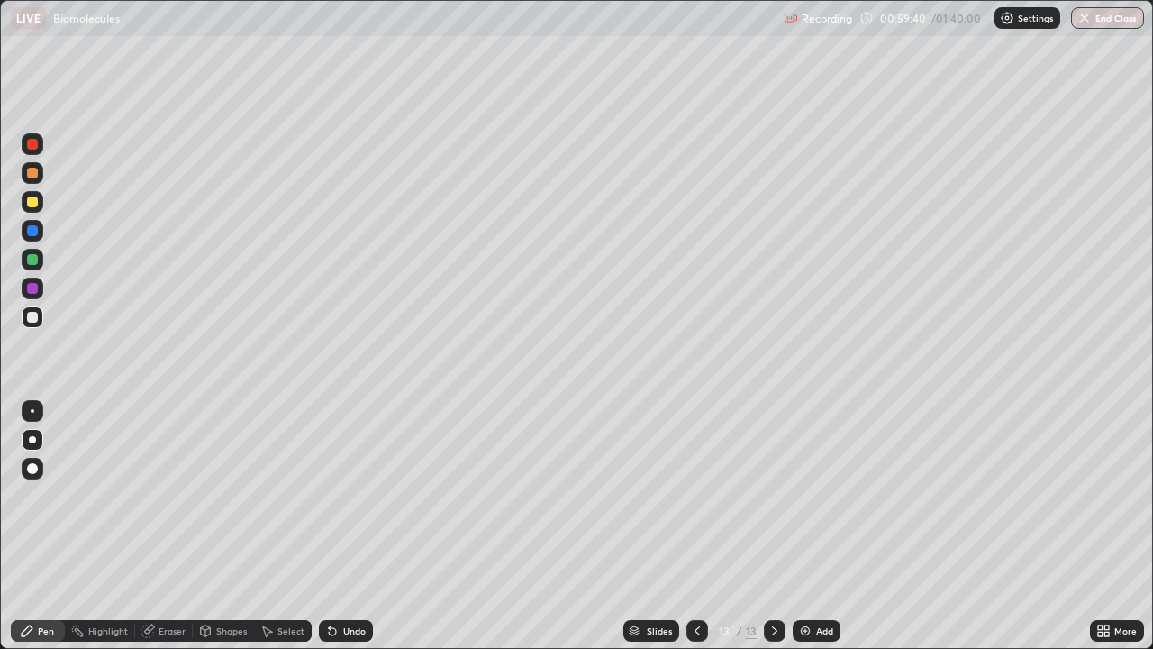
click at [226, 526] on div "Shapes" at bounding box center [231, 630] width 31 height 9
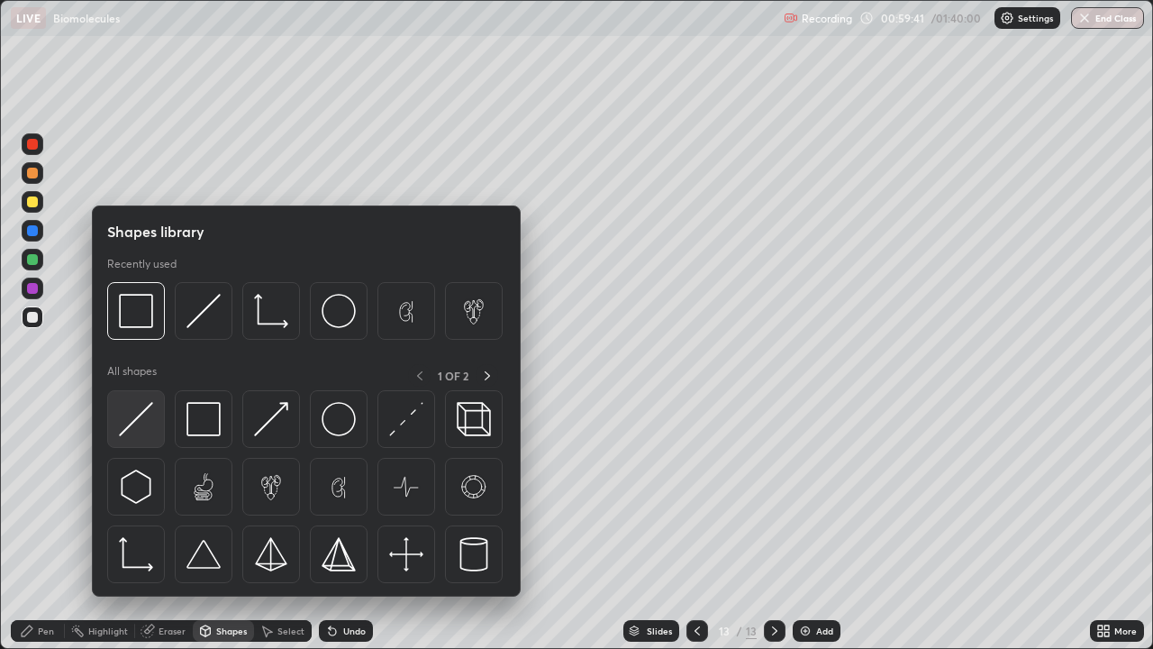
click at [146, 420] on img at bounding box center [136, 419] width 34 height 34
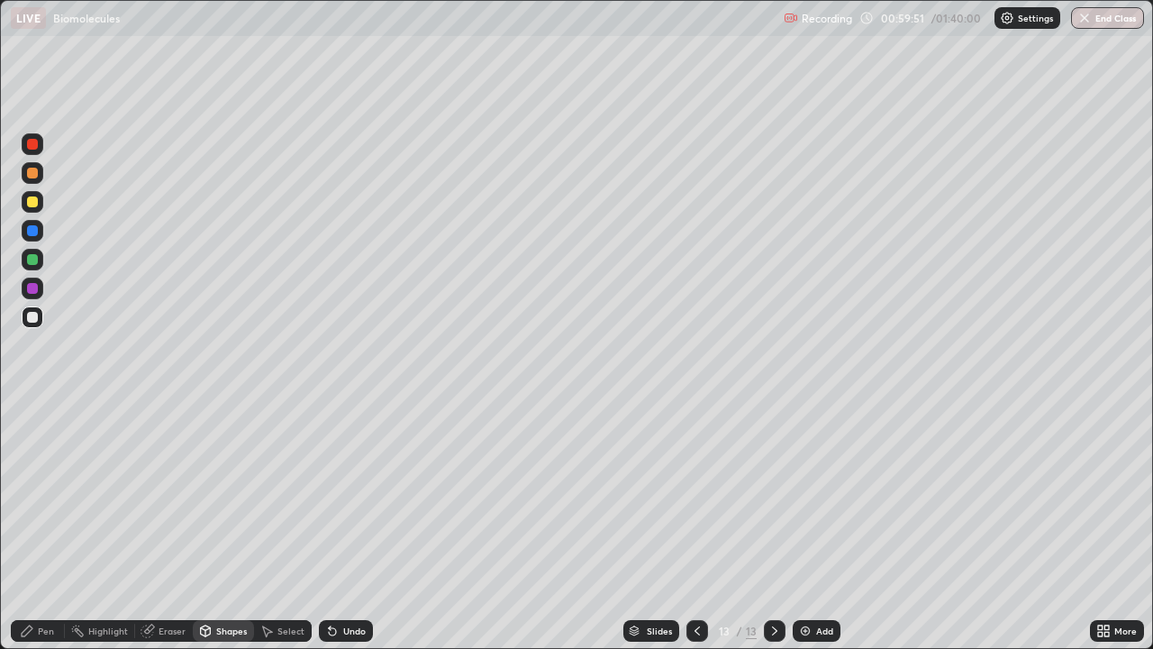
click at [47, 526] on div "Pen" at bounding box center [46, 630] width 16 height 9
click at [36, 199] on div at bounding box center [32, 201] width 11 height 11
click at [36, 175] on div at bounding box center [32, 173] width 11 height 11
click at [35, 202] on div at bounding box center [32, 201] width 11 height 11
click at [32, 230] on div at bounding box center [32, 230] width 11 height 11
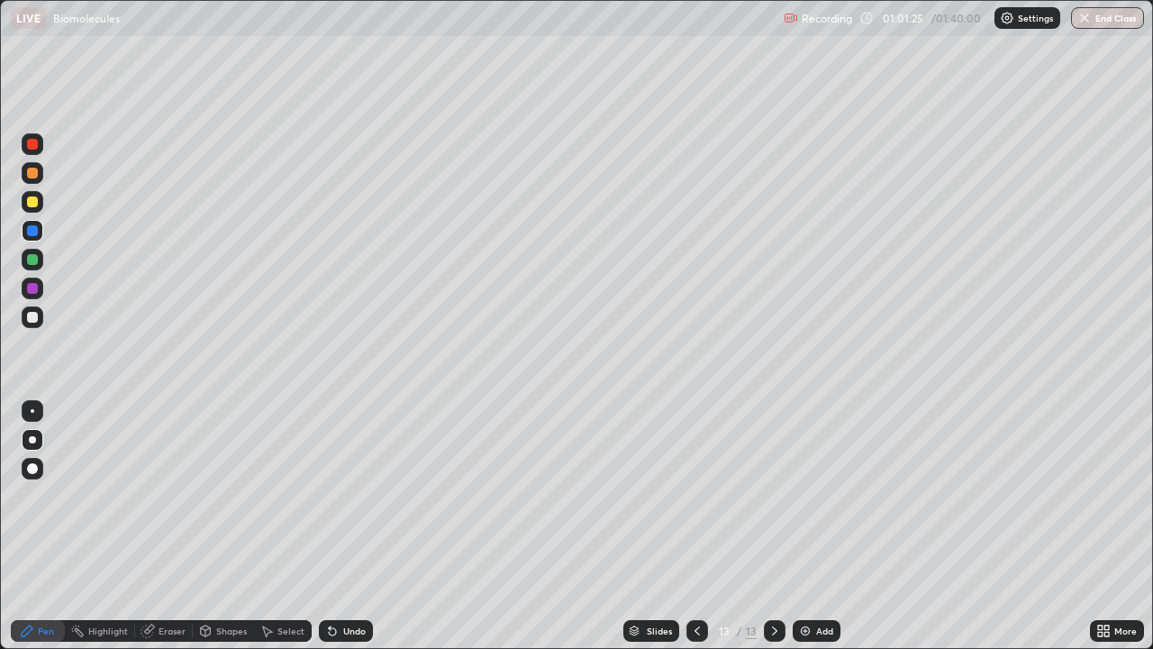
click at [34, 259] on div at bounding box center [32, 259] width 11 height 11
click at [33, 318] on div at bounding box center [32, 317] width 11 height 11
click at [345, 526] on div "Undo" at bounding box center [354, 630] width 23 height 9
click at [347, 526] on div "Undo" at bounding box center [354, 630] width 23 height 9
click at [347, 526] on div "Undo" at bounding box center [346, 631] width 54 height 22
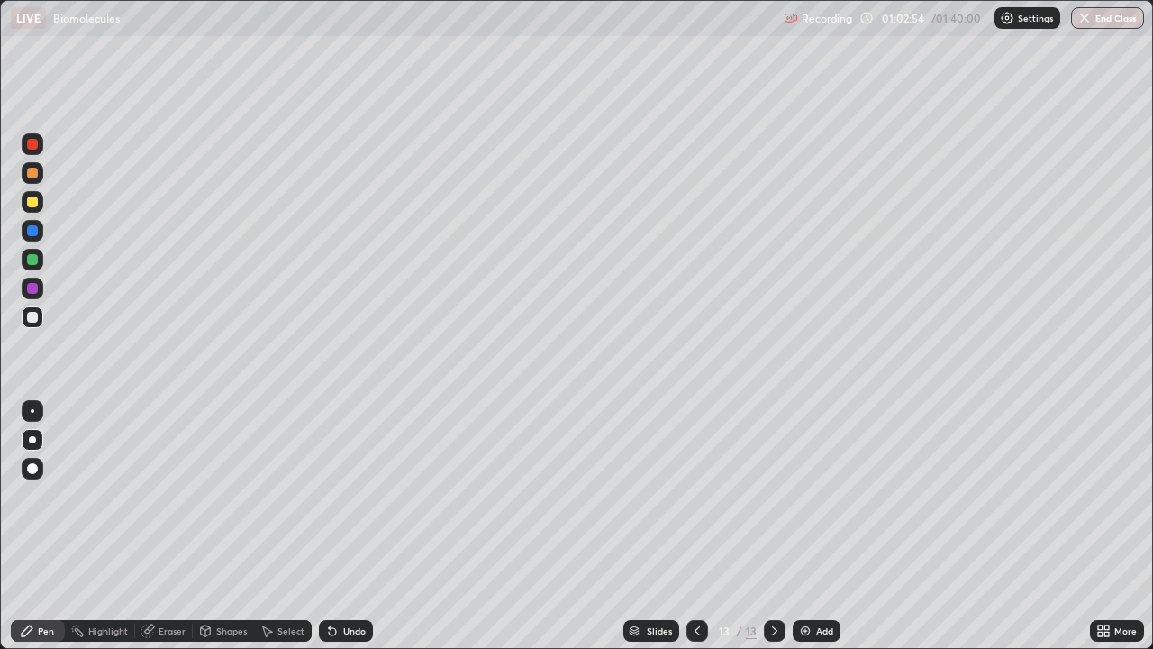
click at [37, 289] on div at bounding box center [32, 288] width 11 height 11
click at [350, 526] on div "Undo" at bounding box center [354, 630] width 23 height 9
click at [352, 526] on div "Undo" at bounding box center [346, 631] width 54 height 22
click at [353, 526] on div "Undo" at bounding box center [342, 631] width 61 height 36
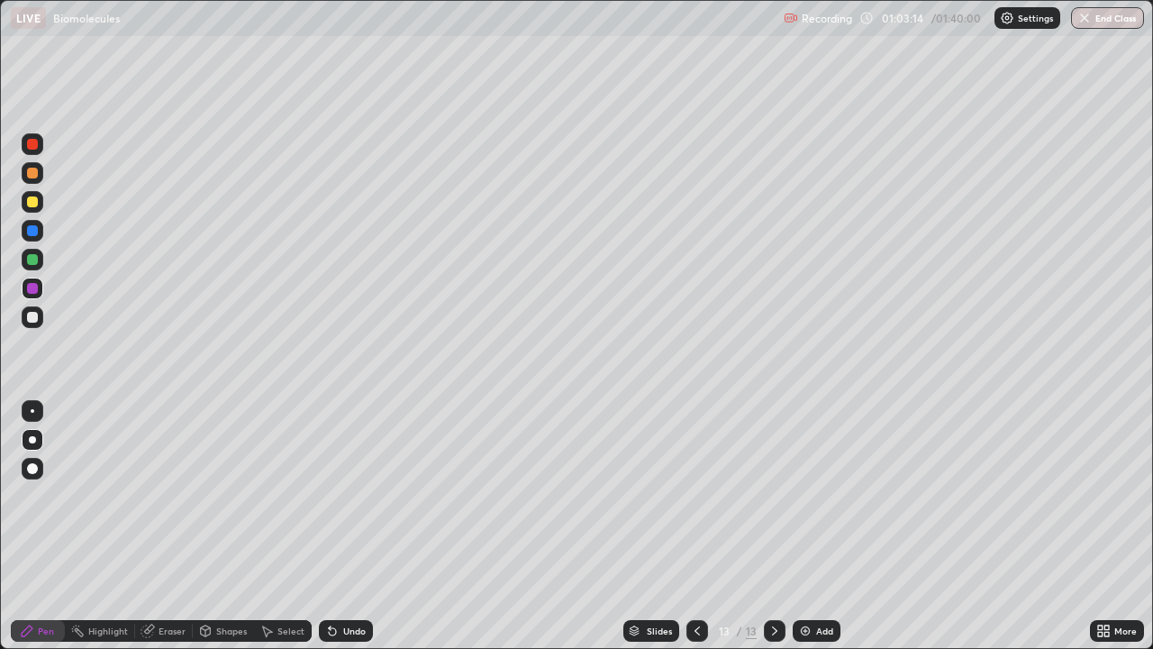
click at [357, 526] on div "Undo" at bounding box center [342, 631] width 61 height 36
click at [35, 173] on div at bounding box center [32, 173] width 11 height 11
click at [31, 319] on div at bounding box center [32, 317] width 11 height 11
click at [39, 261] on div at bounding box center [33, 260] width 22 height 22
click at [34, 230] on div at bounding box center [32, 230] width 11 height 11
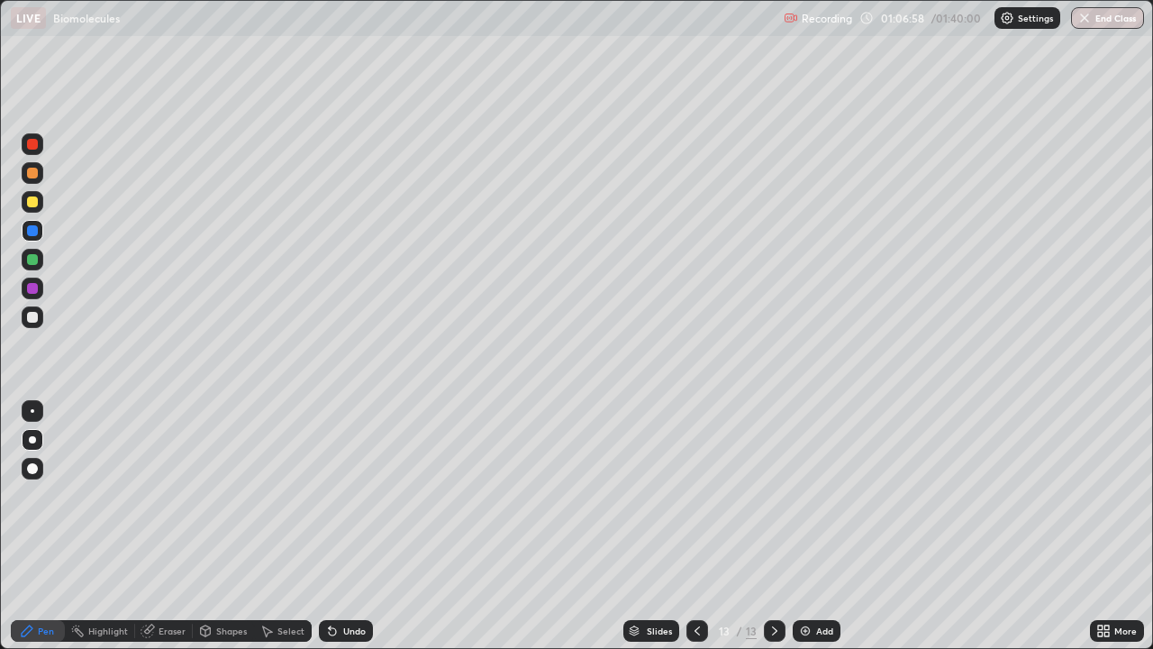
click at [41, 202] on div at bounding box center [33, 202] width 22 height 22
click at [39, 285] on div at bounding box center [33, 289] width 22 height 22
click at [39, 205] on div at bounding box center [33, 202] width 22 height 22
click at [35, 320] on div at bounding box center [32, 317] width 11 height 11
click at [355, 526] on div "Undo" at bounding box center [354, 630] width 23 height 9
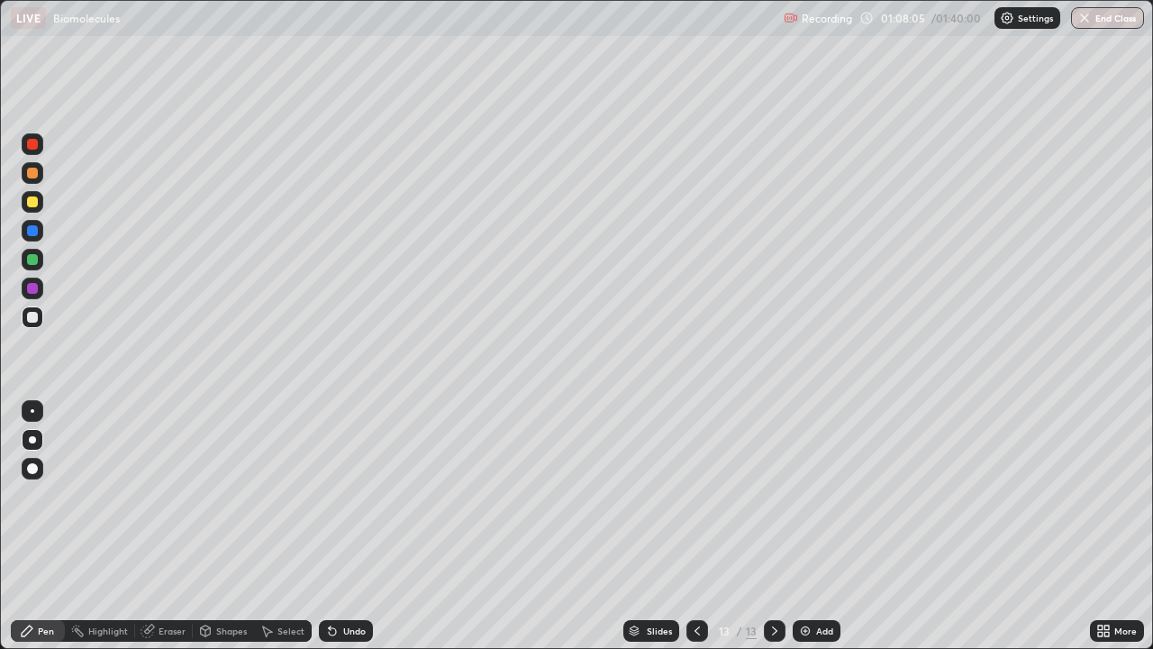
click at [351, 526] on div "Undo" at bounding box center [354, 630] width 23 height 9
click at [37, 178] on div at bounding box center [33, 173] width 22 height 22
click at [39, 316] on div at bounding box center [33, 317] width 22 height 22
click at [32, 231] on div at bounding box center [32, 230] width 11 height 11
click at [175, 526] on div "Eraser" at bounding box center [172, 630] width 27 height 9
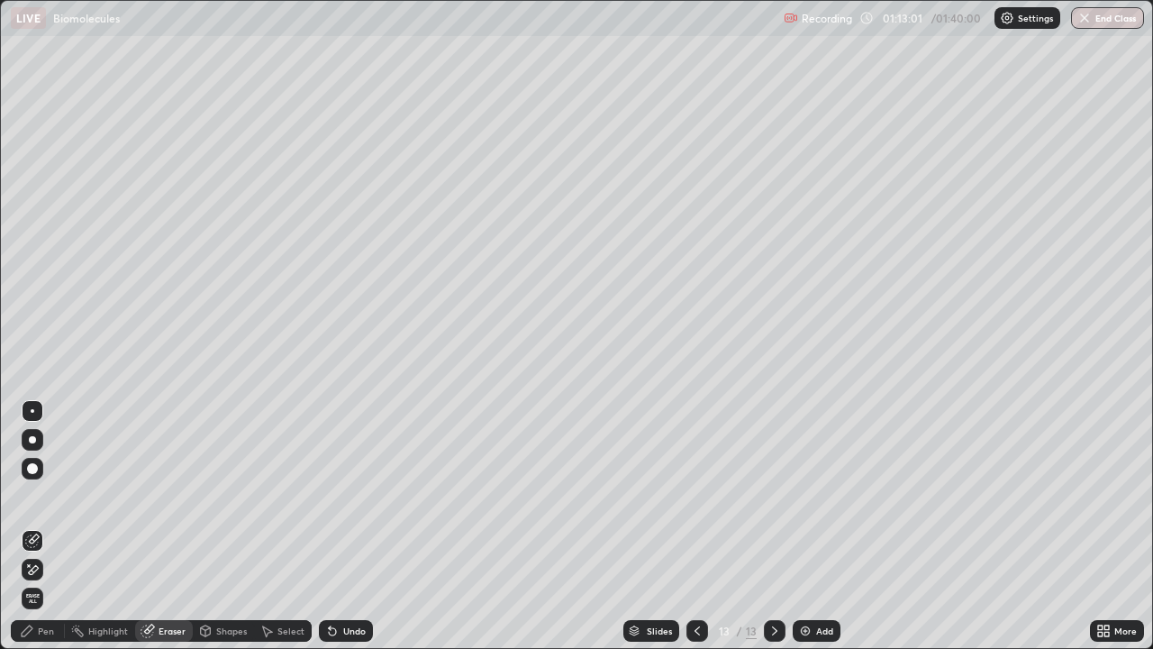
click at [47, 526] on div "Pen" at bounding box center [46, 630] width 16 height 9
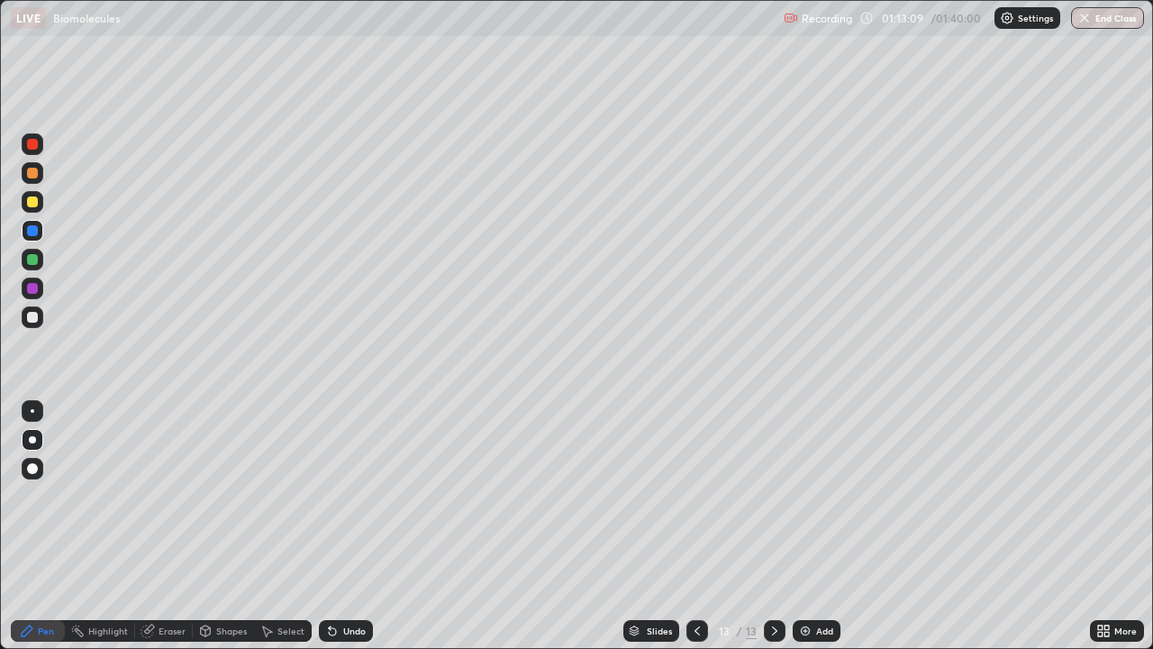
click at [35, 258] on div at bounding box center [32, 259] width 11 height 11
click at [366, 526] on div "Undo" at bounding box center [346, 631] width 54 height 22
click at [41, 206] on div at bounding box center [33, 202] width 22 height 22
click at [37, 171] on div at bounding box center [32, 173] width 11 height 11
click at [40, 318] on div at bounding box center [33, 317] width 22 height 22
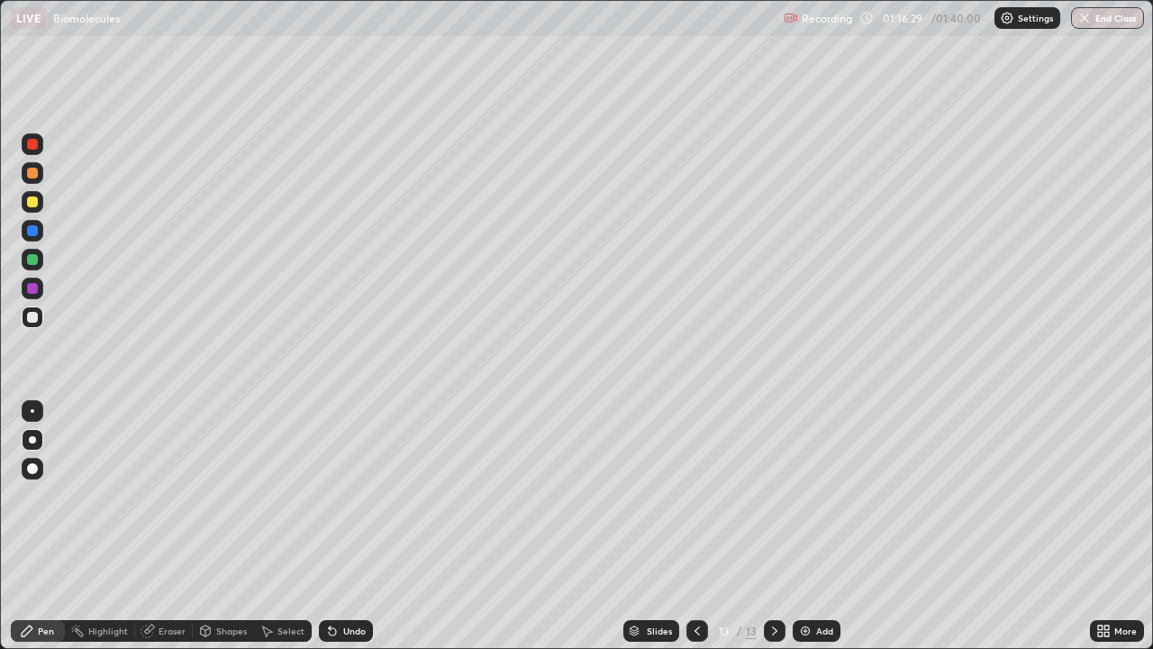
click at [33, 202] on div at bounding box center [32, 201] width 11 height 11
click at [1152, 442] on div "Setting up your live class" at bounding box center [576, 324] width 1153 height 649
click at [1152, 460] on div "Setting up your live class" at bounding box center [576, 324] width 1153 height 649
click at [825, 526] on div "Add" at bounding box center [824, 630] width 17 height 9
click at [40, 176] on div at bounding box center [33, 173] width 22 height 22
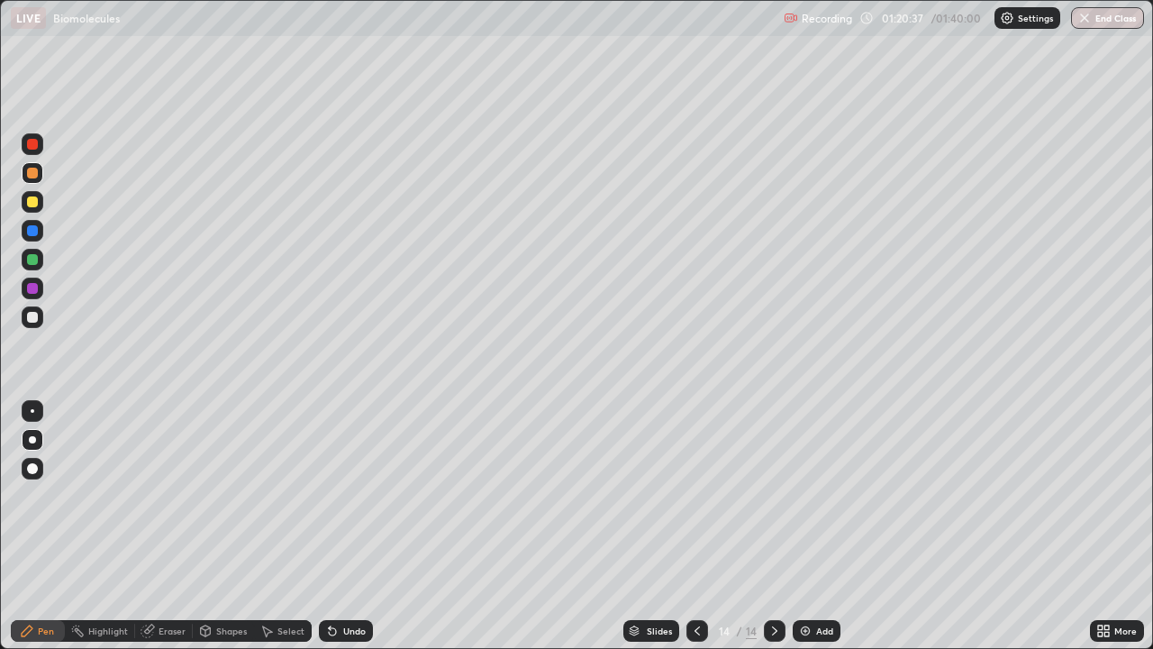
click at [42, 230] on div at bounding box center [33, 231] width 22 height 22
click at [36, 317] on div at bounding box center [32, 317] width 11 height 11
click at [37, 204] on div at bounding box center [32, 201] width 11 height 11
click at [32, 175] on div at bounding box center [32, 173] width 11 height 11
click at [39, 205] on div at bounding box center [33, 202] width 22 height 22
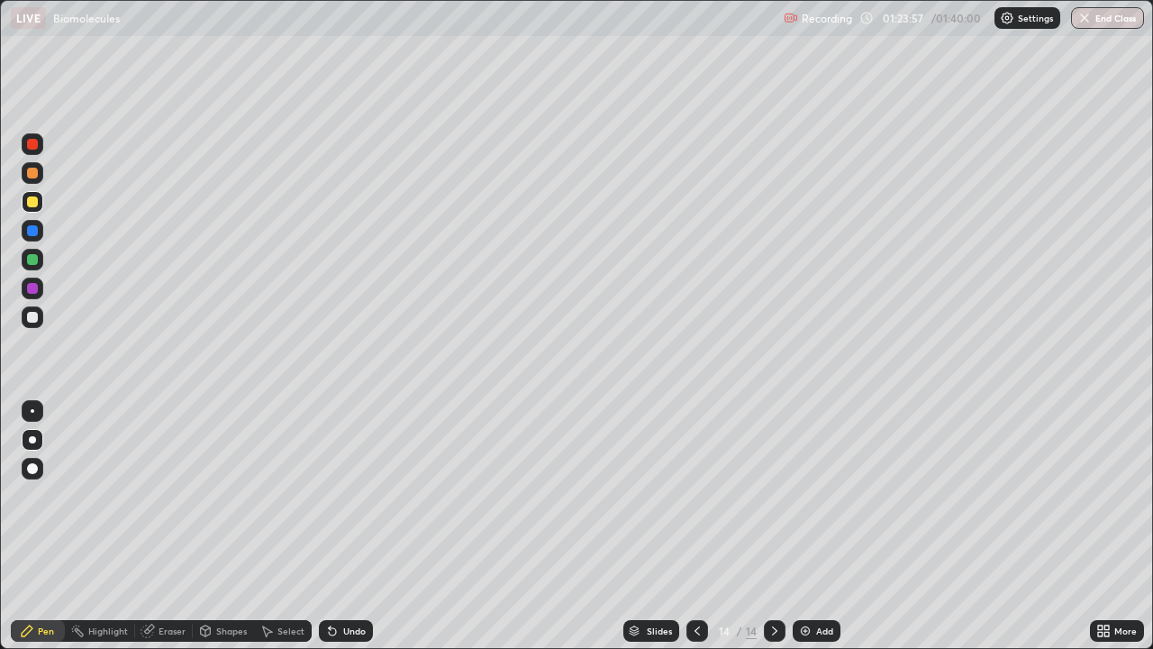
click at [31, 226] on div at bounding box center [32, 230] width 11 height 11
click at [33, 206] on div at bounding box center [32, 201] width 11 height 11
click at [39, 321] on div at bounding box center [33, 317] width 22 height 22
click at [334, 526] on icon at bounding box center [332, 631] width 14 height 14
click at [335, 526] on icon at bounding box center [332, 631] width 14 height 14
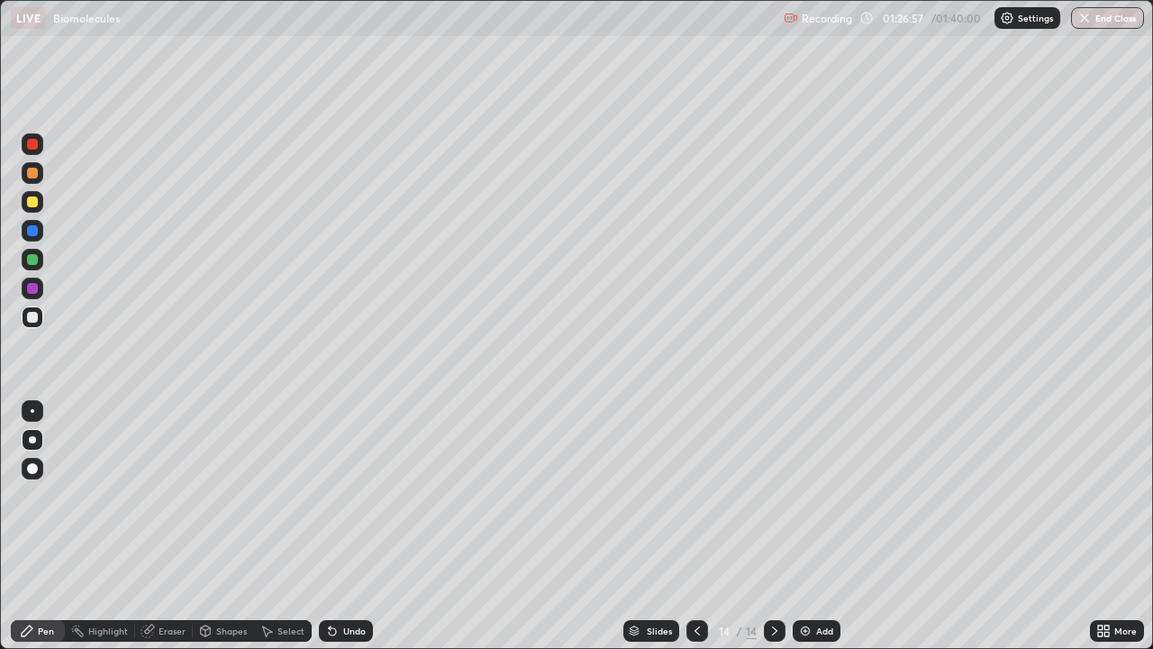
click at [336, 526] on icon at bounding box center [332, 631] width 14 height 14
click at [34, 178] on div at bounding box center [32, 173] width 11 height 11
click at [820, 526] on div "Add" at bounding box center [824, 630] width 17 height 9
click at [35, 261] on div at bounding box center [32, 259] width 11 height 11
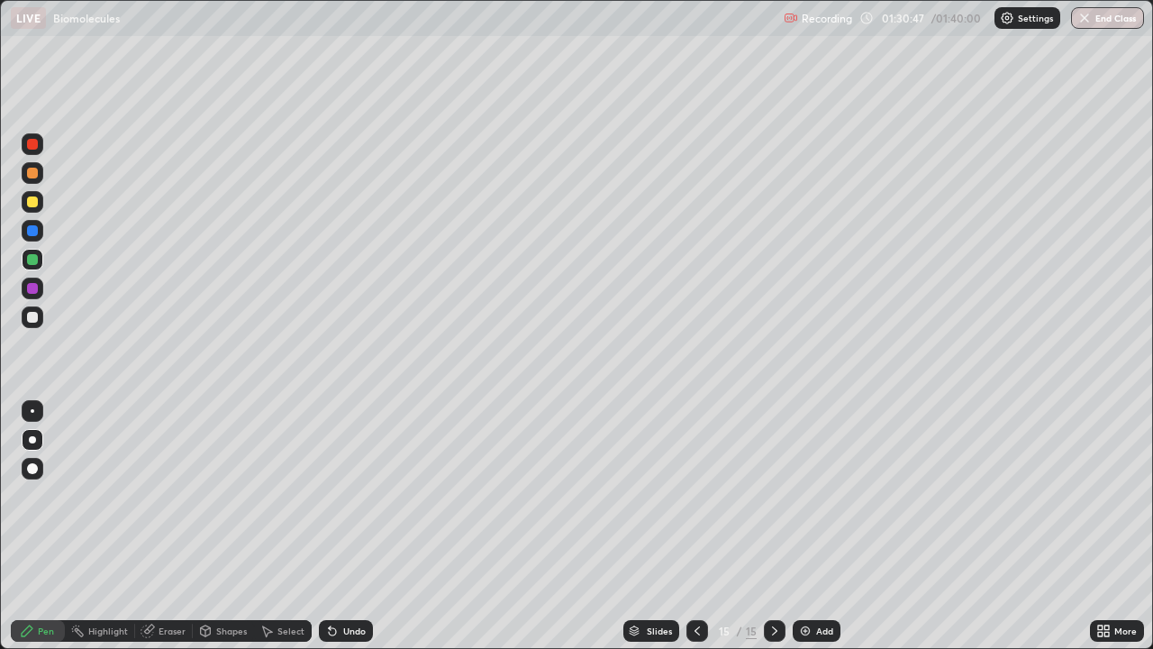
click at [40, 231] on div at bounding box center [33, 231] width 22 height 22
click at [35, 204] on div at bounding box center [32, 201] width 11 height 11
click at [351, 526] on div "Undo" at bounding box center [354, 630] width 23 height 9
click at [37, 260] on div at bounding box center [32, 259] width 11 height 11
click at [345, 526] on div "Undo" at bounding box center [354, 630] width 23 height 9
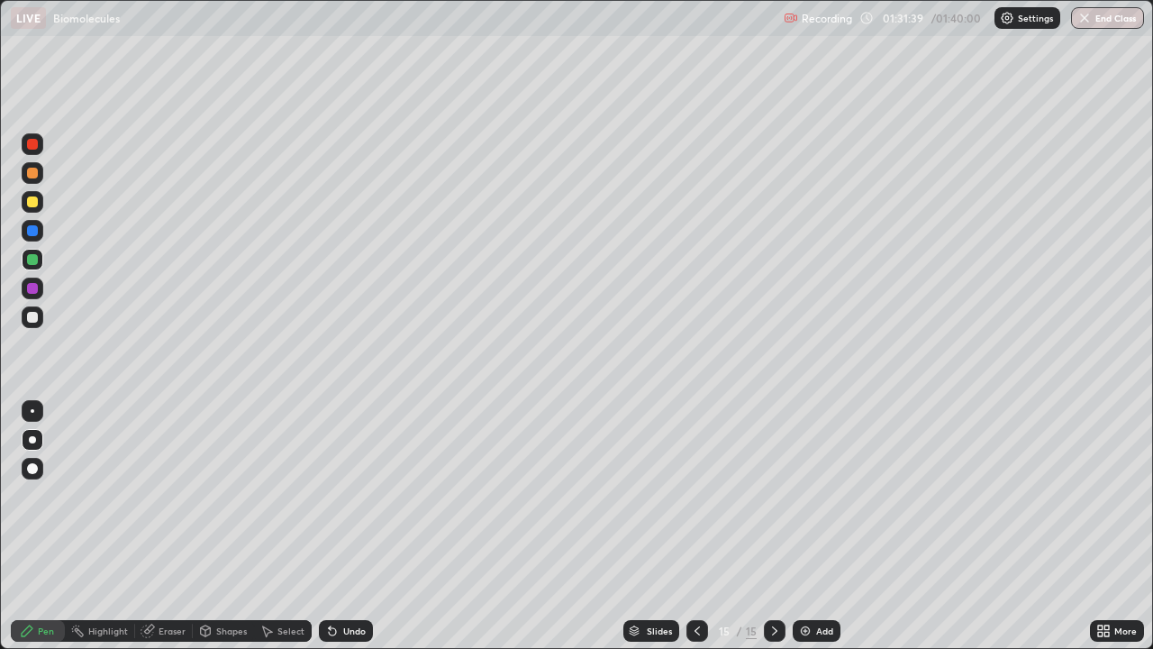
click at [36, 203] on div at bounding box center [32, 201] width 11 height 11
click at [348, 526] on div "Undo" at bounding box center [354, 630] width 23 height 9
click at [345, 526] on div "Undo" at bounding box center [342, 631] width 61 height 36
click at [355, 526] on div "Undo" at bounding box center [346, 631] width 54 height 22
click at [34, 232] on div at bounding box center [32, 230] width 11 height 11
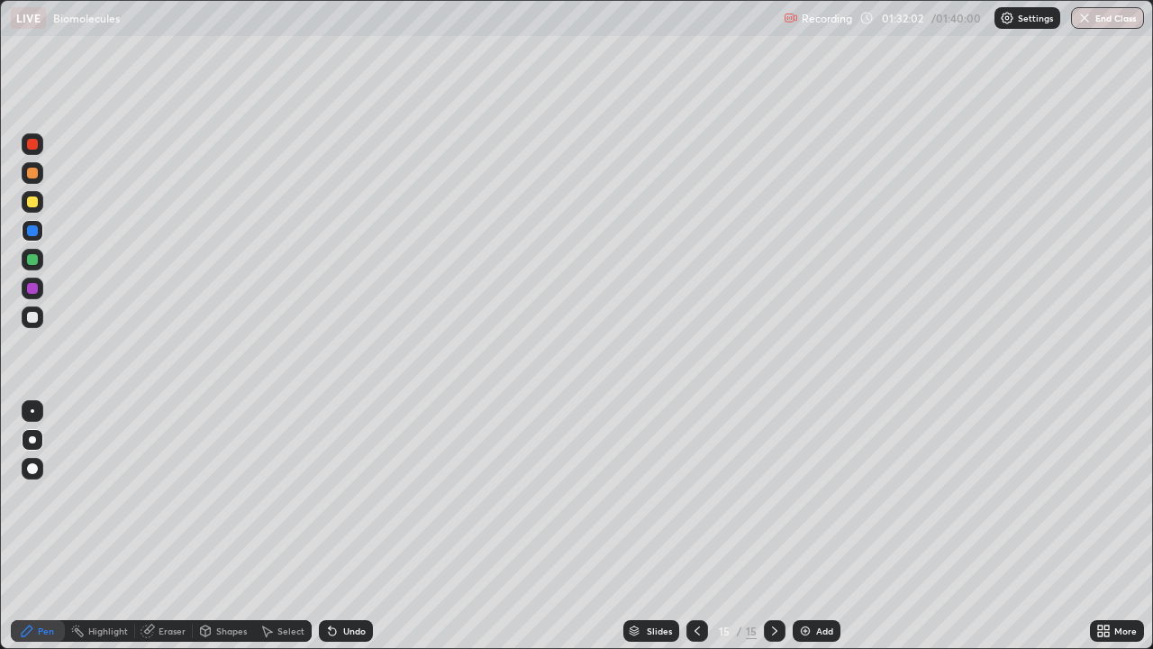
click at [40, 313] on div at bounding box center [33, 317] width 22 height 22
click at [34, 232] on div at bounding box center [32, 230] width 11 height 11
click at [31, 317] on div at bounding box center [32, 317] width 11 height 11
click at [33, 205] on div at bounding box center [32, 201] width 11 height 11
click at [36, 178] on div at bounding box center [32, 173] width 11 height 11
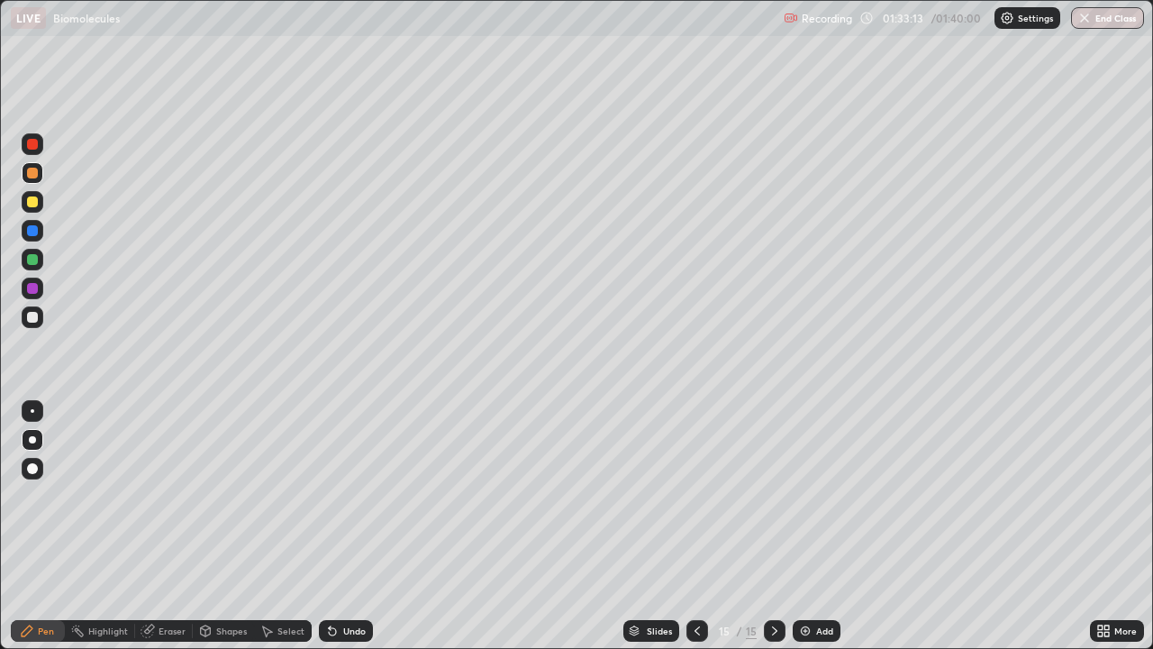
click at [36, 285] on div at bounding box center [32, 288] width 11 height 11
click at [36, 316] on div at bounding box center [32, 317] width 11 height 11
click at [36, 260] on div at bounding box center [32, 259] width 11 height 11
click at [30, 317] on div at bounding box center [32, 317] width 11 height 11
click at [1107, 17] on button "End Class" at bounding box center [1108, 18] width 71 height 22
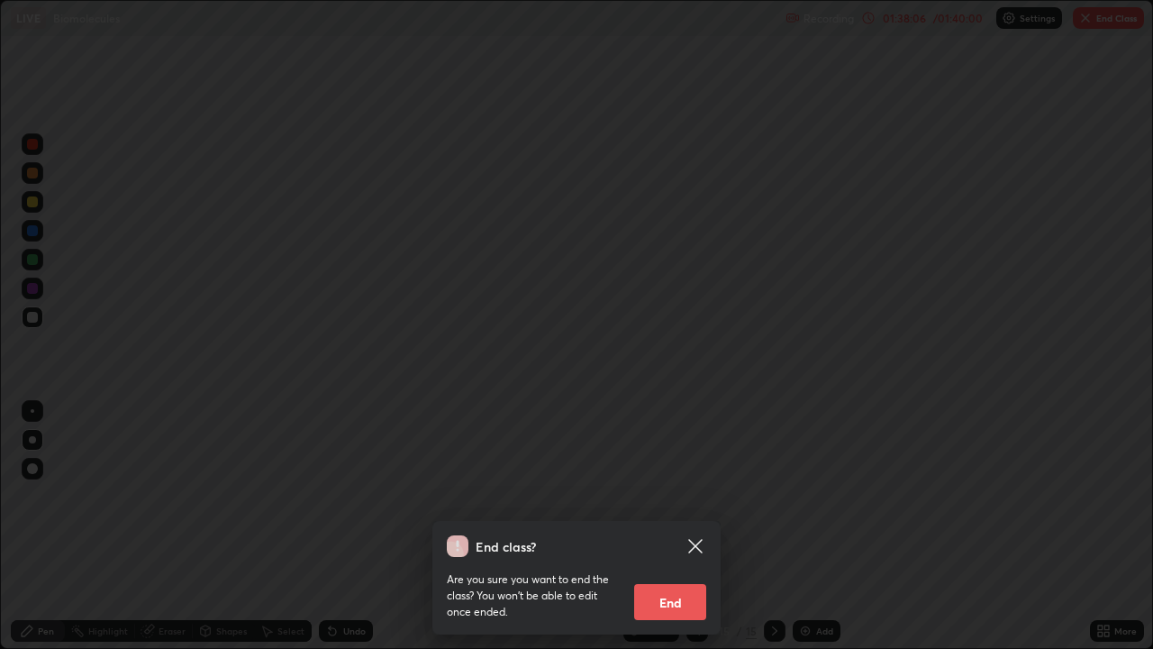
click at [660, 526] on button "End" at bounding box center [670, 602] width 72 height 36
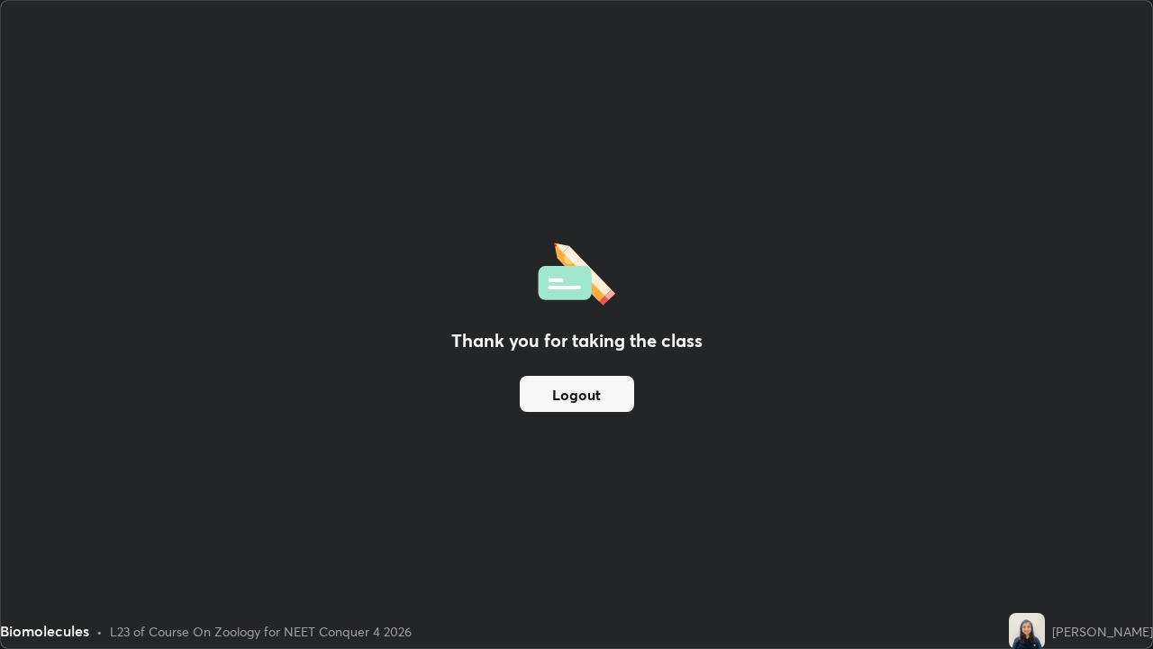
click at [586, 396] on button "Logout" at bounding box center [577, 394] width 114 height 36
